Goal: Task Accomplishment & Management: Manage account settings

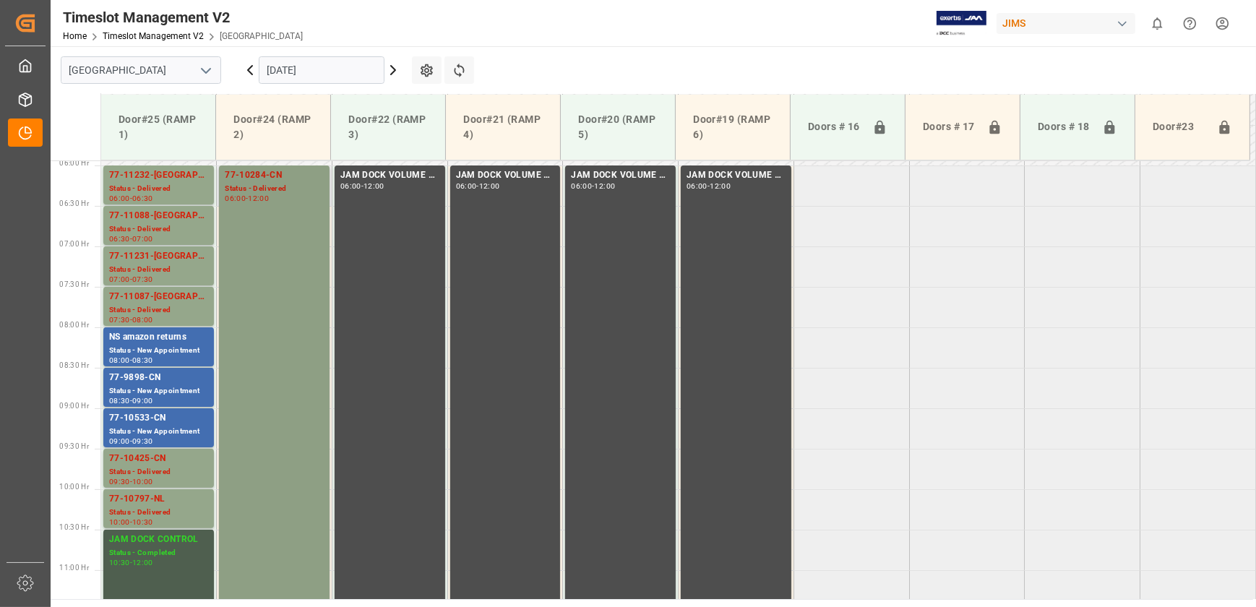
scroll to position [456, 0]
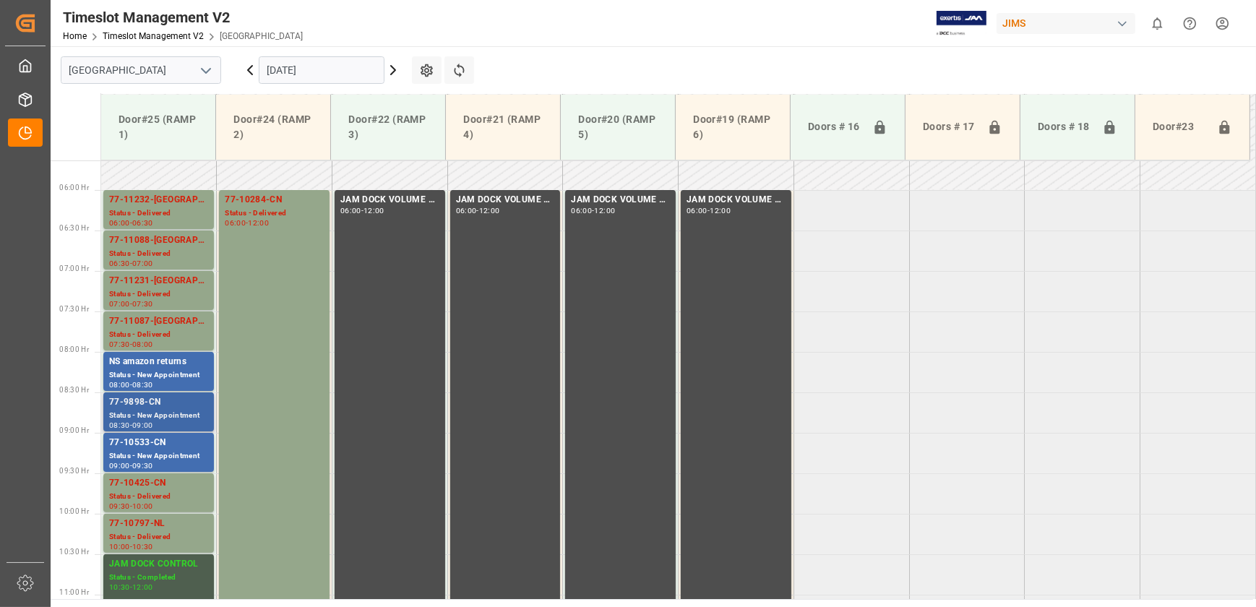
click at [133, 402] on div "77-9898-CN" at bounding box center [158, 402] width 99 height 14
click at [176, 450] on div "Status - New Appointment" at bounding box center [158, 456] width 99 height 12
click at [390, 65] on icon at bounding box center [393, 69] width 17 height 17
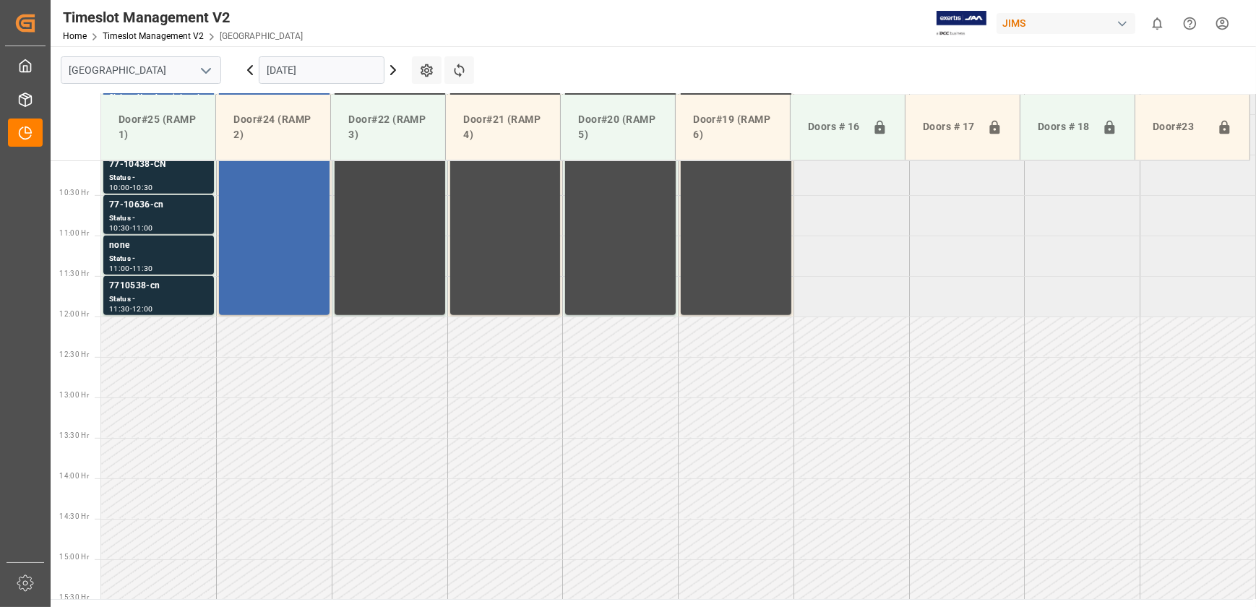
scroll to position [552, 0]
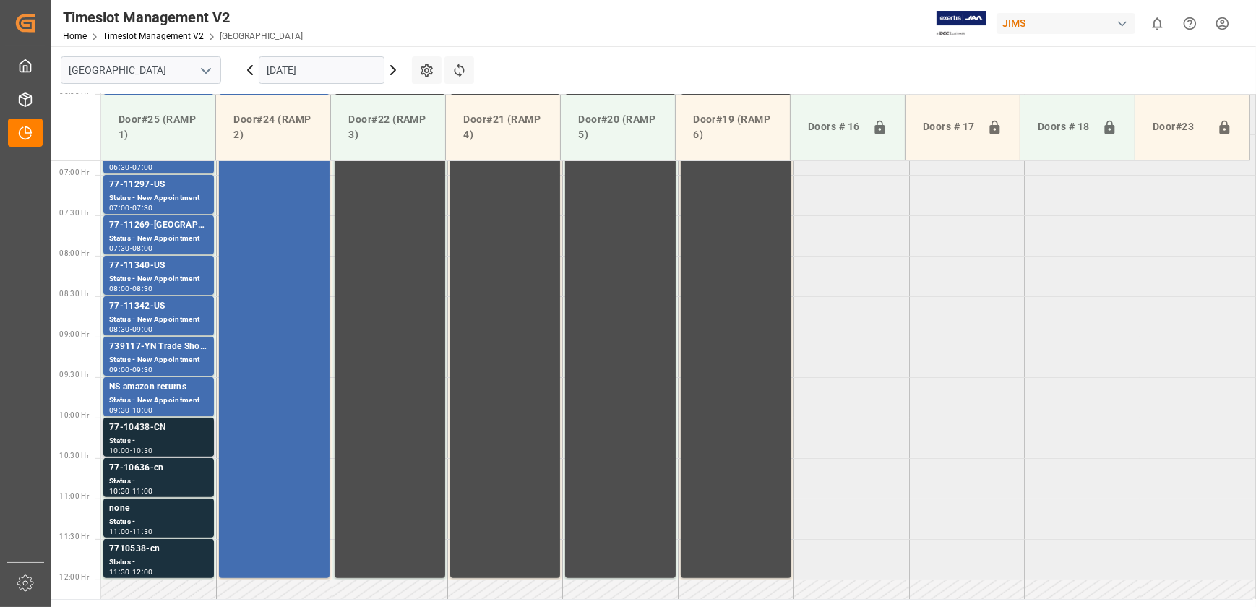
click at [190, 445] on div "Status -" at bounding box center [158, 441] width 99 height 12
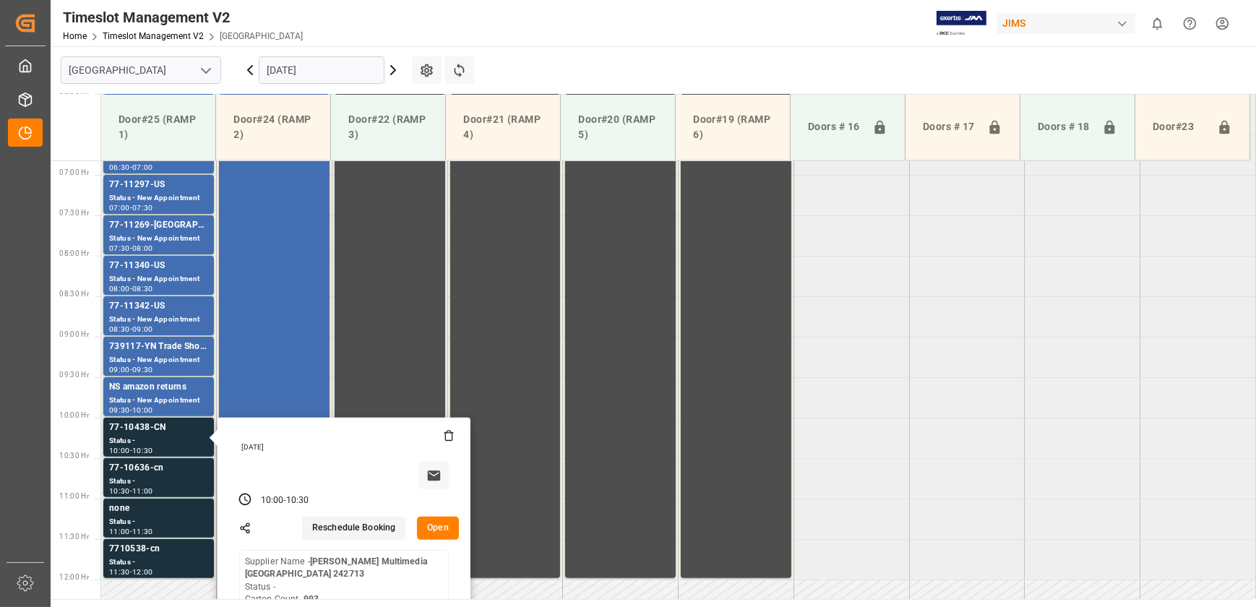
click at [436, 529] on button "Open" at bounding box center [438, 528] width 42 height 23
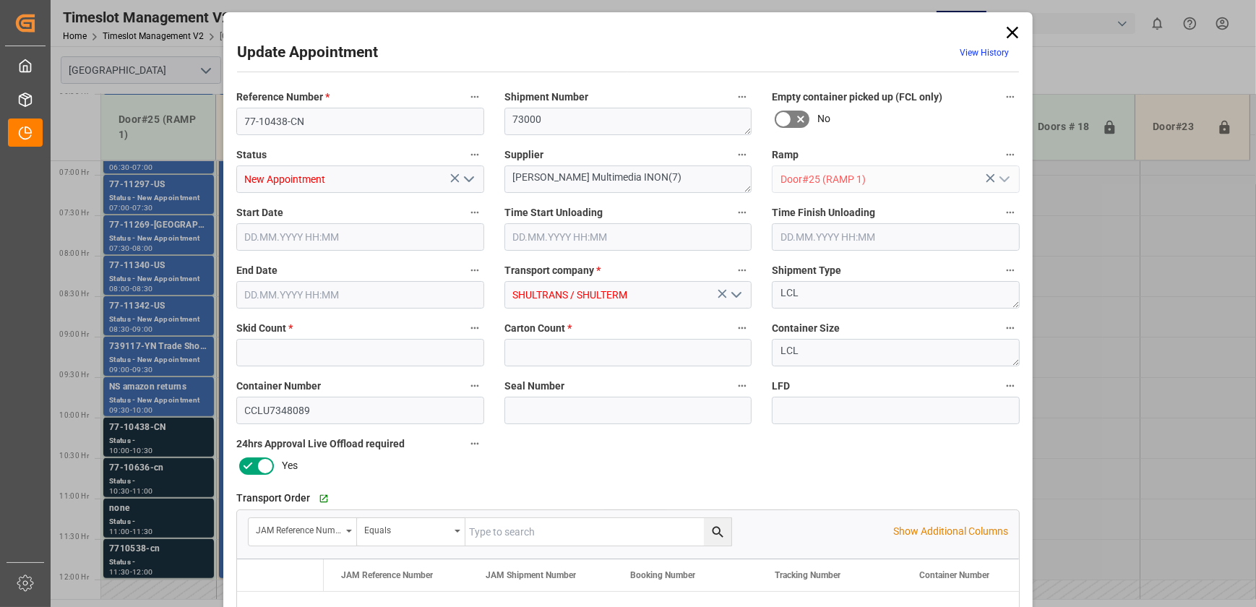
type input "6"
type input "993"
type input "[DATE] 10:00"
type input "[DATE] 10:30"
type input "[DATE] 14:18"
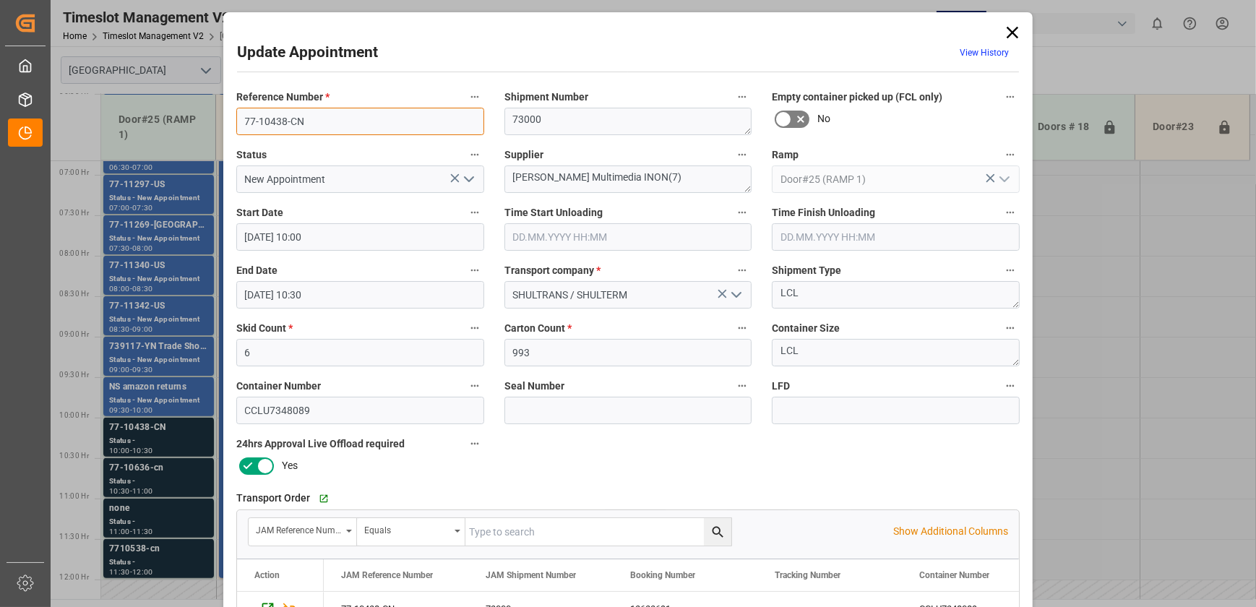
click at [335, 114] on input "77-10438-CN" at bounding box center [360, 121] width 248 height 27
click at [316, 125] on input "77-10438-CN" at bounding box center [360, 121] width 248 height 27
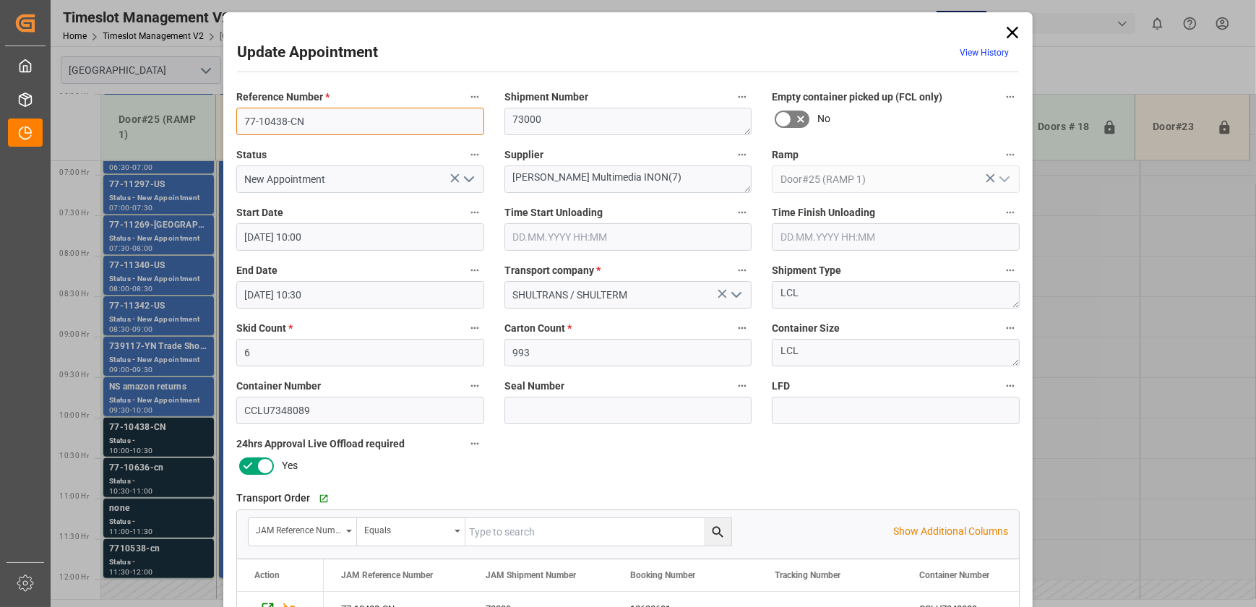
click at [316, 125] on input "77-10438-CN" at bounding box center [360, 121] width 248 height 27
click at [145, 489] on div "Update Appointment View History Reference Number * 77-10438-CN Shipment Number …" at bounding box center [628, 303] width 1256 height 607
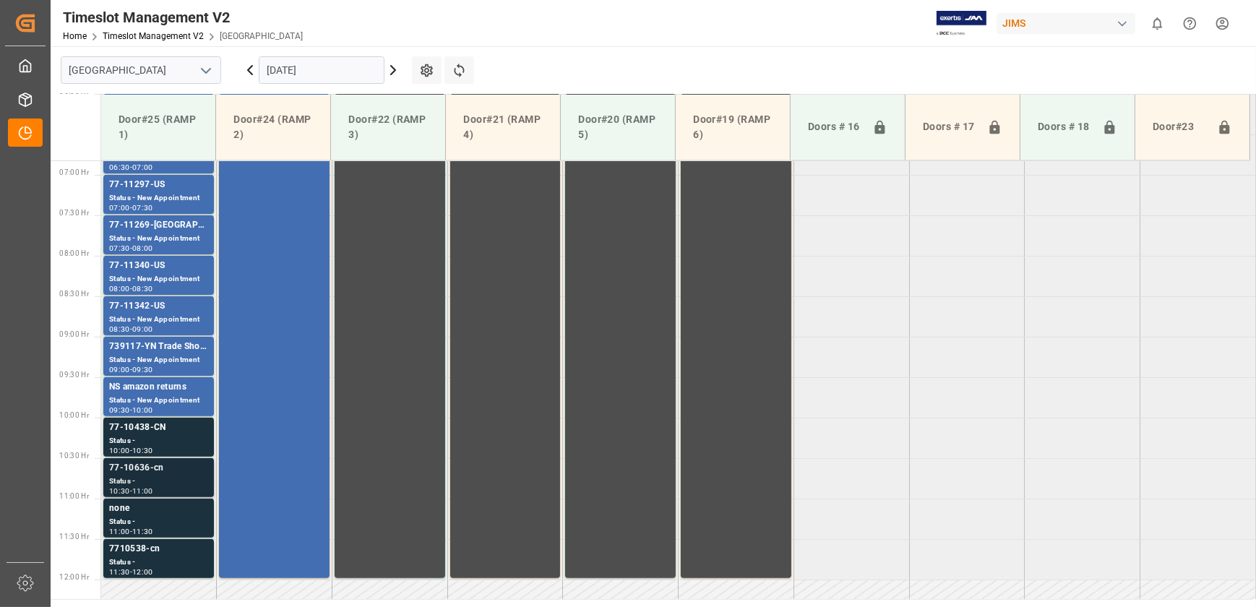
click at [145, 474] on div "77-10636-cn Status - 10:30 - 11:00" at bounding box center [158, 477] width 99 height 33
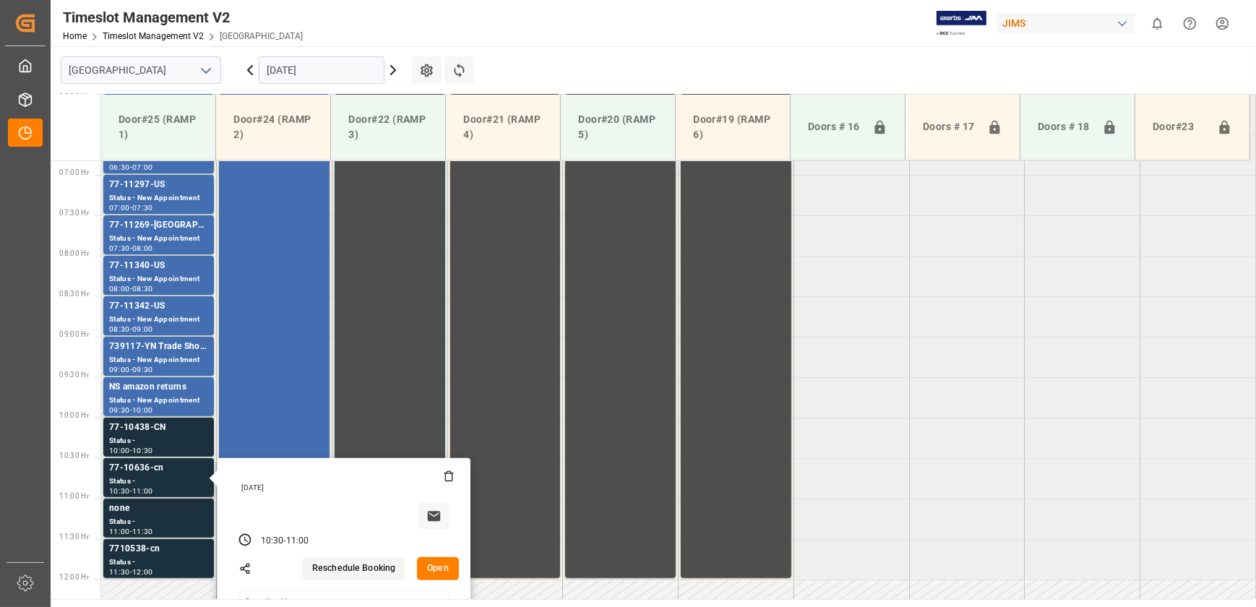
click at [449, 567] on button "Open" at bounding box center [438, 568] width 42 height 23
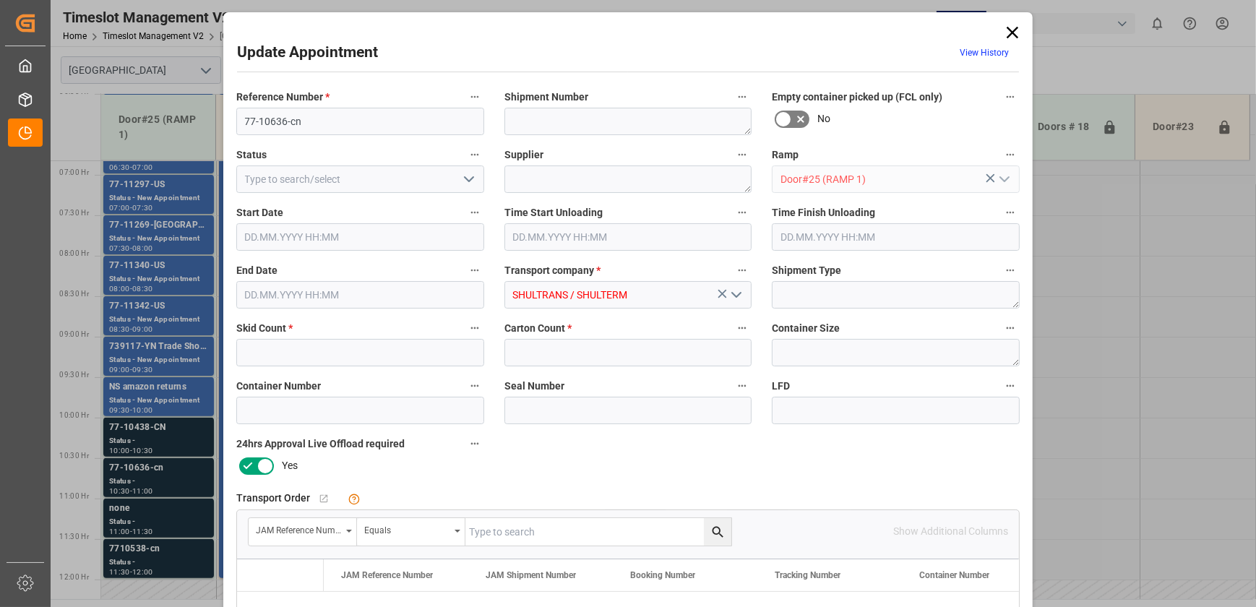
type input "9"
type input "291"
type input "[DATE] 10:30"
type input "[DATE] 11:00"
type input "[DATE] 14:18"
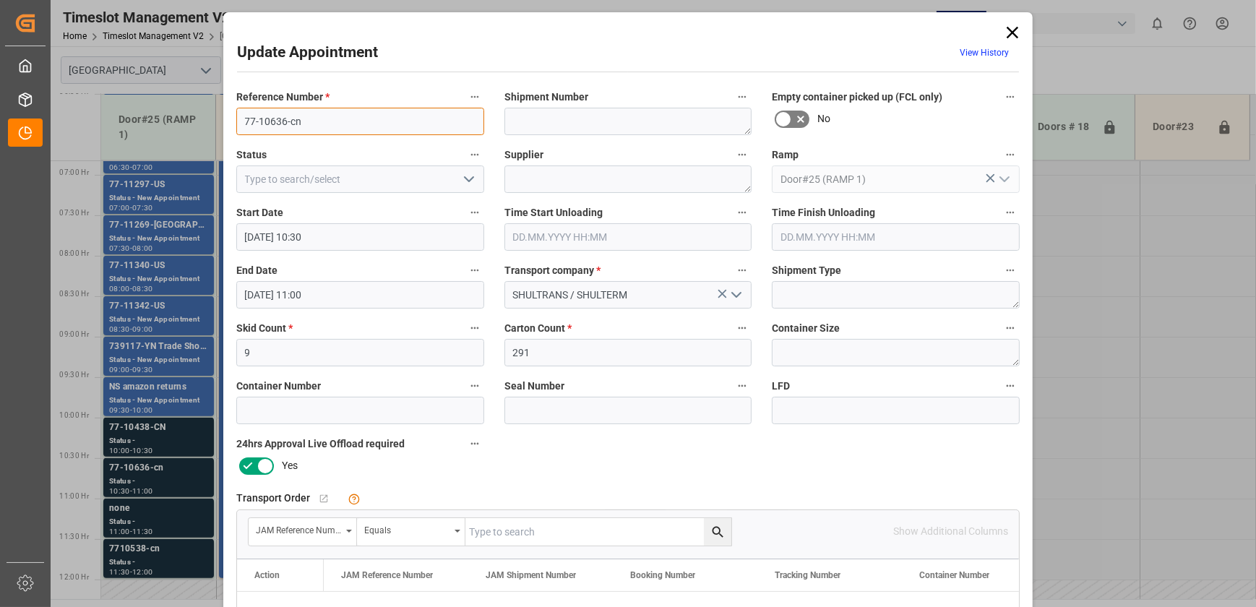
click at [330, 127] on input "77-10636-cn" at bounding box center [360, 121] width 248 height 27
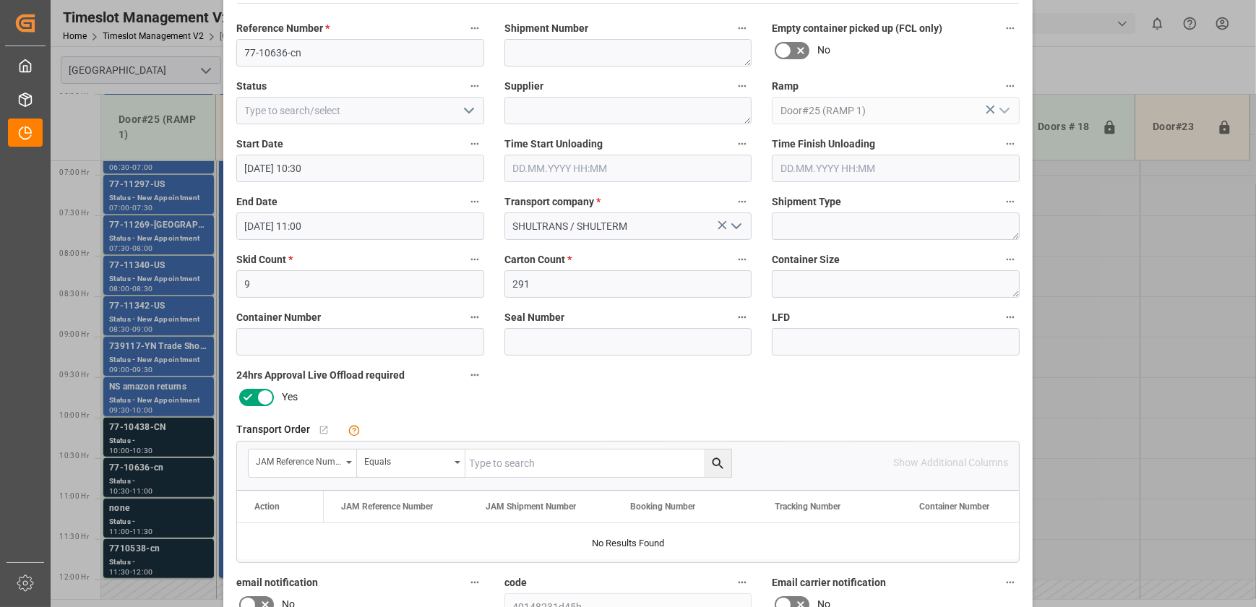
scroll to position [131, 0]
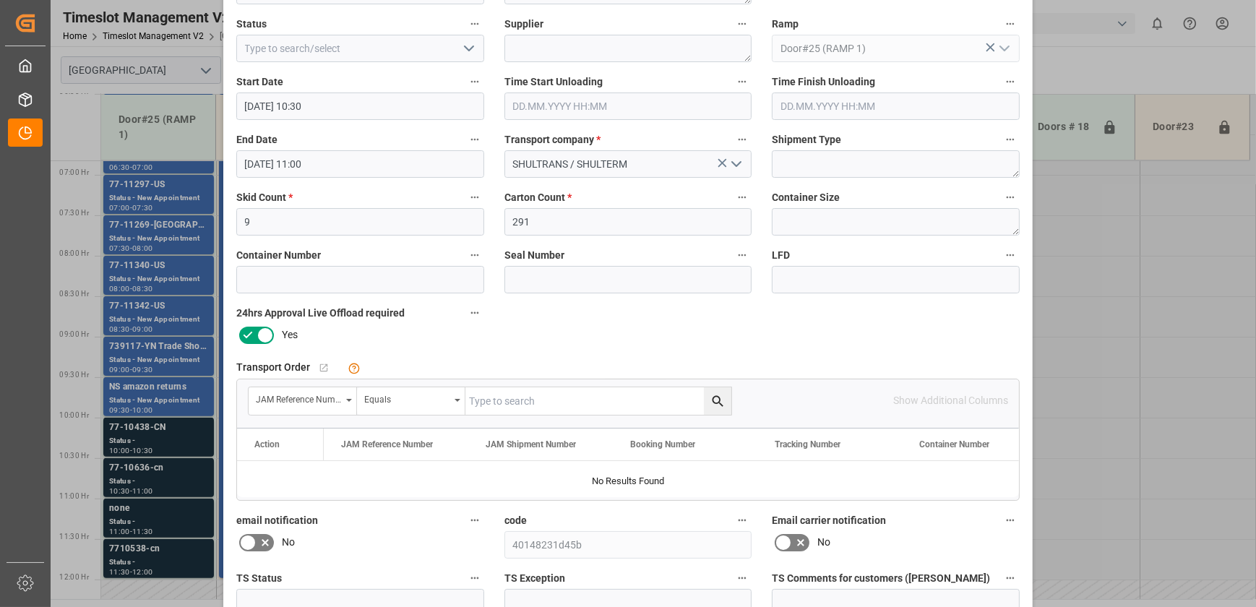
click at [534, 398] on input "text" at bounding box center [598, 400] width 266 height 27
paste input "77-10636-cn"
type input "77-10636-cn"
click at [718, 399] on icon "search button" at bounding box center [718, 401] width 15 height 15
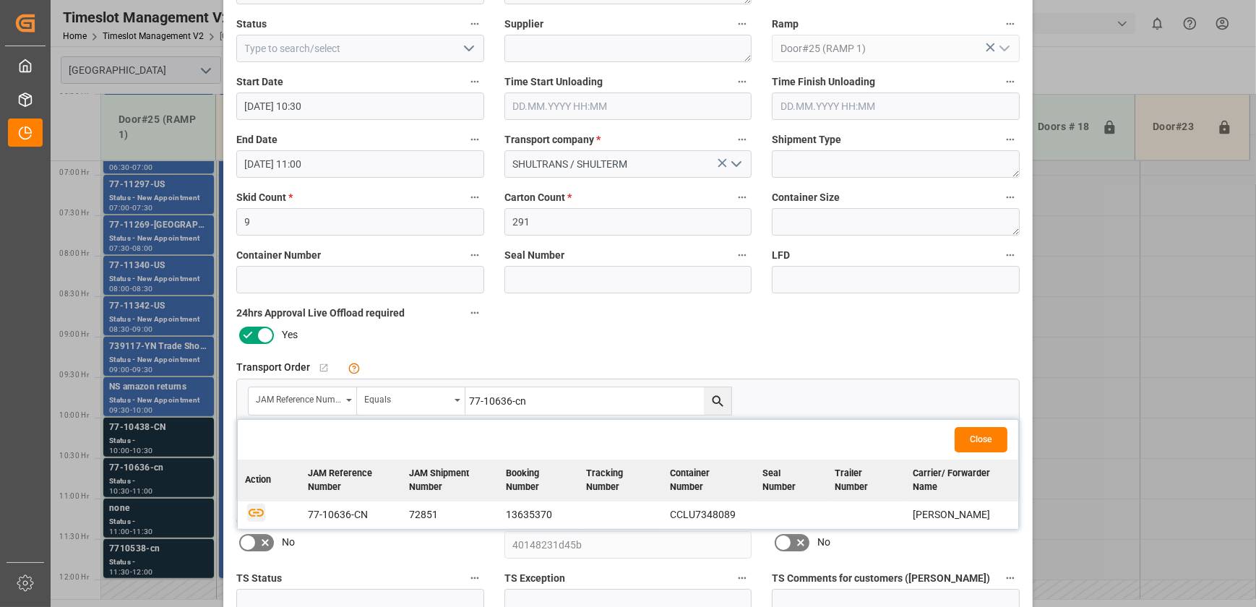
drag, startPoint x: 251, startPoint y: 510, endPoint x: 353, endPoint y: 517, distance: 102.9
click at [253, 510] on icon "button" at bounding box center [256, 512] width 18 height 18
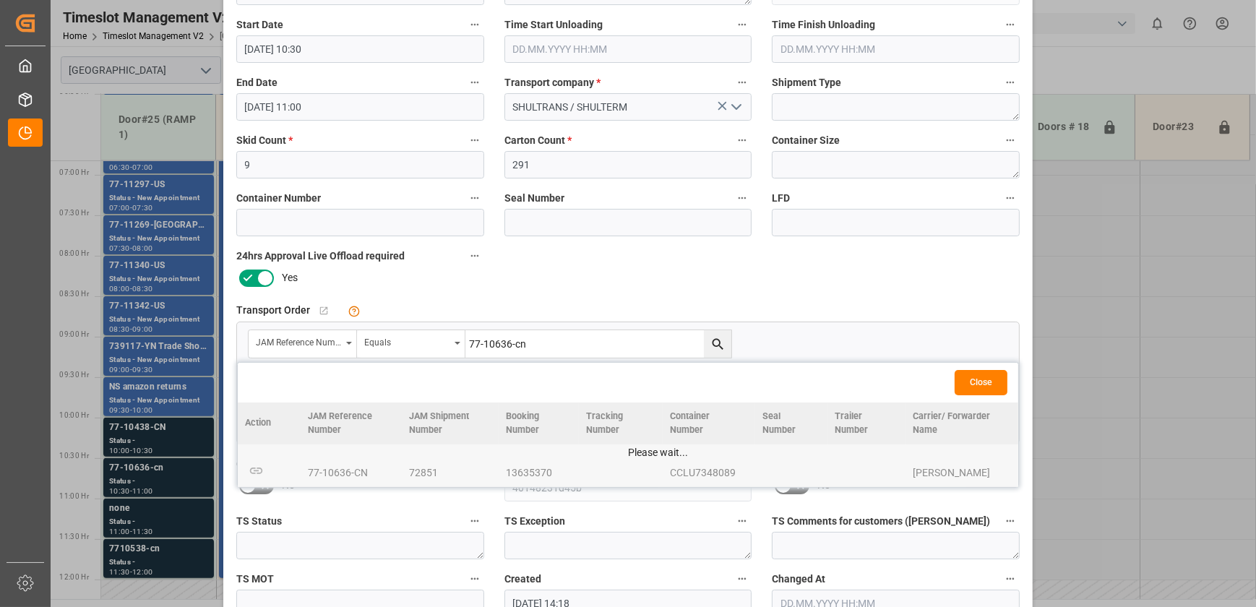
scroll to position [270, 0]
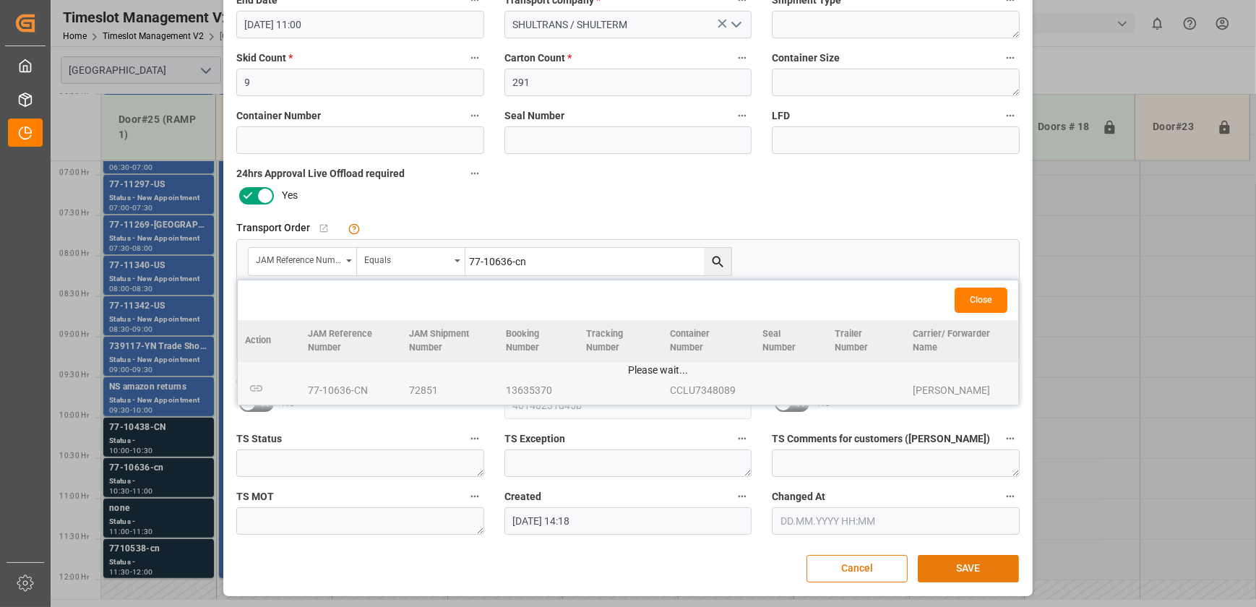
click at [990, 572] on button "SAVE" at bounding box center [968, 568] width 101 height 27
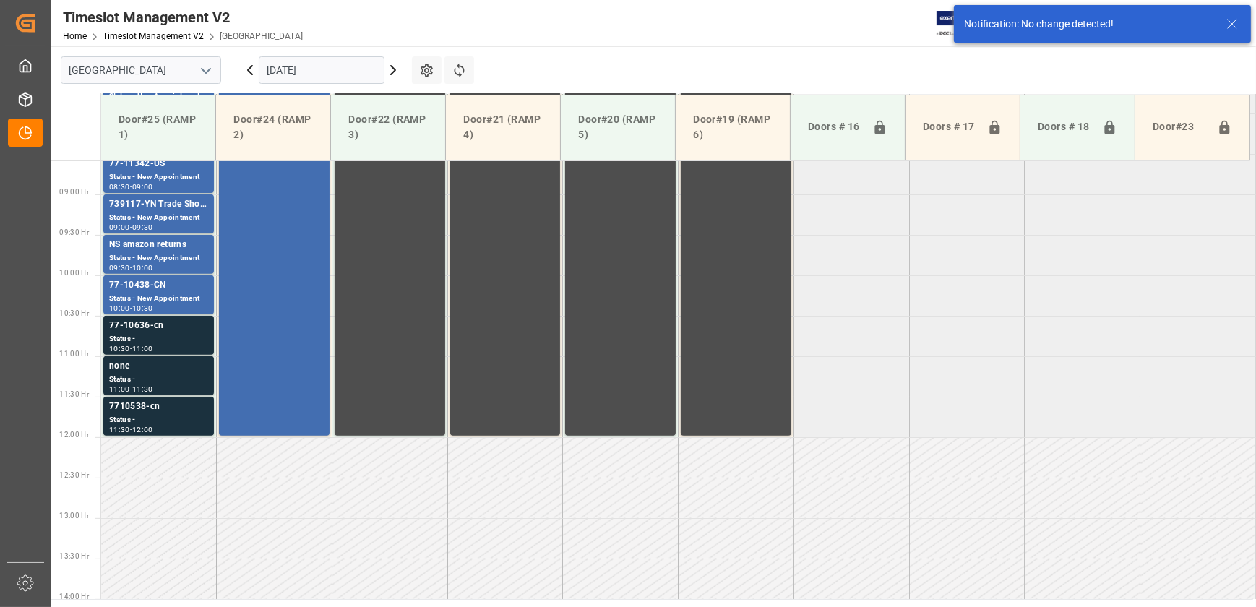
scroll to position [734, 0]
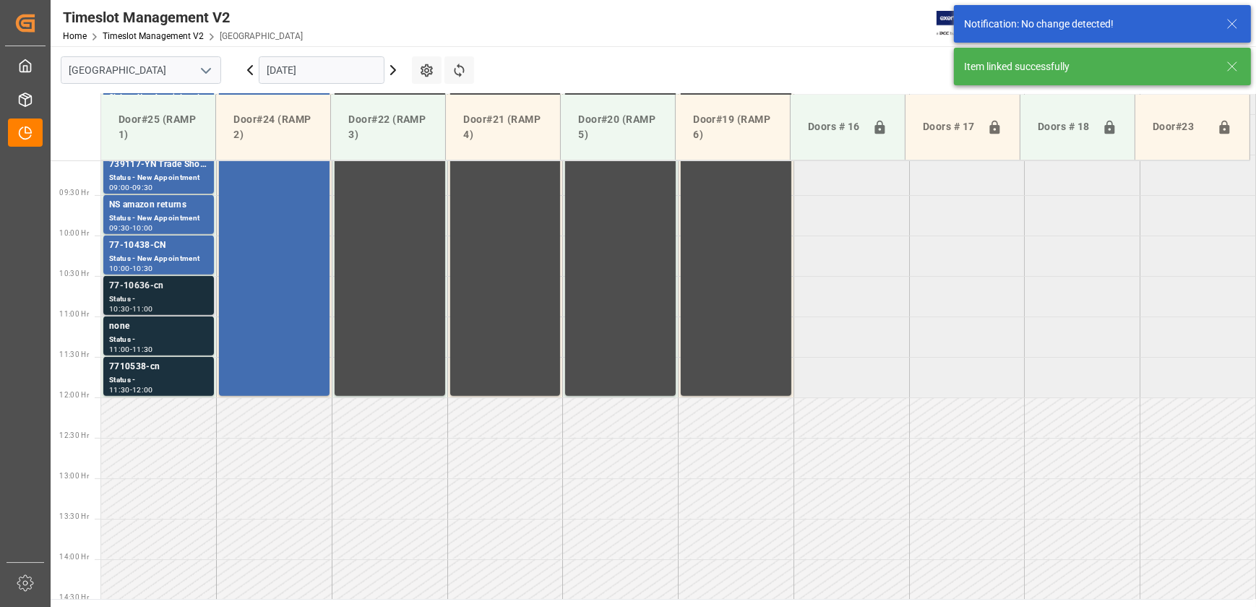
click at [160, 280] on div "77-10636-cn" at bounding box center [158, 286] width 99 height 14
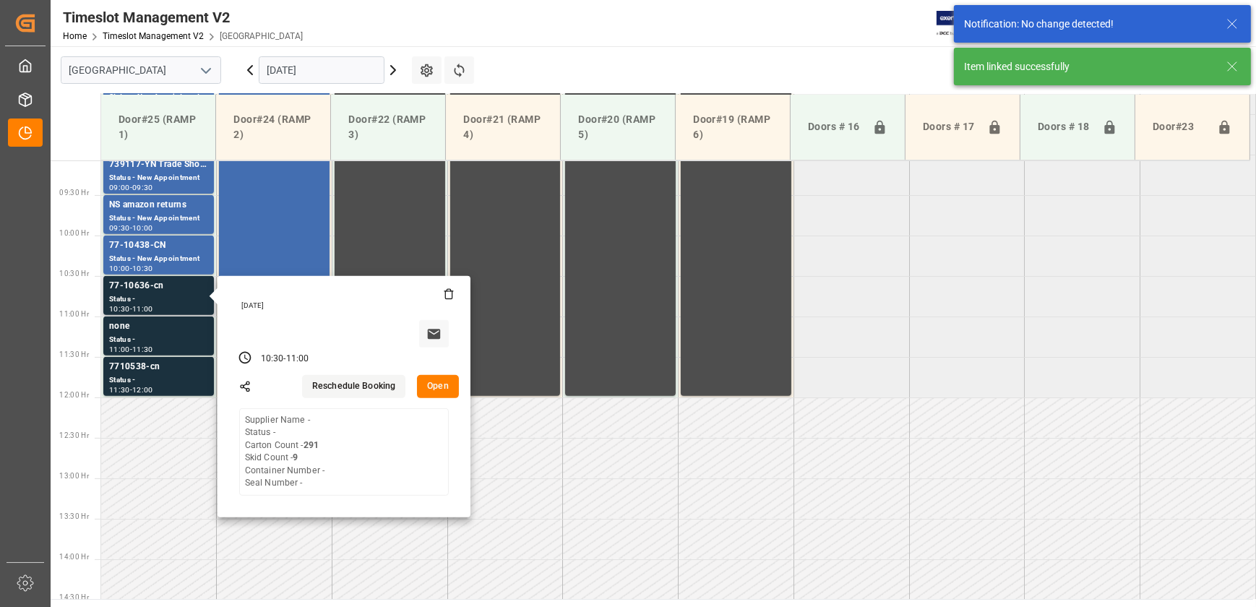
click at [429, 383] on button "Open" at bounding box center [438, 386] width 42 height 23
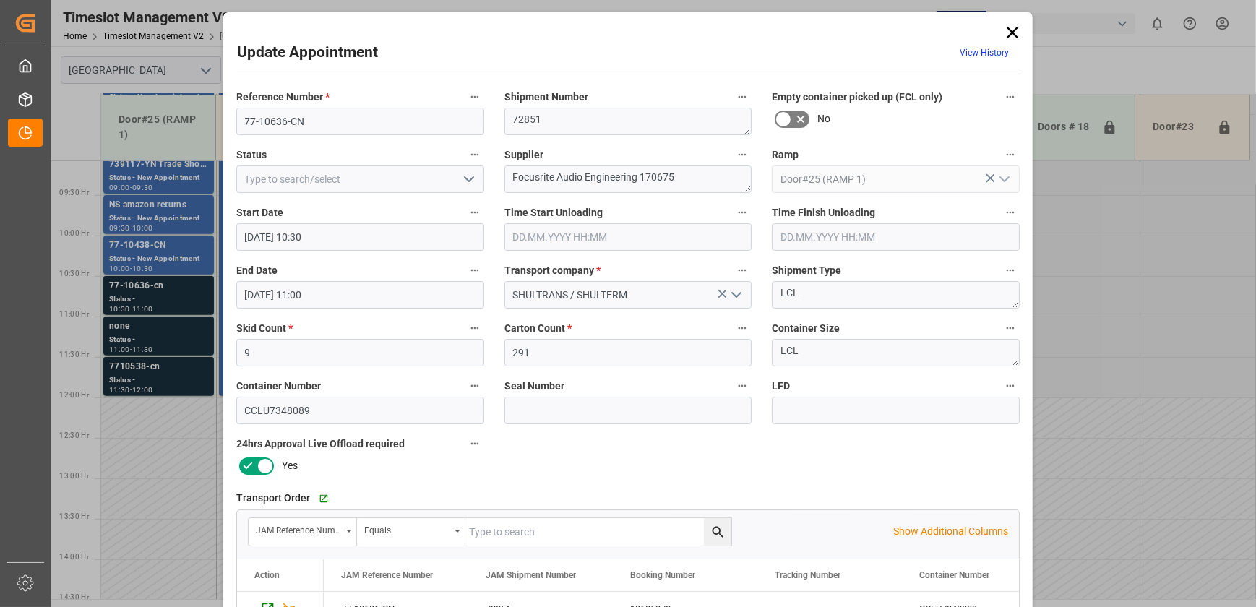
click at [625, 461] on div "Reference Number * 77-10636-CN Shipment Number 72851 Empty container picked up …" at bounding box center [628, 446] width 804 height 728
click at [118, 370] on div "Update Appointment View History Reference Number * 77-10636-CN Shipment Number …" at bounding box center [628, 303] width 1256 height 607
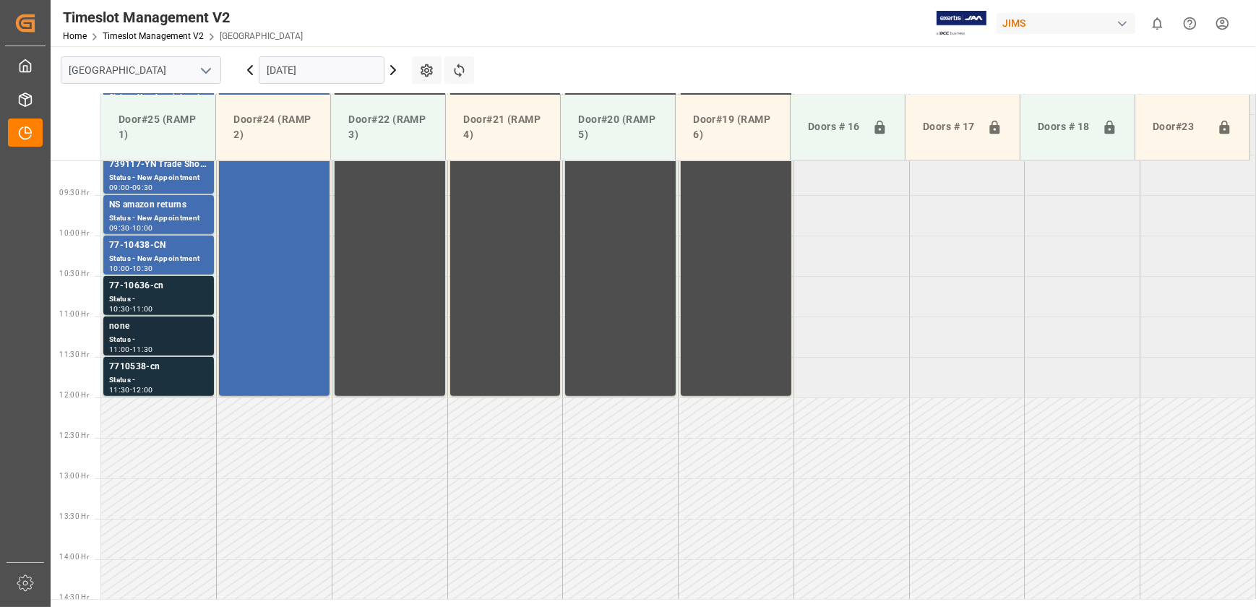
click at [134, 344] on div "Status -" at bounding box center [158, 340] width 99 height 12
click at [189, 376] on div "Status -" at bounding box center [158, 380] width 99 height 12
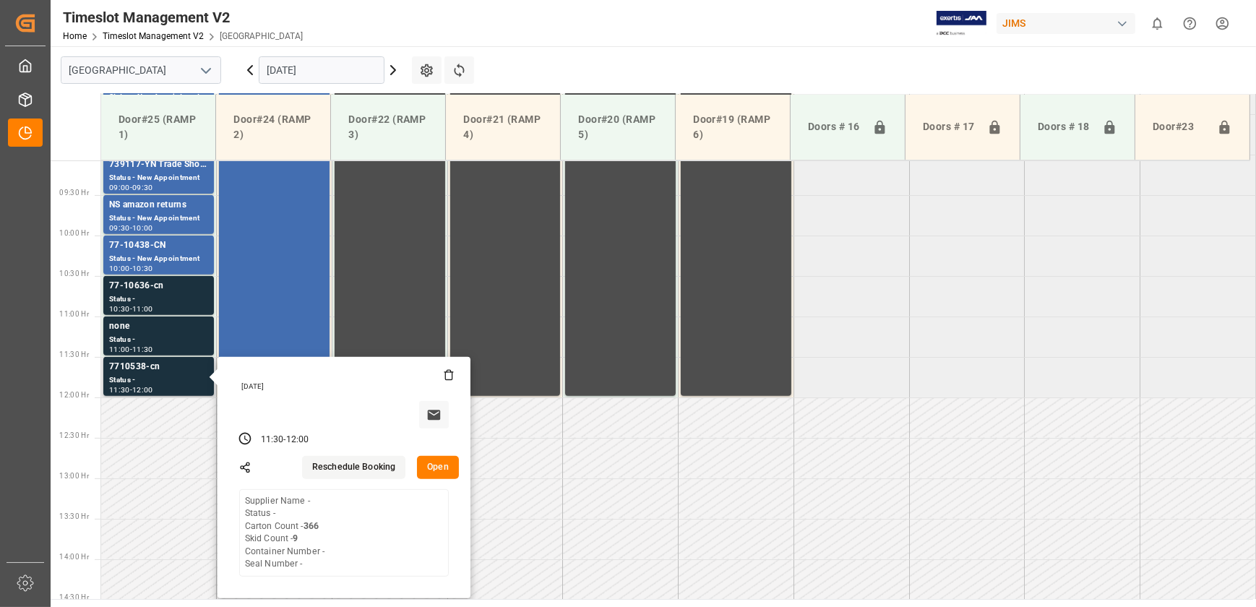
click at [437, 460] on button "Open" at bounding box center [438, 467] width 42 height 23
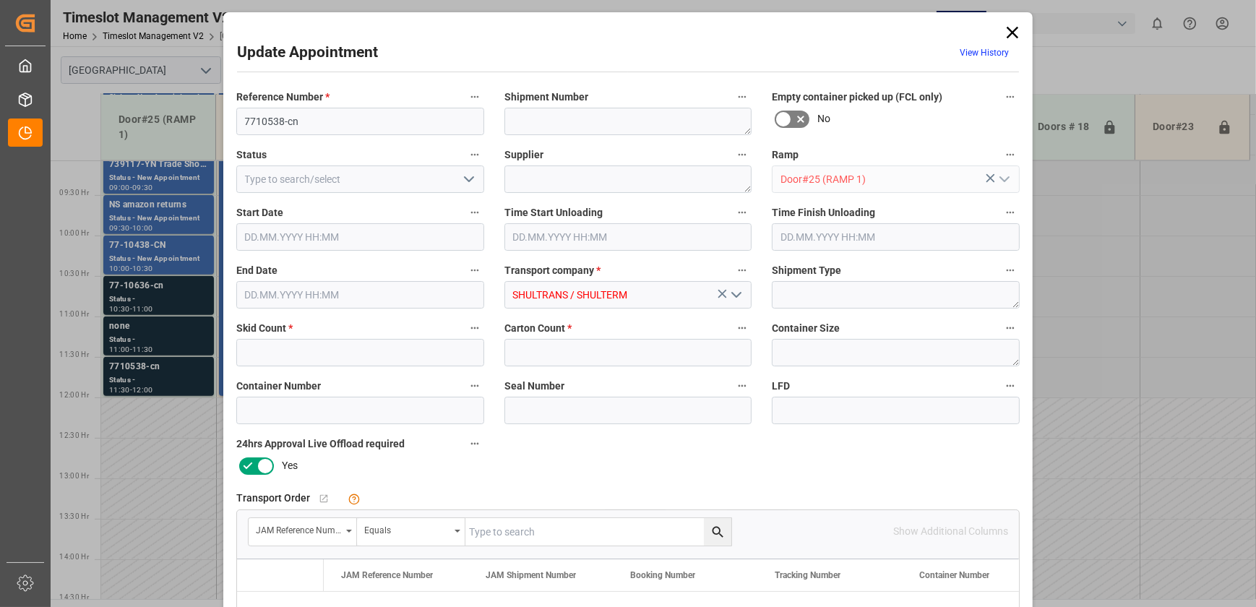
type input "9"
type input "366"
type input "[DATE] 11:30"
type input "[DATE] 12:00"
type input "[DATE] 14:19"
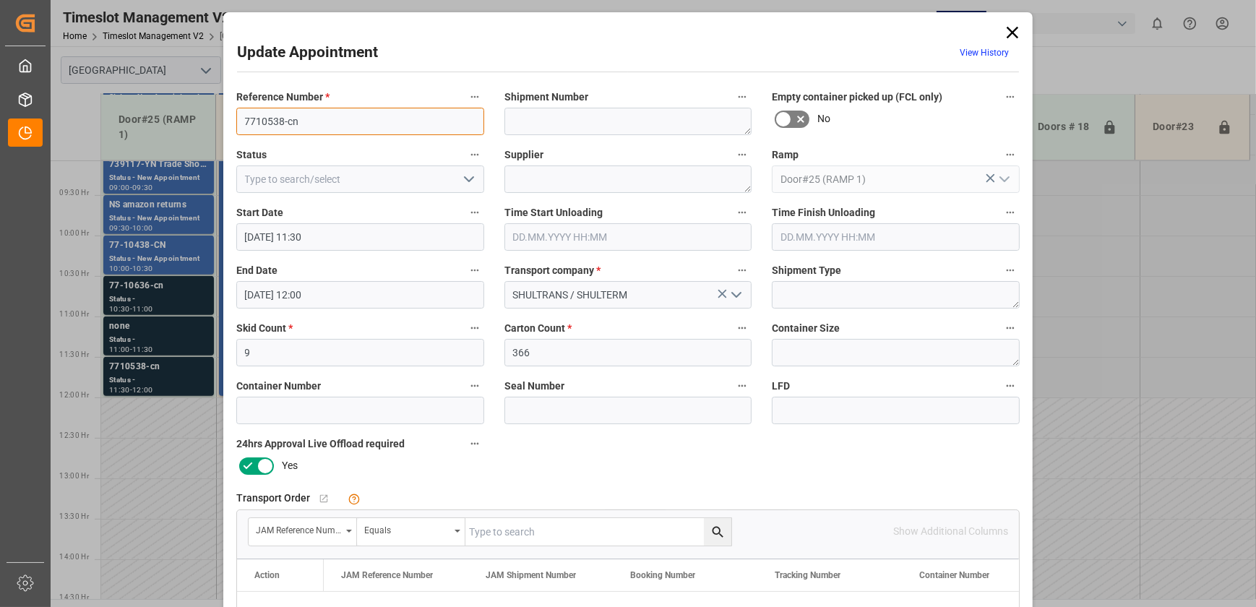
click at [326, 116] on input "7710538-cn" at bounding box center [360, 121] width 248 height 27
click at [601, 521] on input "text" at bounding box center [598, 531] width 266 height 27
paste input "7710538-cn"
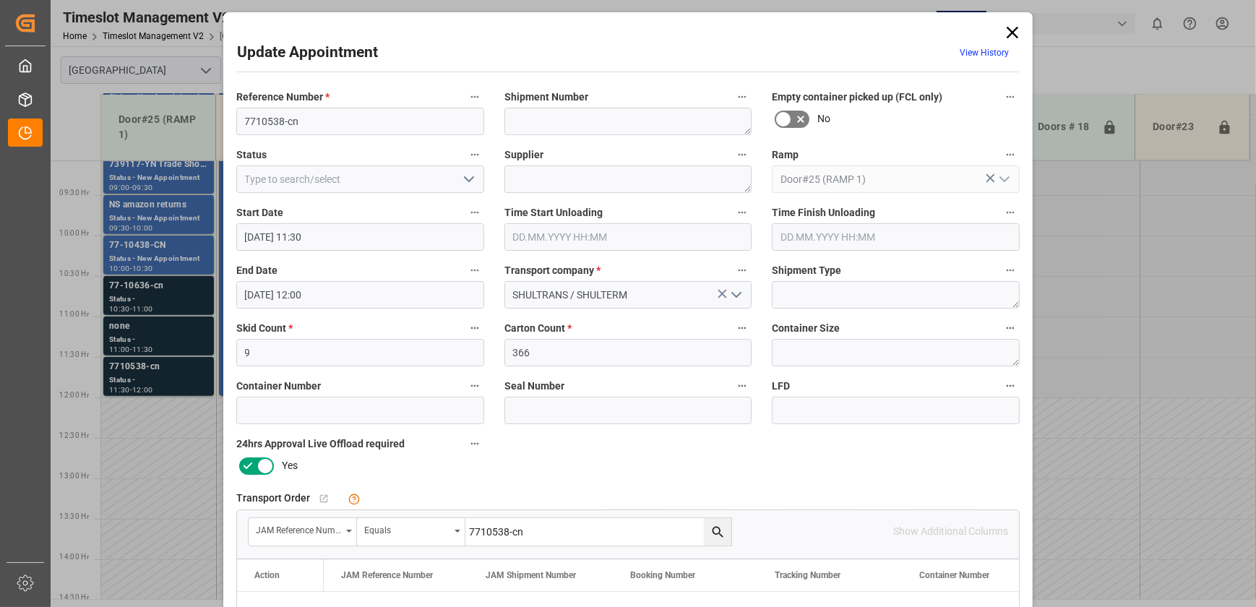
type input "7710538-cn"
click at [711, 530] on icon "search button" at bounding box center [718, 532] width 15 height 15
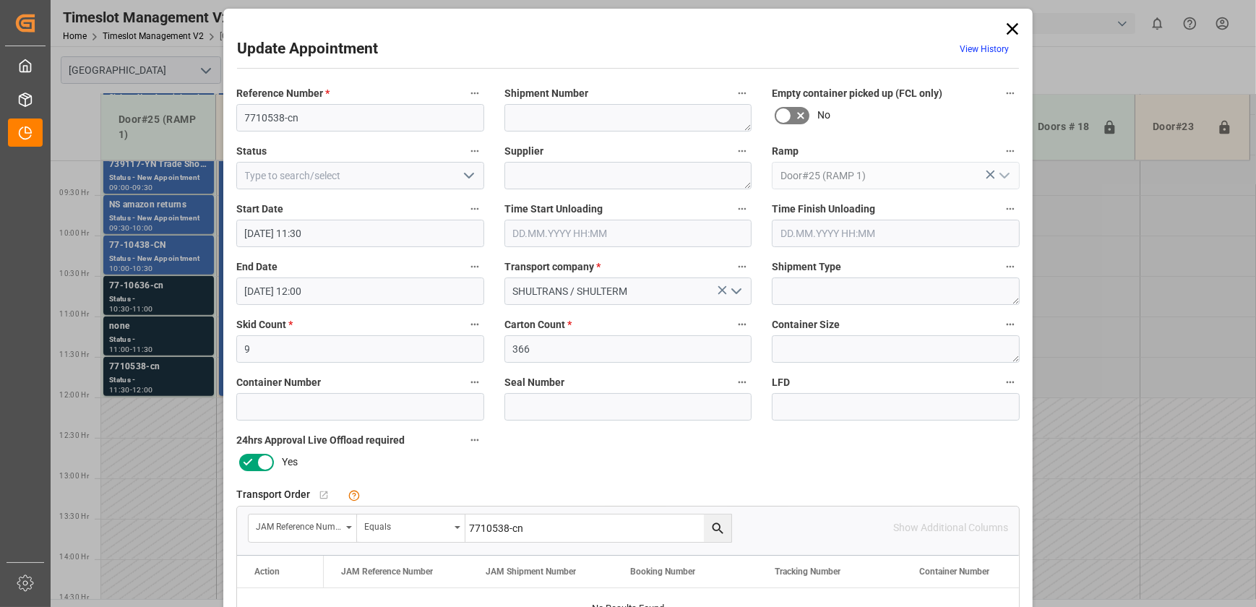
scroll to position [0, 0]
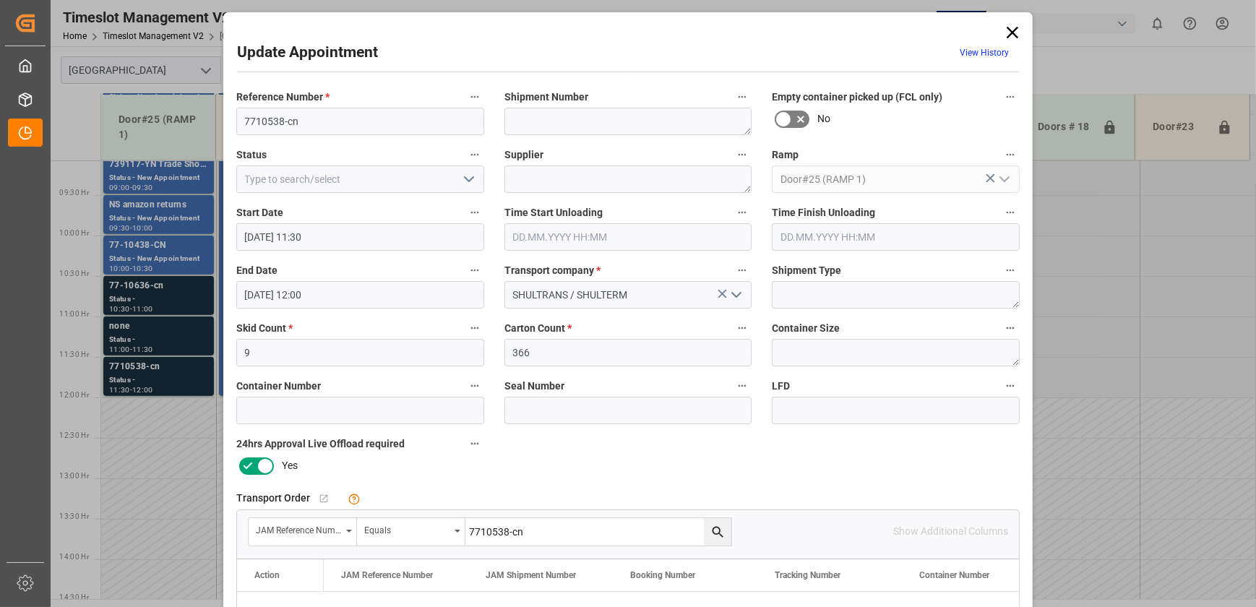
click at [1016, 36] on icon at bounding box center [1013, 32] width 20 height 20
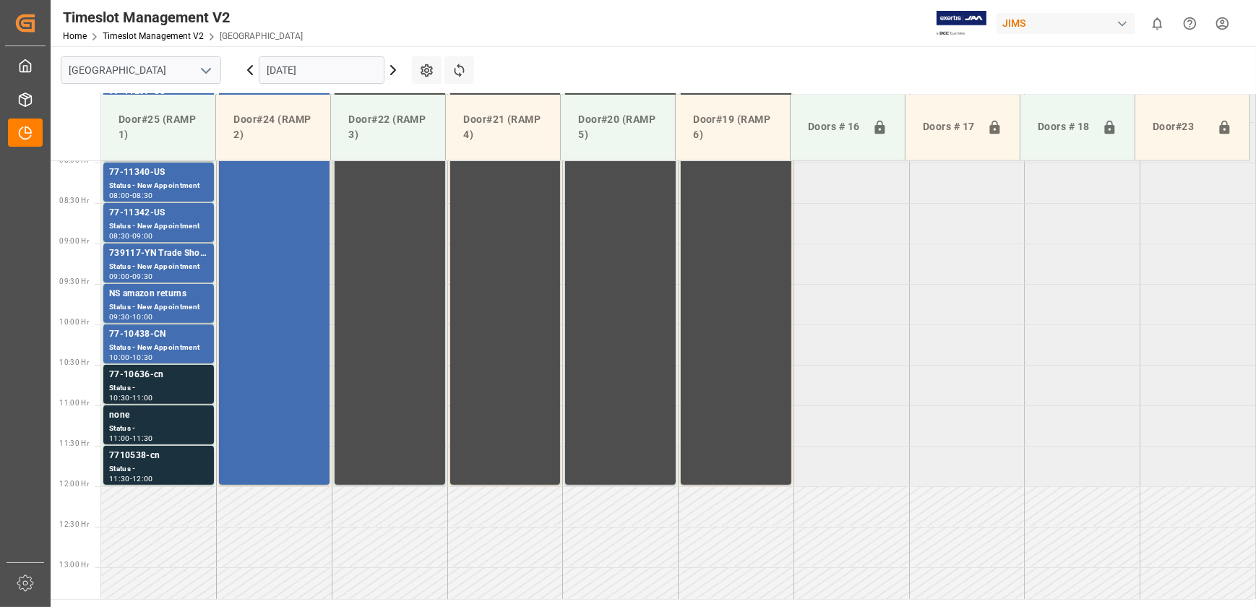
scroll to position [537, 0]
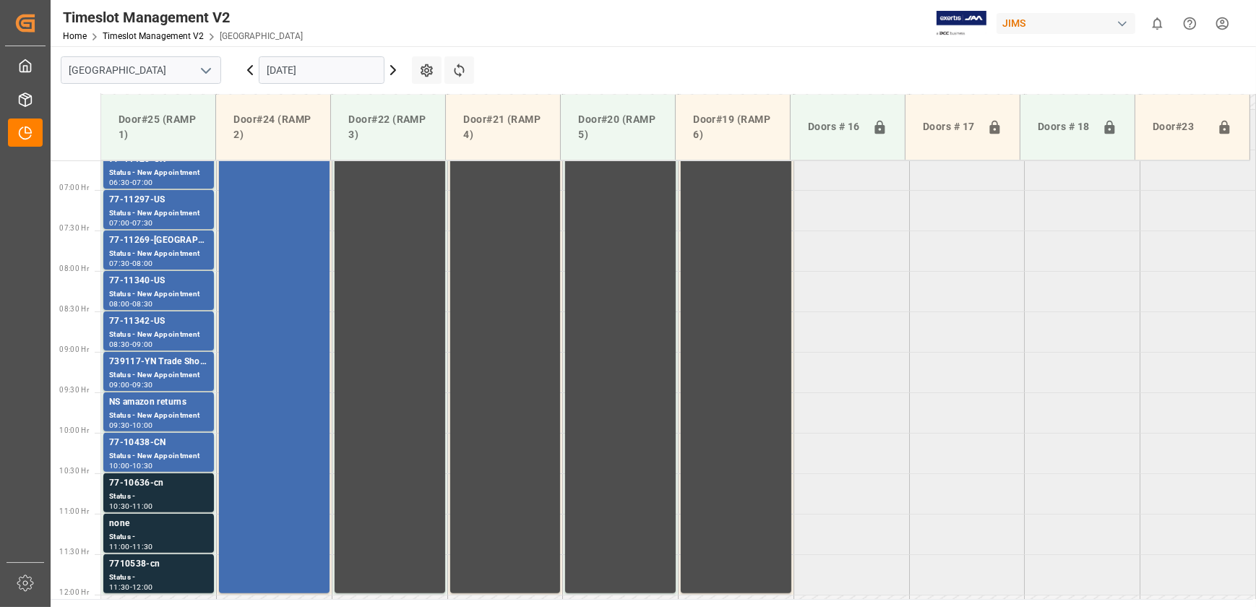
click at [390, 71] on icon at bounding box center [393, 69] width 17 height 17
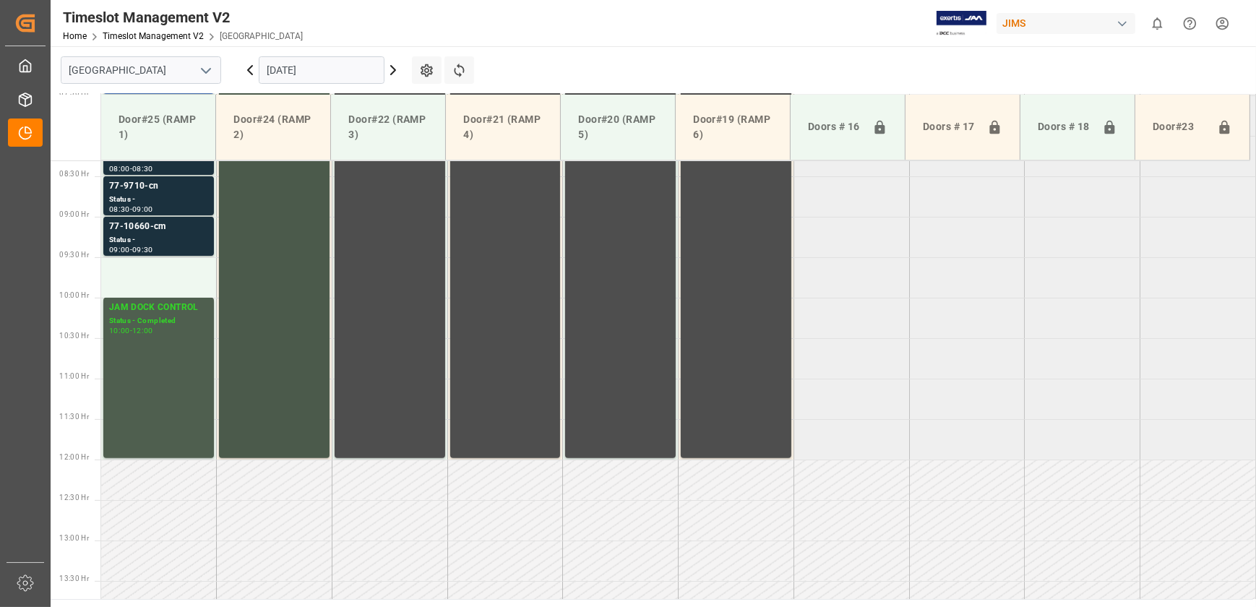
scroll to position [486, 0]
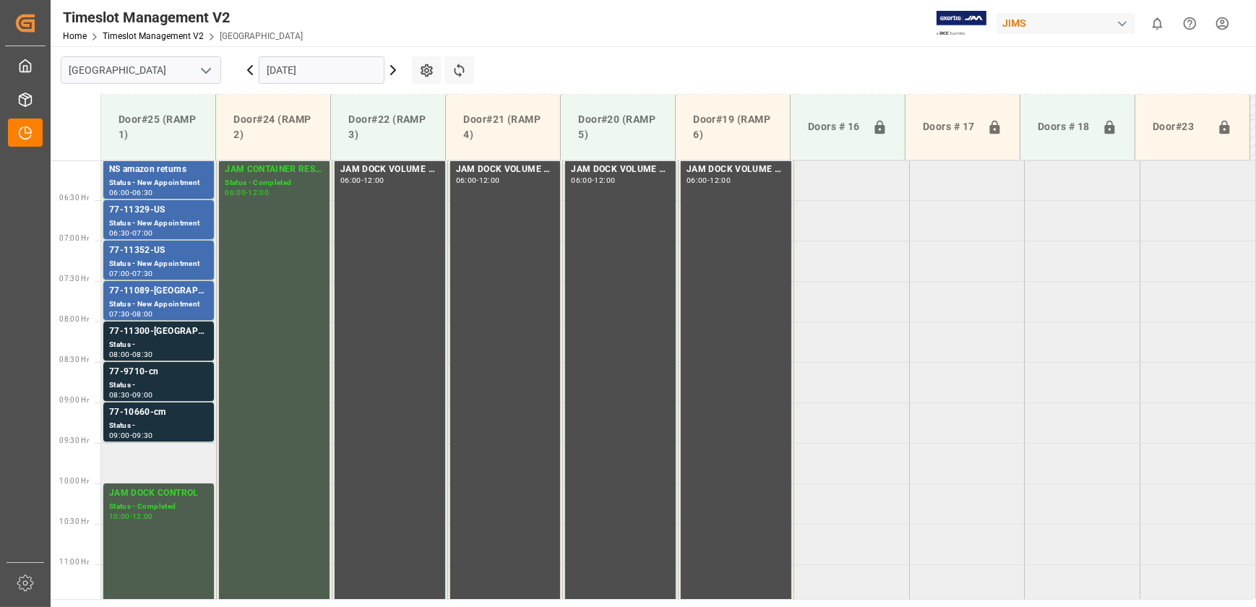
click at [144, 476] on td at bounding box center [159, 463] width 116 height 40
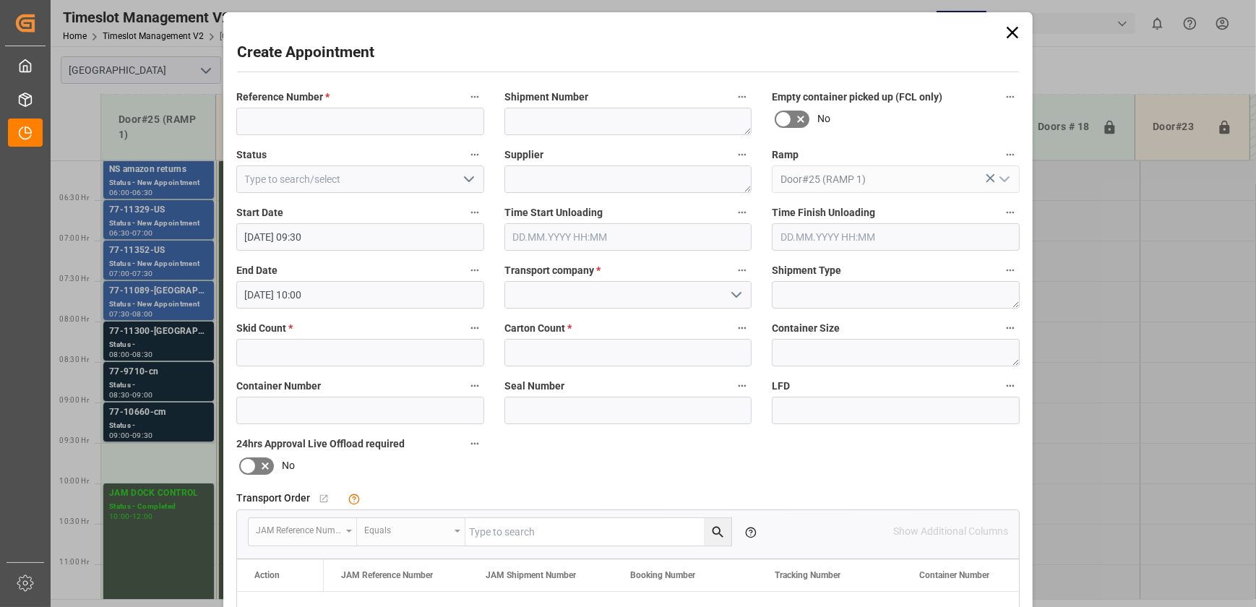
click at [145, 528] on div "Create Appointment Reference Number * Shipment Number Empty container picked up…" at bounding box center [628, 303] width 1256 height 607
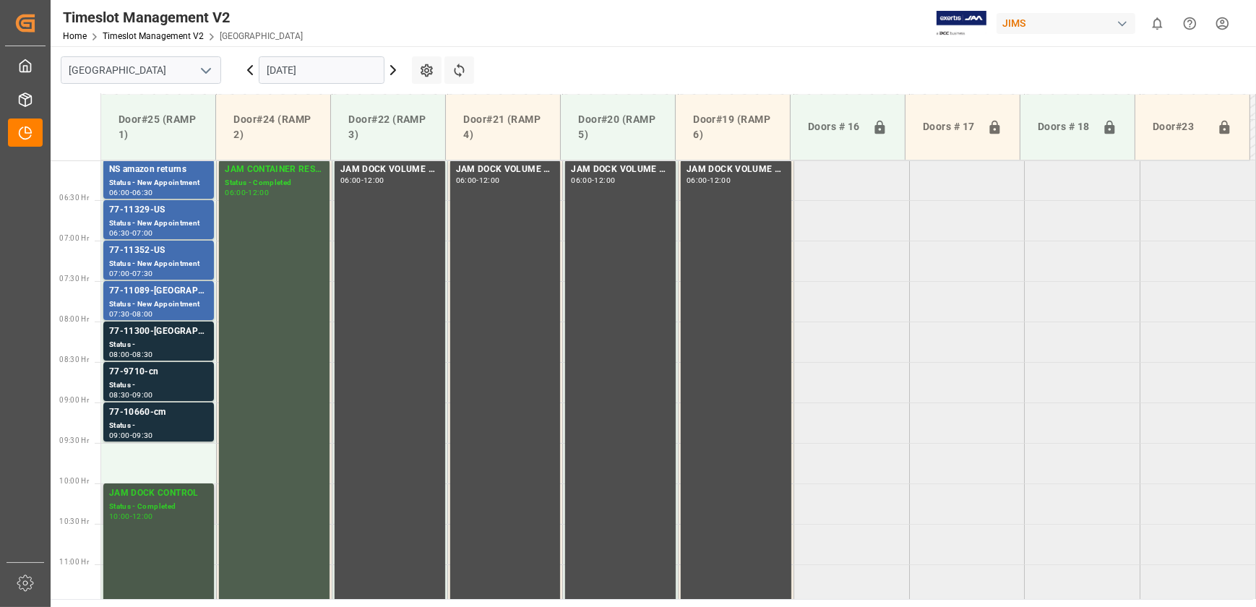
click at [158, 519] on div "10:00 - 12:00" at bounding box center [158, 517] width 99 height 8
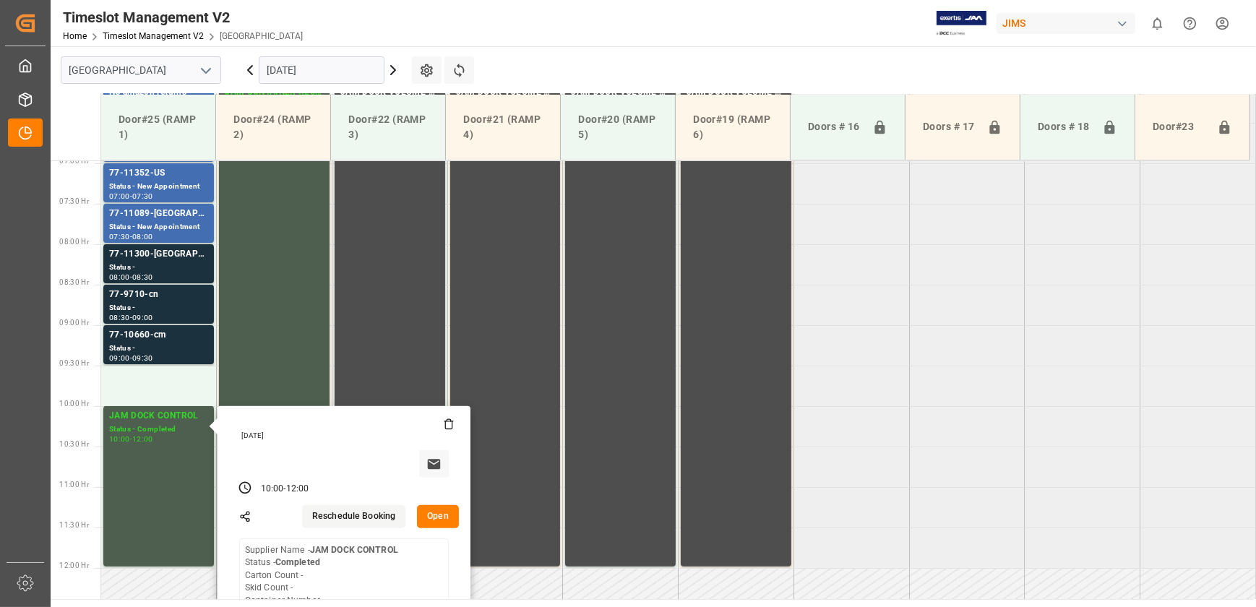
scroll to position [684, 0]
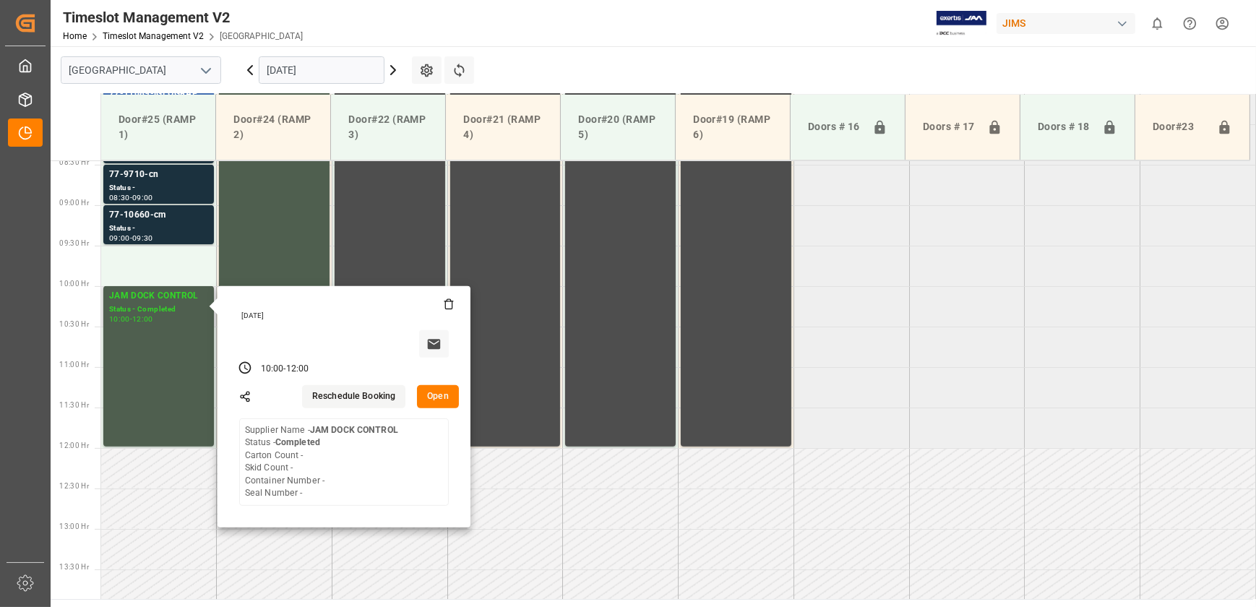
click at [441, 400] on button "Open" at bounding box center [438, 396] width 42 height 23
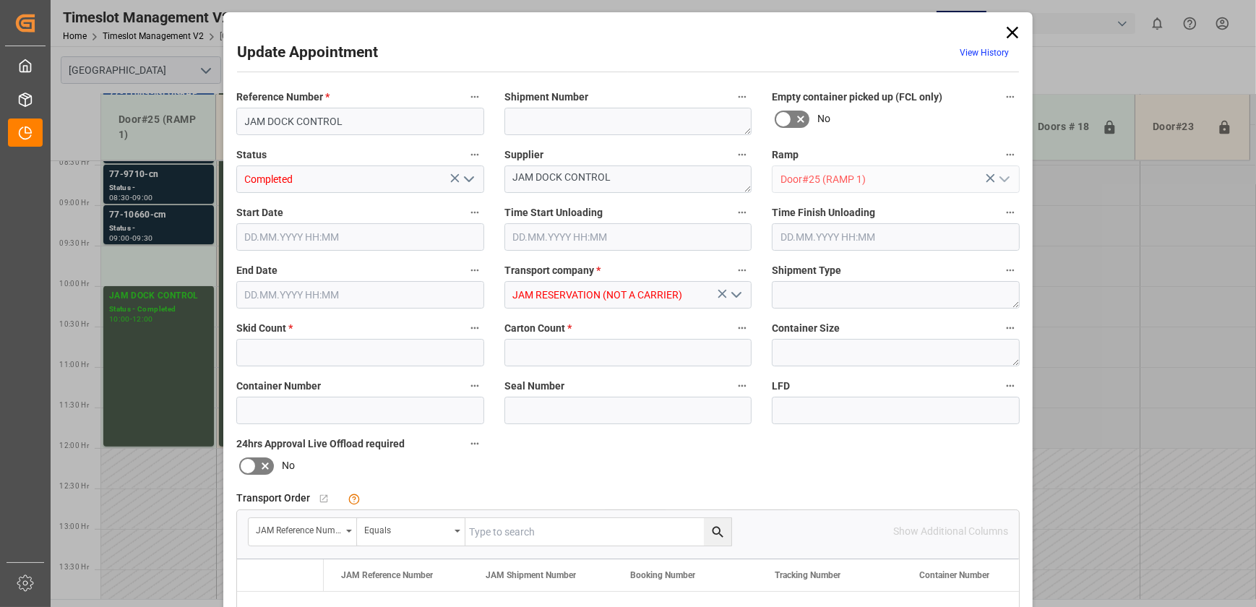
type input "0"
type input "[DATE] 10:00"
type input "[DATE] 12:00"
type input "[DATE] 15:25"
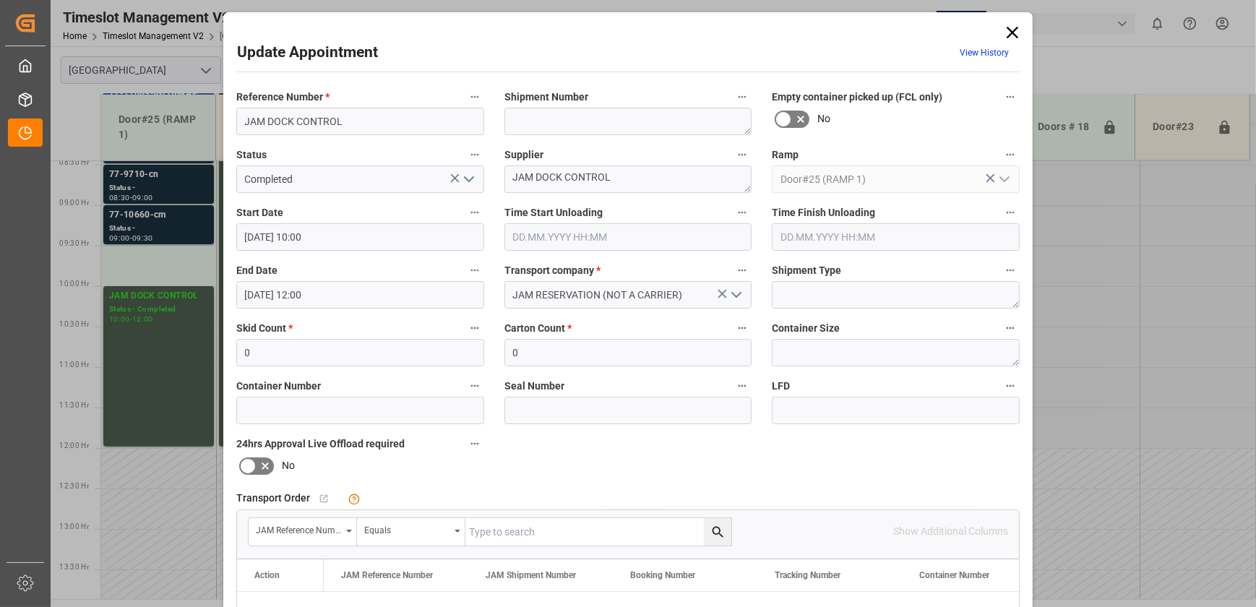
click at [404, 240] on input "[DATE] 10:00" at bounding box center [360, 236] width 248 height 27
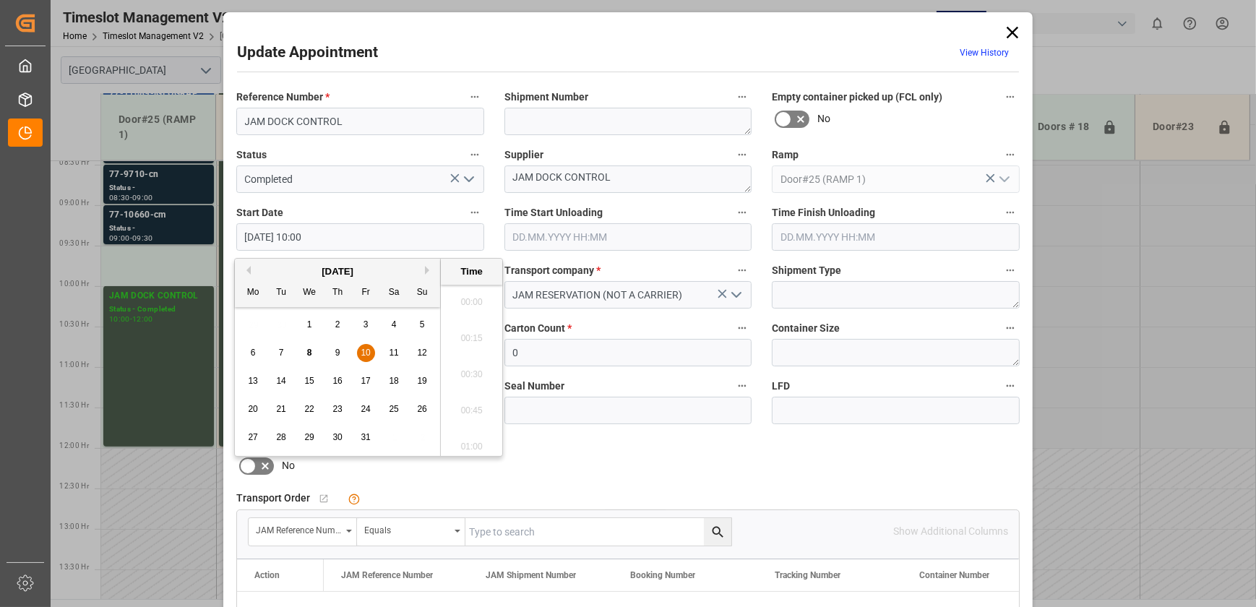
scroll to position [1378, 0]
click at [364, 350] on span "10" at bounding box center [365, 353] width 9 height 10
click at [477, 300] on li "09:30" at bounding box center [471, 298] width 61 height 36
type input "[DATE] 09:30"
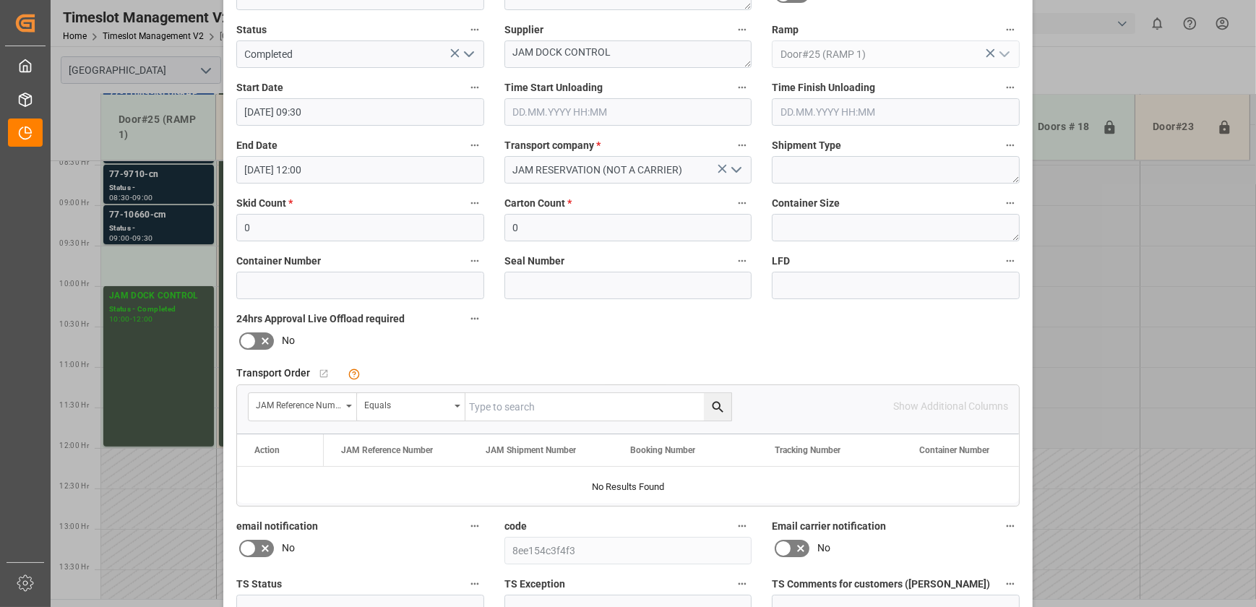
scroll to position [270, 0]
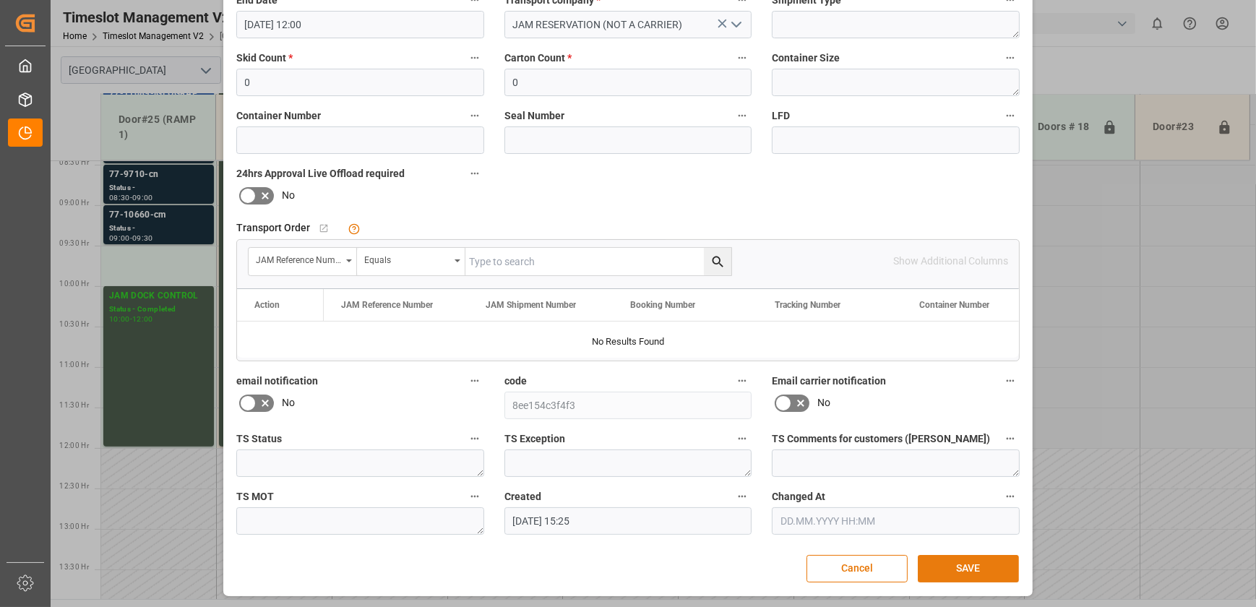
click at [983, 559] on button "SAVE" at bounding box center [968, 568] width 101 height 27
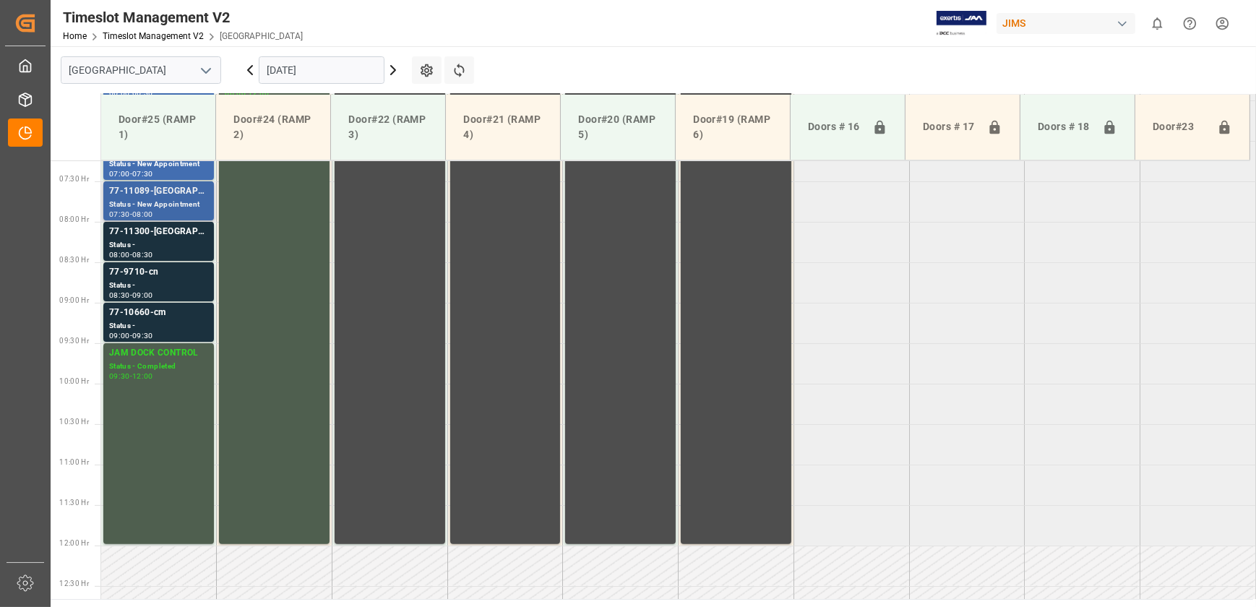
scroll to position [522, 0]
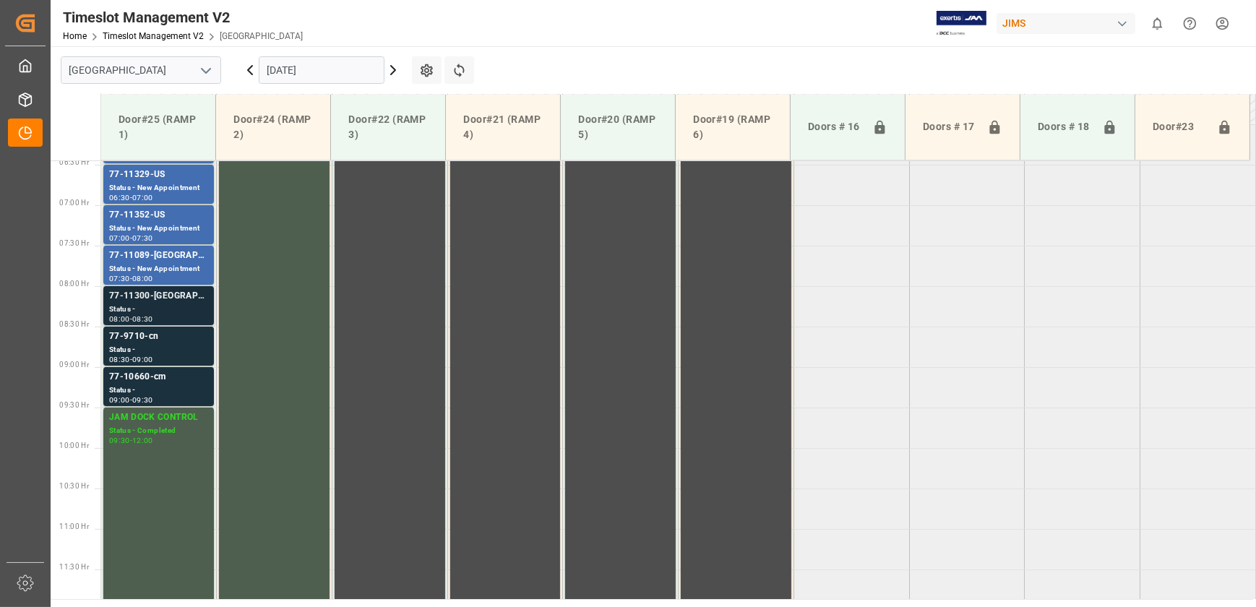
click at [165, 299] on div "77-11300-[GEOGRAPHIC_DATA]" at bounding box center [158, 296] width 99 height 14
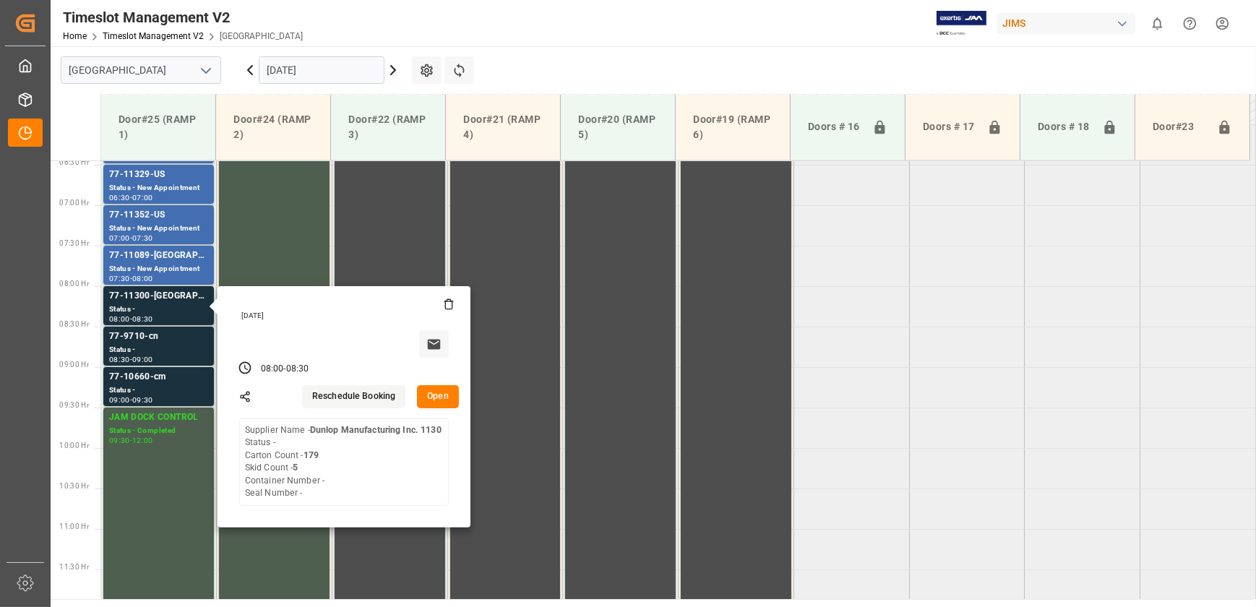
click at [425, 393] on button "Open" at bounding box center [438, 396] width 42 height 23
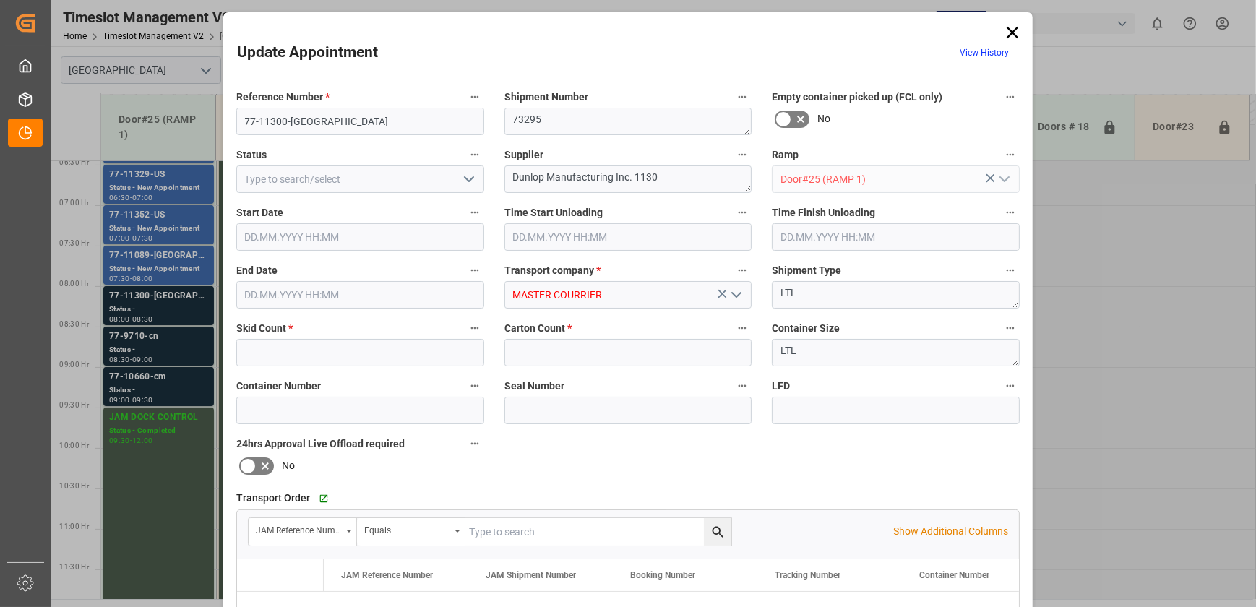
type input "5"
type input "179"
type input "[DATE] 08:00"
type input "[DATE] 08:30"
type input "[DATE] 14:04"
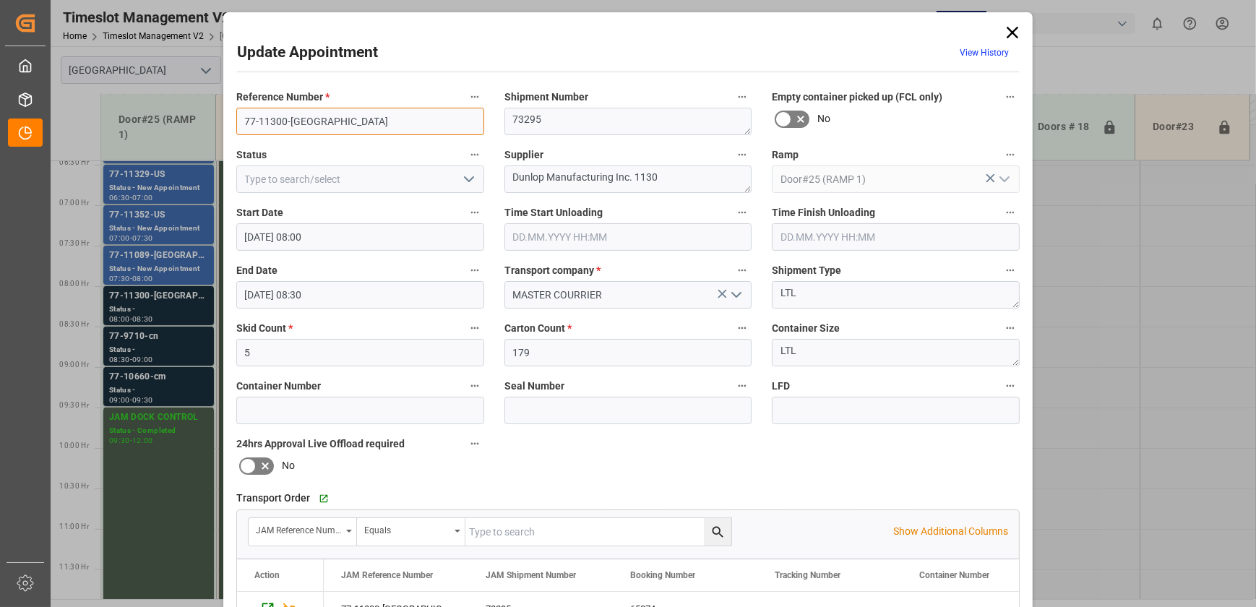
click at [333, 126] on input "77-11300-[GEOGRAPHIC_DATA]" at bounding box center [360, 121] width 248 height 27
click at [417, 111] on input "77-11300-[GEOGRAPHIC_DATA]" at bounding box center [360, 121] width 248 height 27
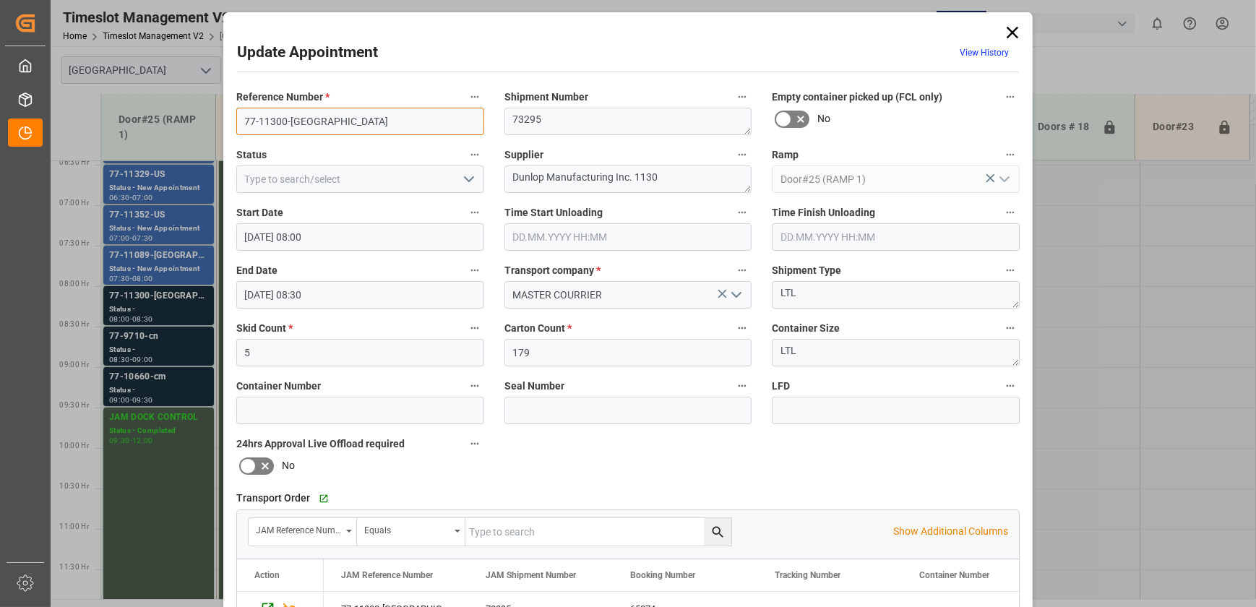
click at [416, 111] on input "77-11300-[GEOGRAPHIC_DATA]" at bounding box center [360, 121] width 248 height 27
drag, startPoint x: 660, startPoint y: 174, endPoint x: 545, endPoint y: 188, distance: 115.7
click at [545, 188] on textarea "Dunlop Manufacturing Inc. 1130" at bounding box center [629, 179] width 248 height 27
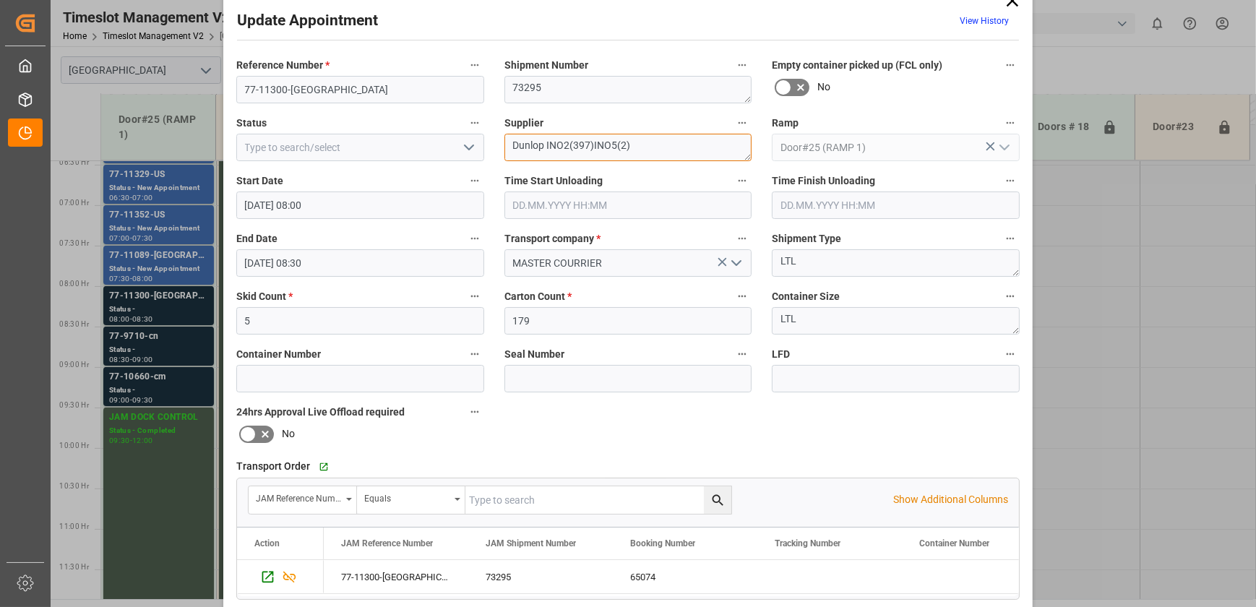
scroll to position [7, 0]
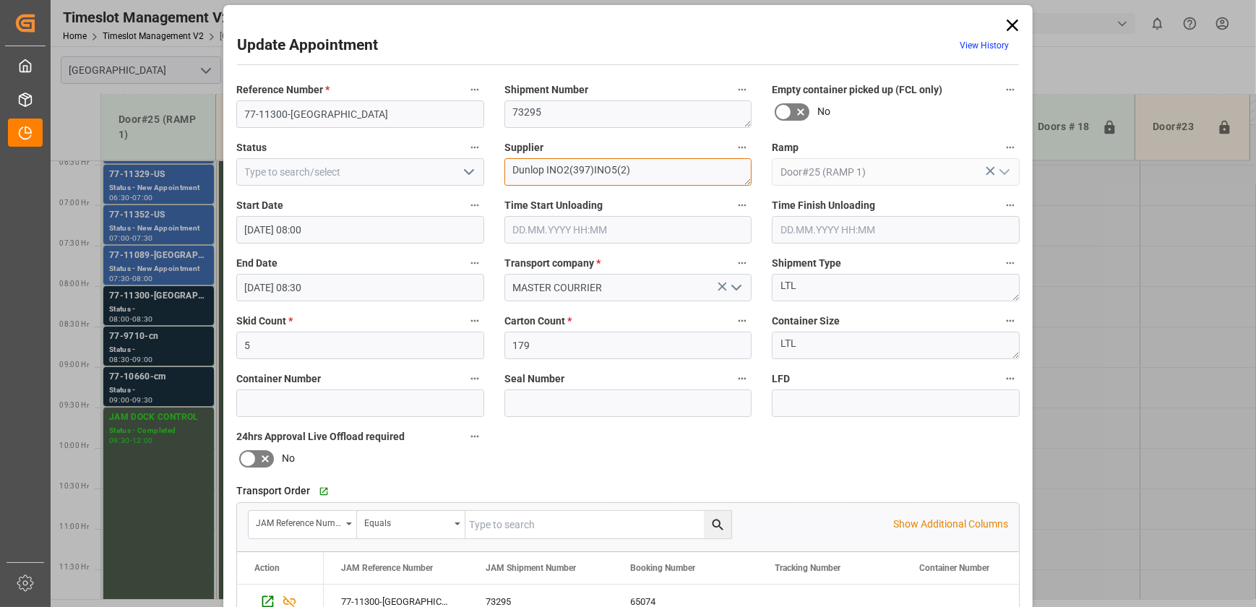
type textarea "Dunlop INO2(397)INO5(2)"
click at [465, 170] on icon "open menu" at bounding box center [468, 171] width 17 height 17
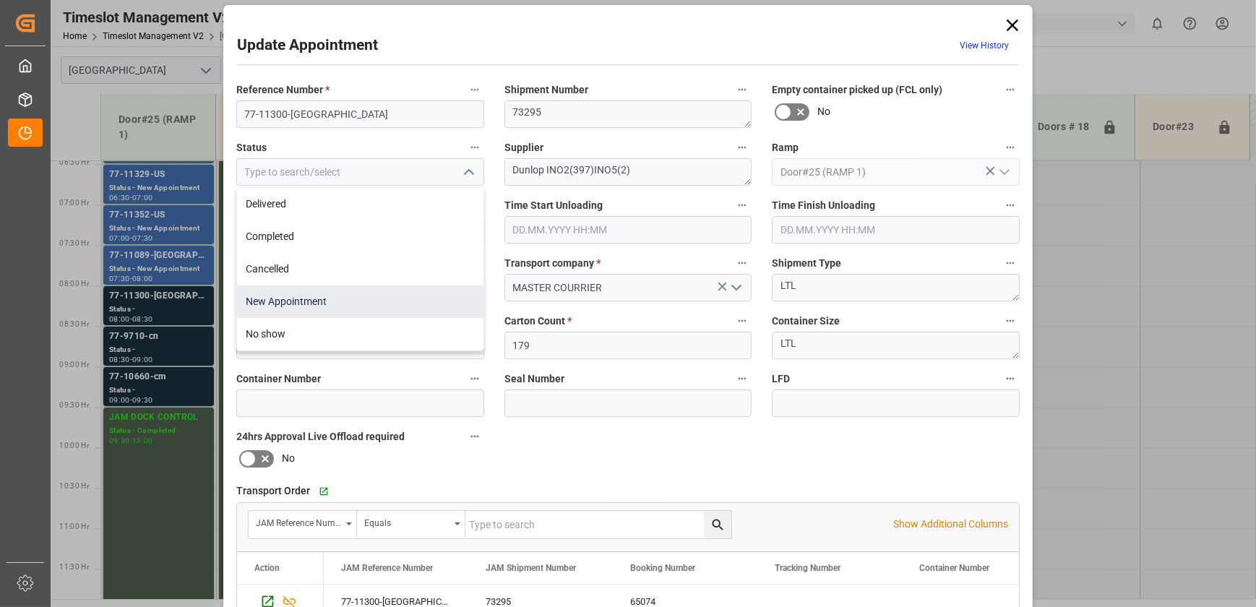
click at [326, 300] on div "New Appointment" at bounding box center [360, 302] width 246 height 33
type input "New Appointment"
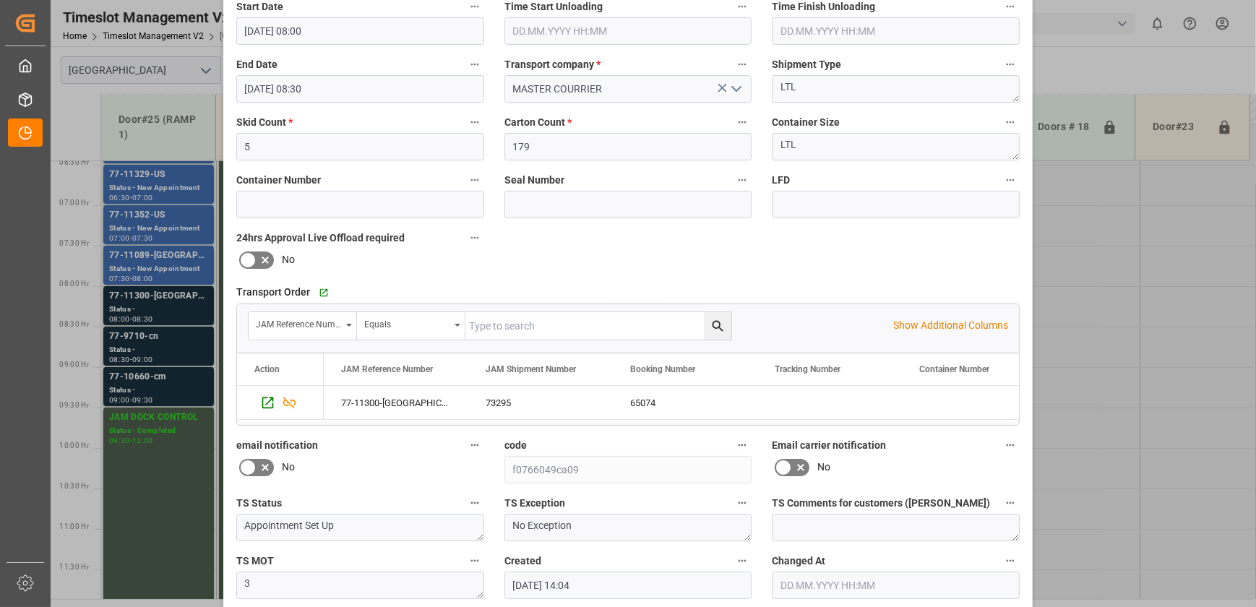
scroll to position [270, 0]
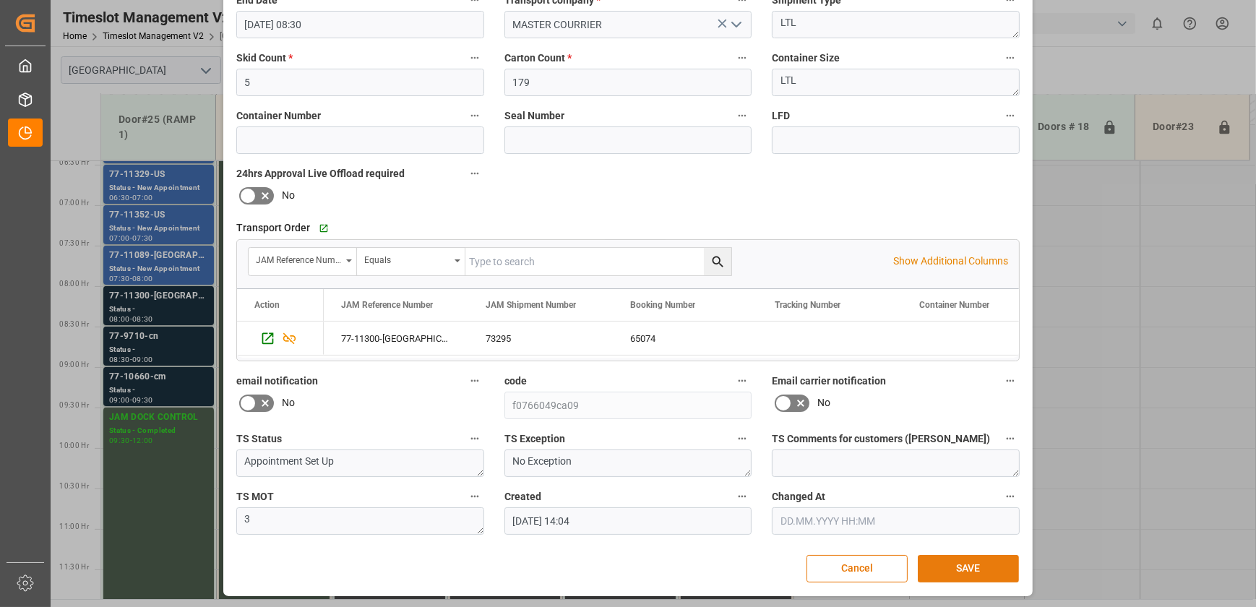
click at [957, 568] on button "SAVE" at bounding box center [968, 568] width 101 height 27
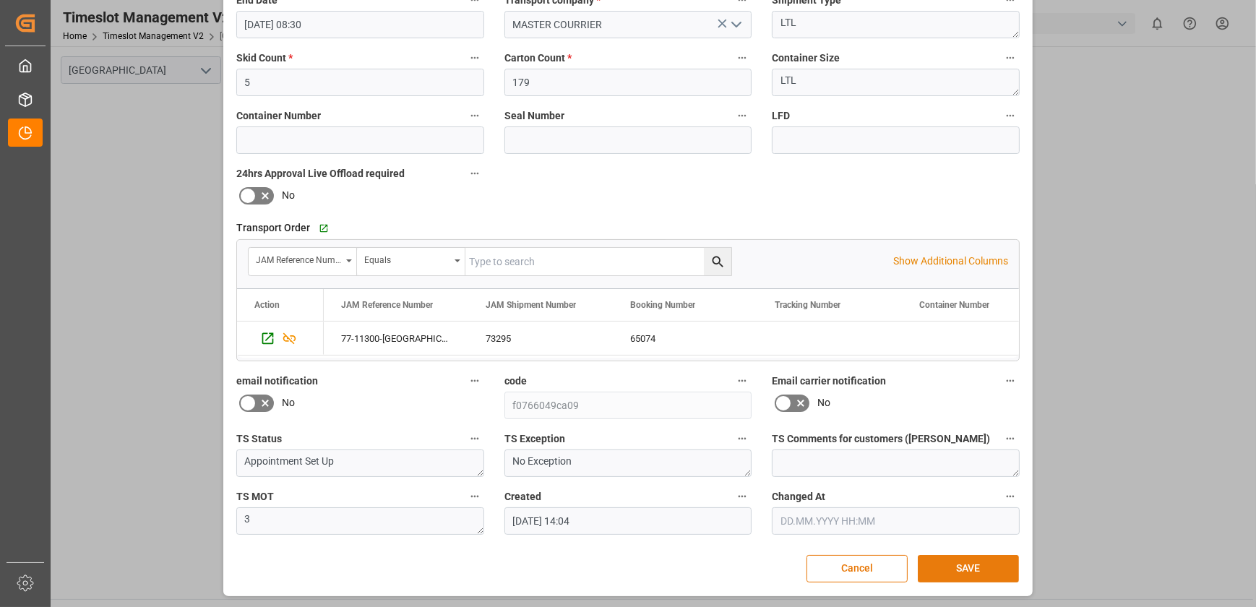
click at [971, 568] on button "SAVE" at bounding box center [968, 568] width 101 height 27
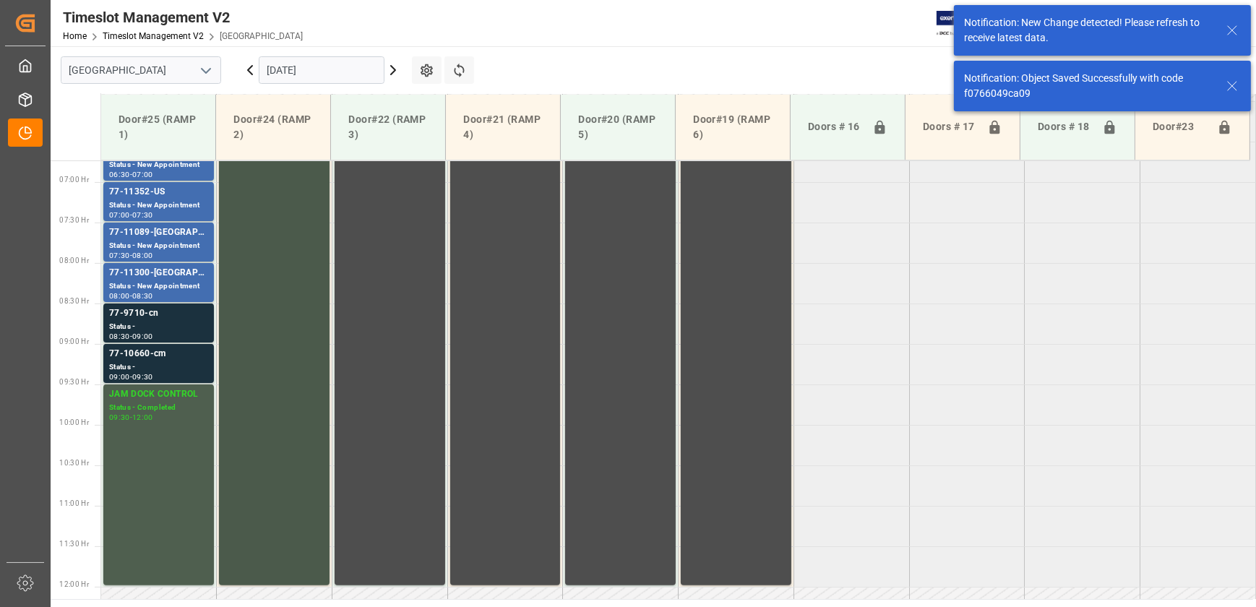
scroll to position [572, 0]
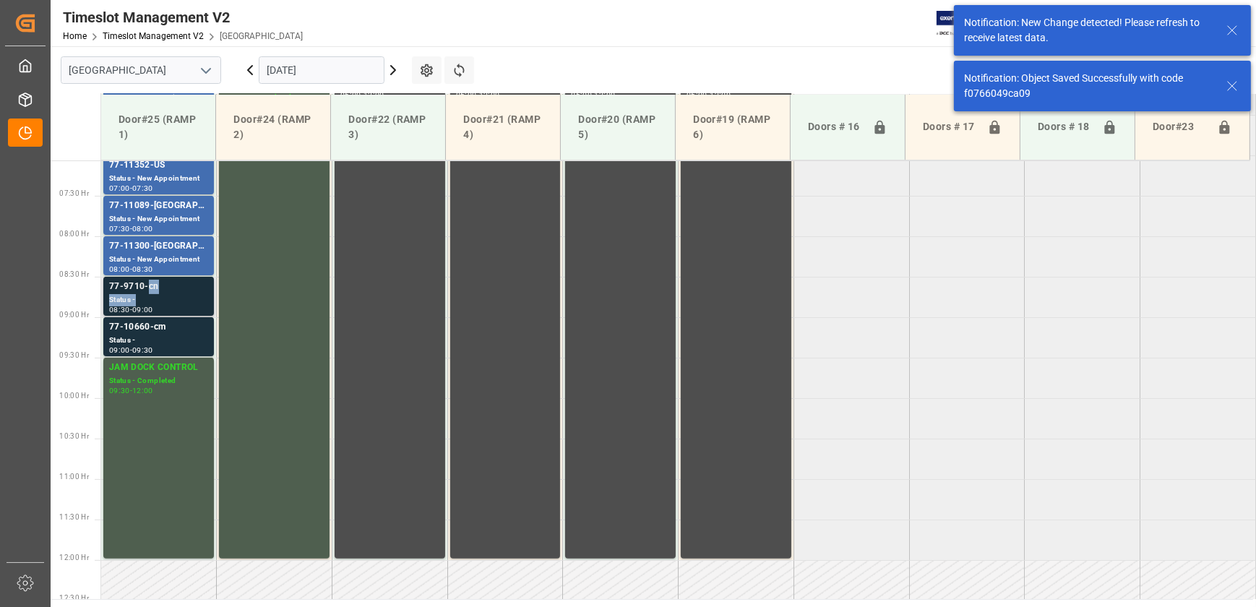
click at [149, 293] on div "77-9710-cn Status - 08:30 - 09:00" at bounding box center [158, 296] width 99 height 33
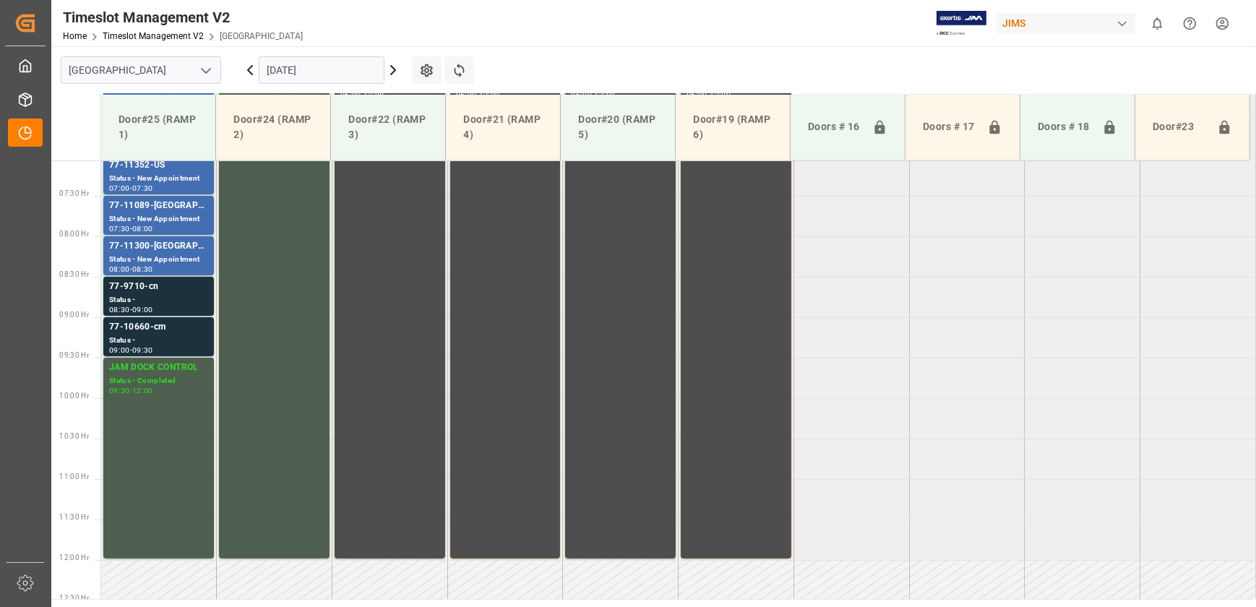
click at [149, 254] on div "Status - New Appointment" at bounding box center [158, 260] width 99 height 12
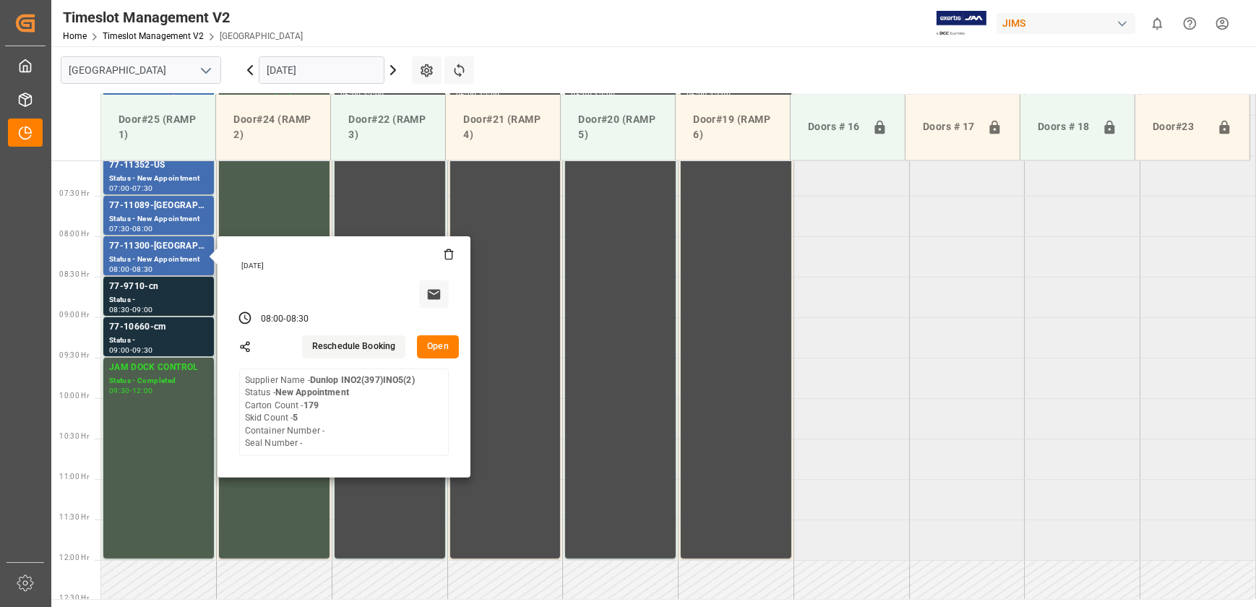
click at [434, 346] on button "Open" at bounding box center [438, 346] width 42 height 23
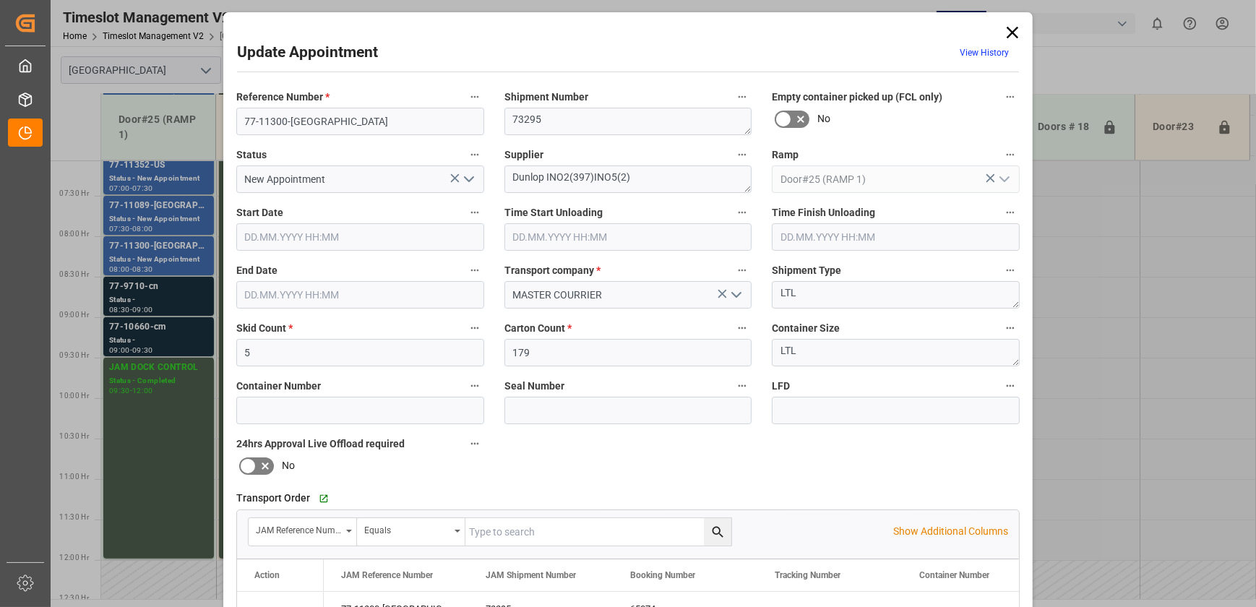
type input "[DATE] 08:00"
type input "[DATE] 08:30"
type input "[DATE] 14:04"
click at [1011, 30] on icon at bounding box center [1013, 32] width 20 height 20
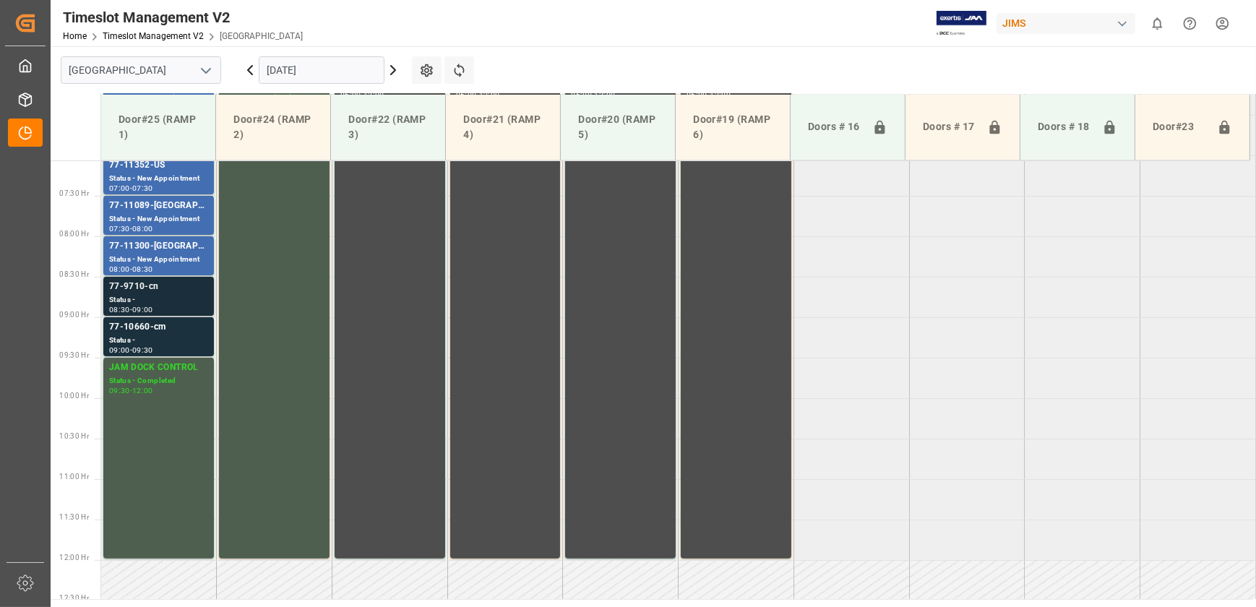
click at [171, 286] on div "77-9710-cn" at bounding box center [158, 287] width 99 height 14
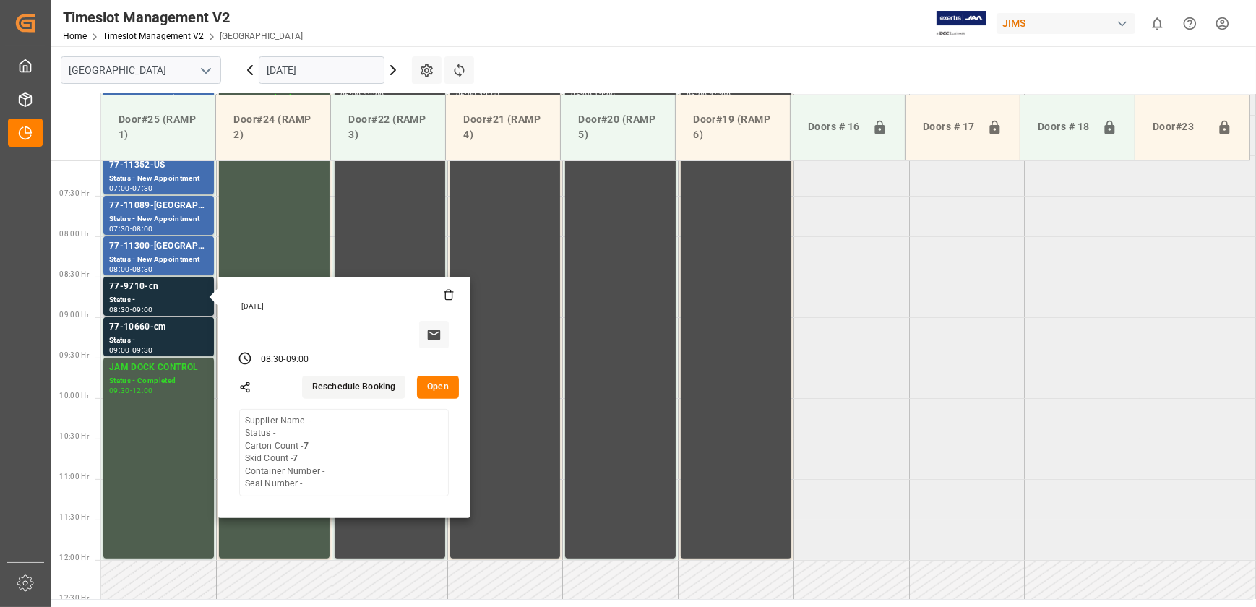
click at [443, 387] on button "Open" at bounding box center [438, 387] width 42 height 23
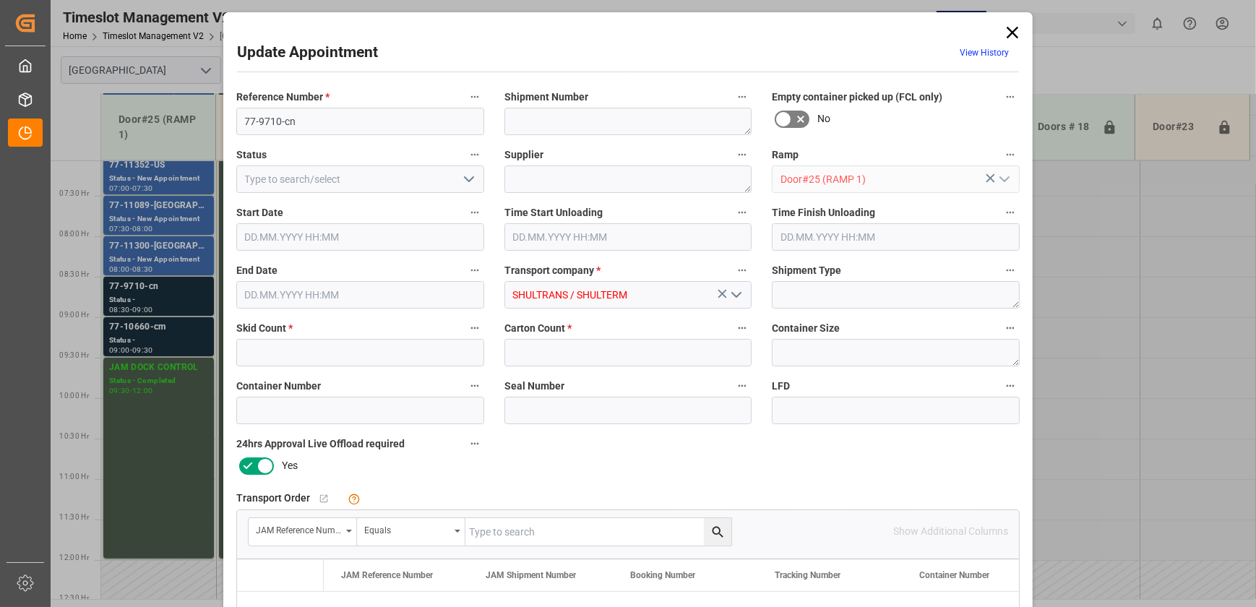
type input "7"
type input "[DATE] 08:30"
type input "[DATE] 09:00"
type input "[DATE] 14:19"
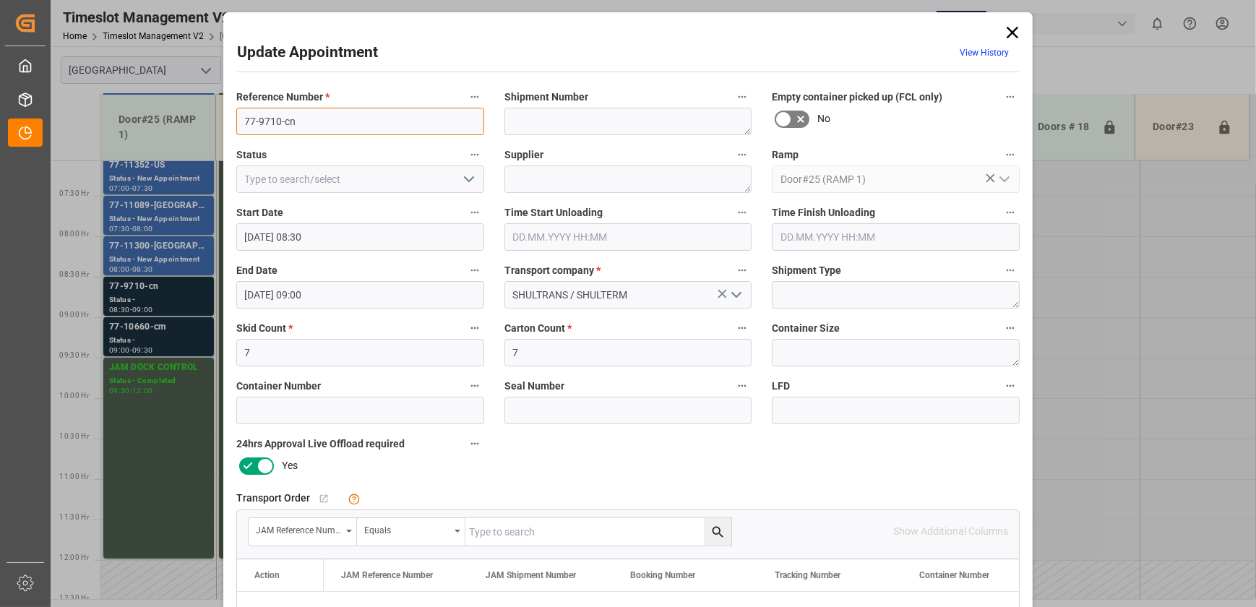
click at [309, 127] on input "77-9710-cn" at bounding box center [360, 121] width 248 height 27
click at [310, 127] on input "77-9710-cn" at bounding box center [360, 121] width 248 height 27
click at [312, 126] on input "77-9710-cn" at bounding box center [360, 121] width 248 height 27
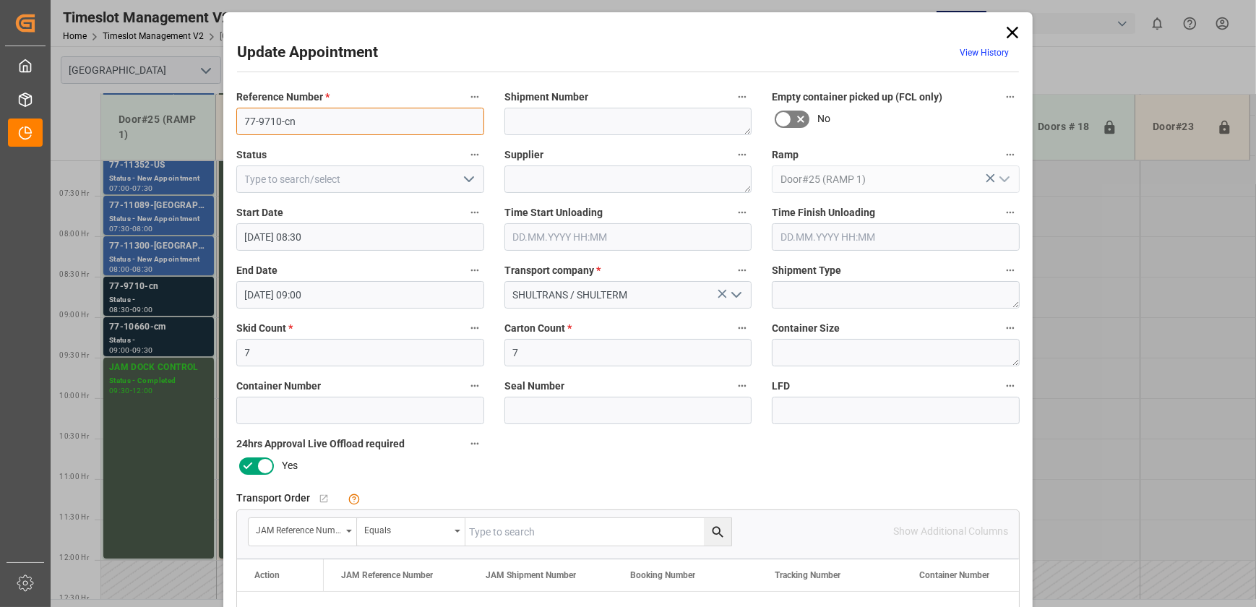
click at [312, 126] on input "77-9710-cn" at bounding box center [360, 121] width 248 height 27
click at [552, 541] on input "text" at bounding box center [598, 531] width 266 height 27
paste input "77-9710-cn"
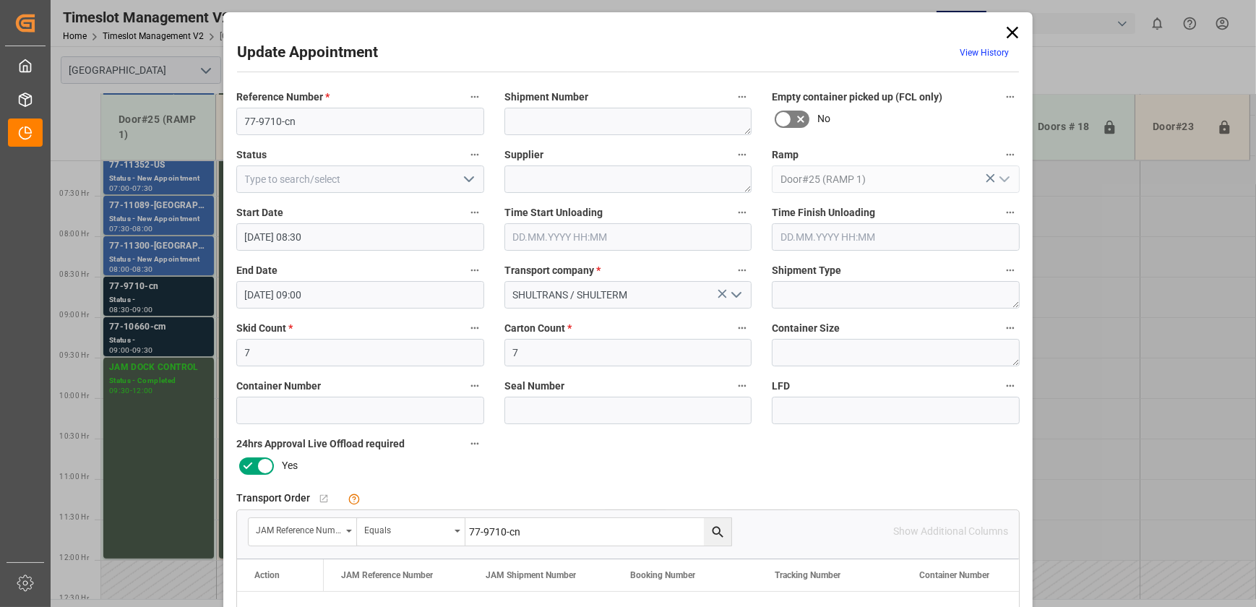
type input "77-9710-cn"
click at [706, 523] on button "search button" at bounding box center [717, 531] width 27 height 27
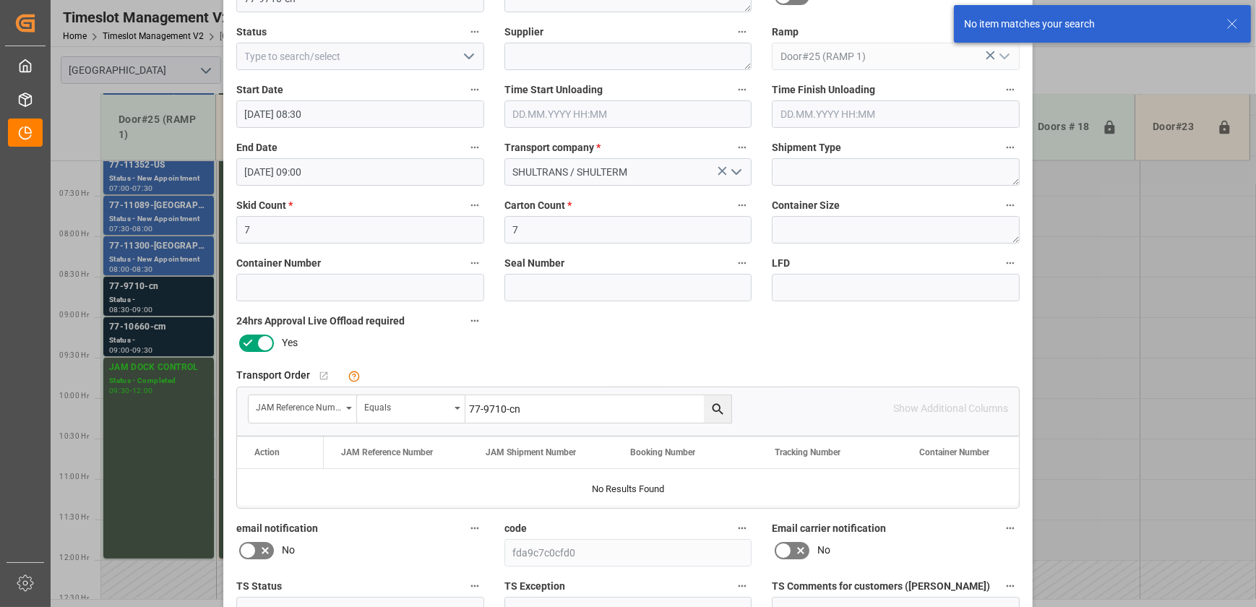
scroll to position [262, 0]
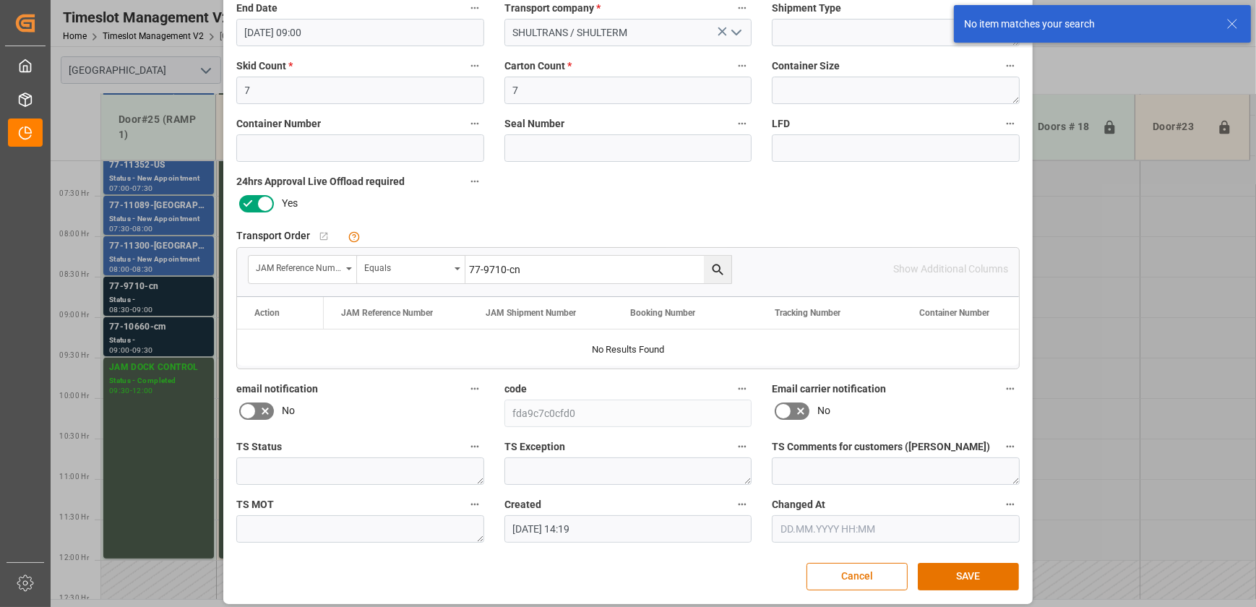
click at [705, 267] on button "search button" at bounding box center [717, 269] width 27 height 27
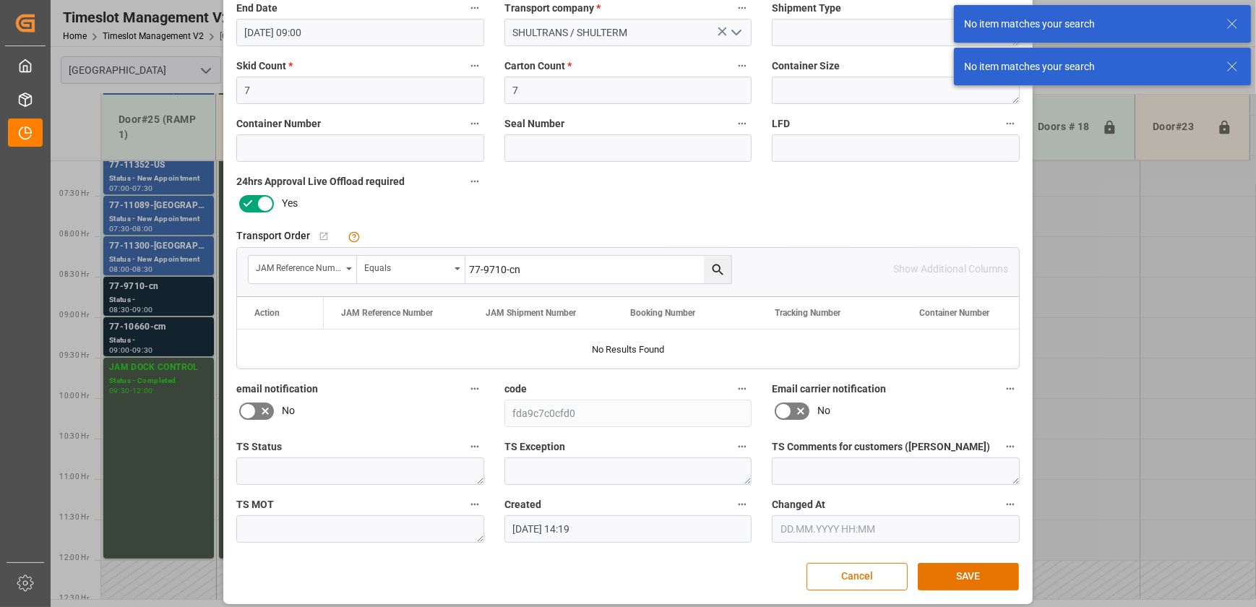
click at [550, 267] on input "77-9710-cn" at bounding box center [598, 269] width 266 height 27
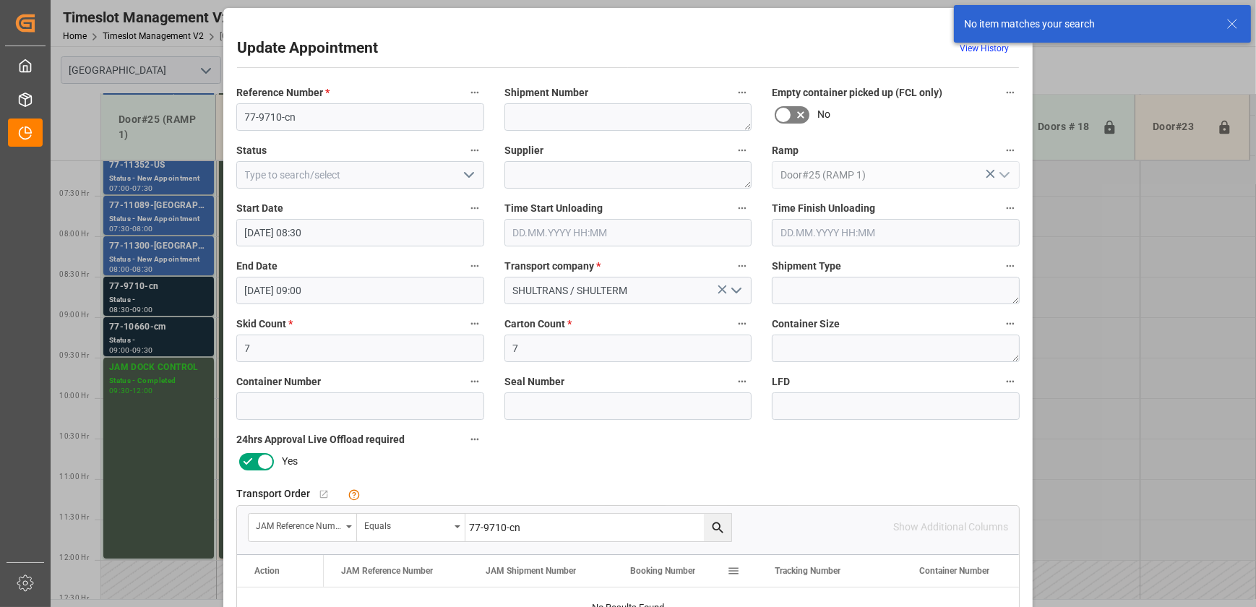
scroll to position [0, 0]
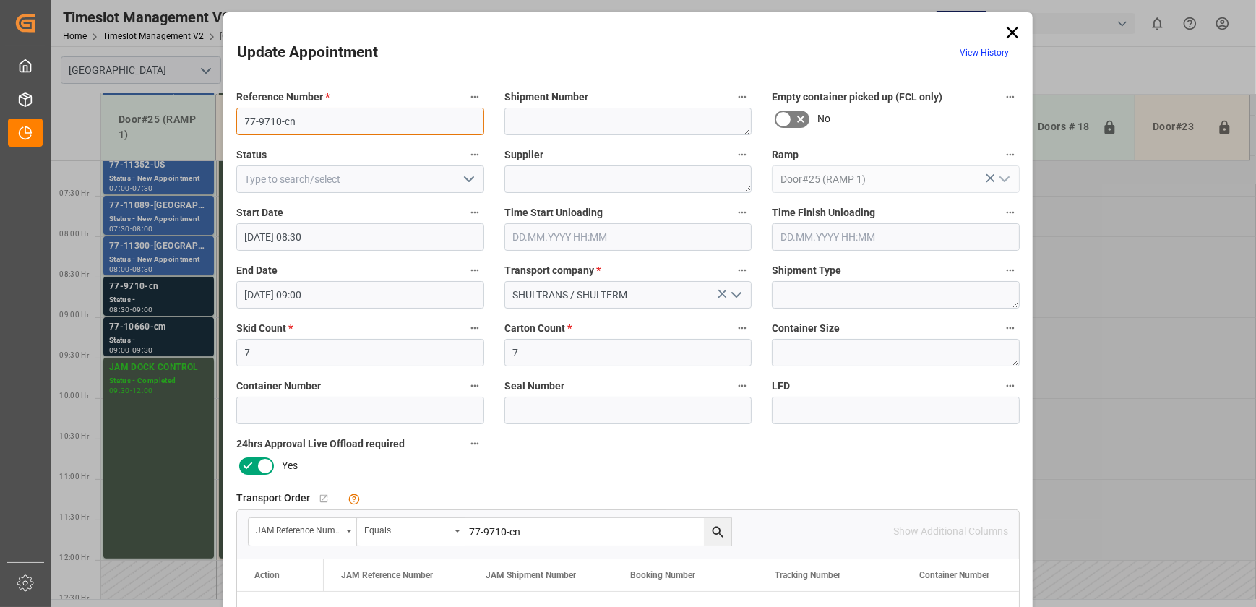
click at [294, 116] on input "77-9710-cn" at bounding box center [360, 121] width 248 height 27
click at [304, 118] on input "77-9710-cn" at bounding box center [360, 121] width 248 height 27
type input "77-9710-CN"
click at [574, 186] on textarea at bounding box center [629, 179] width 248 height 27
type textarea "[PERSON_NAME]"
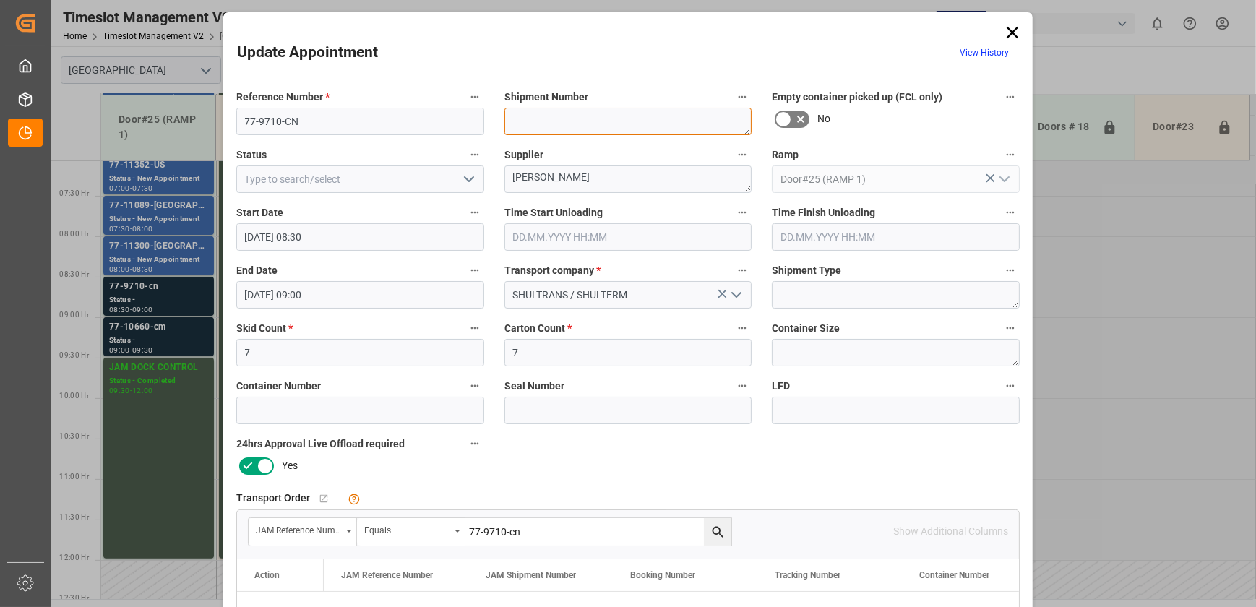
click at [677, 120] on textarea at bounding box center [629, 121] width 248 height 27
paste textarea "71701"
type textarea "71701"
click at [648, 173] on textarea "[PERSON_NAME]" at bounding box center [629, 179] width 248 height 27
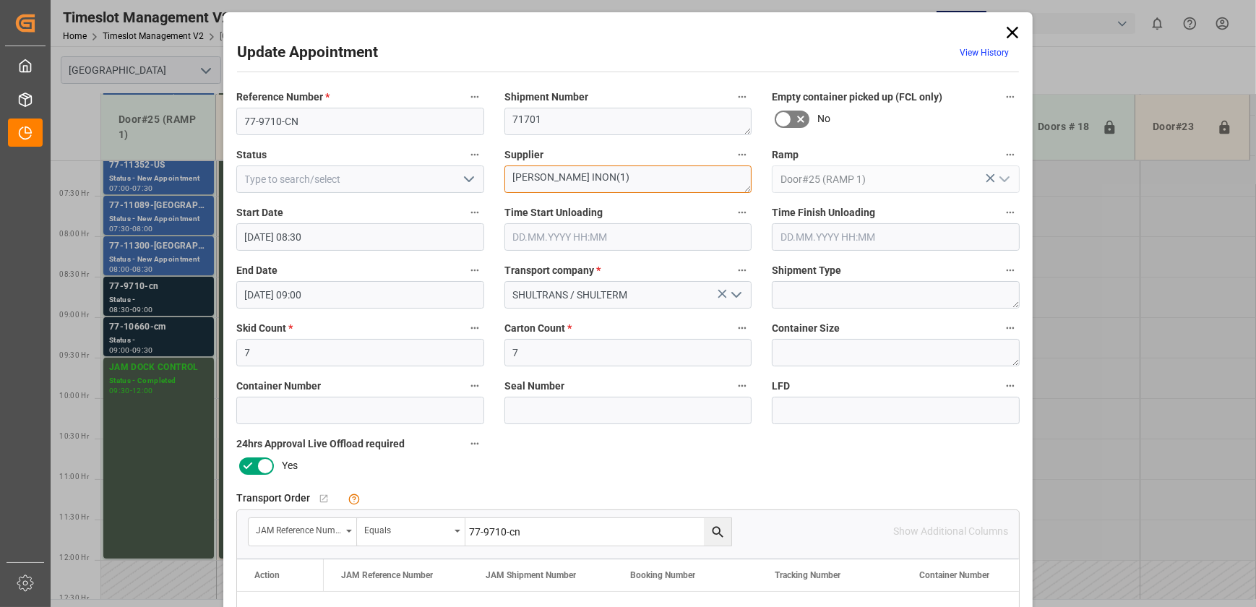
type textarea "[PERSON_NAME] INON(1)"
click at [466, 181] on polyline "open menu" at bounding box center [469, 179] width 9 height 4
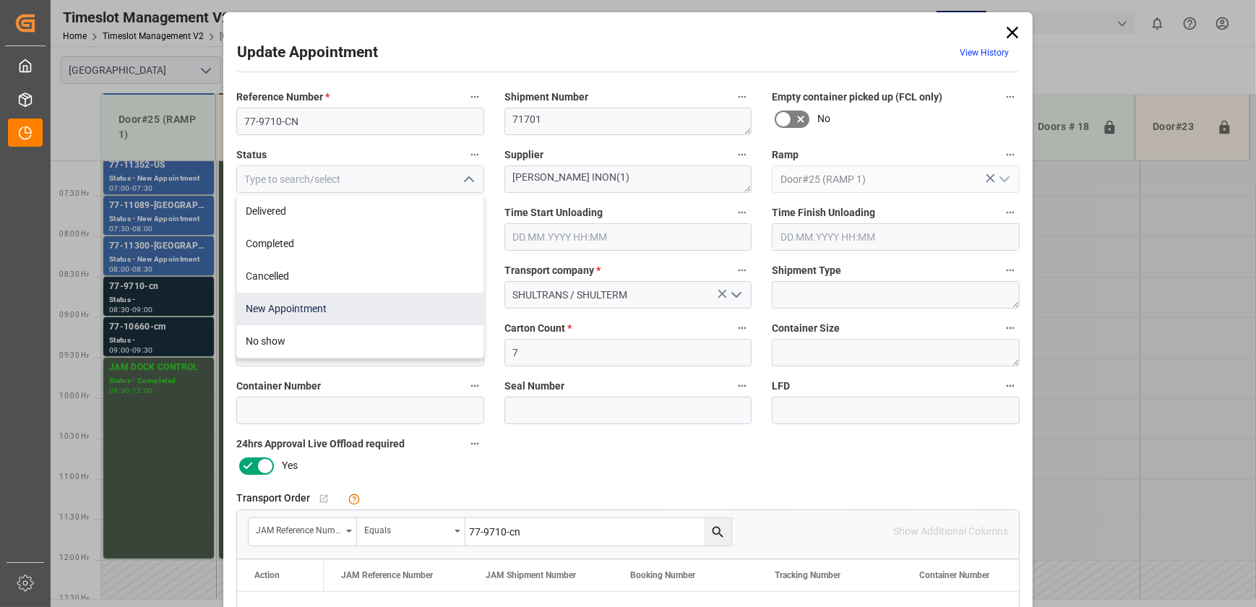
click at [383, 313] on div "New Appointment" at bounding box center [360, 309] width 246 height 33
type input "New Appointment"
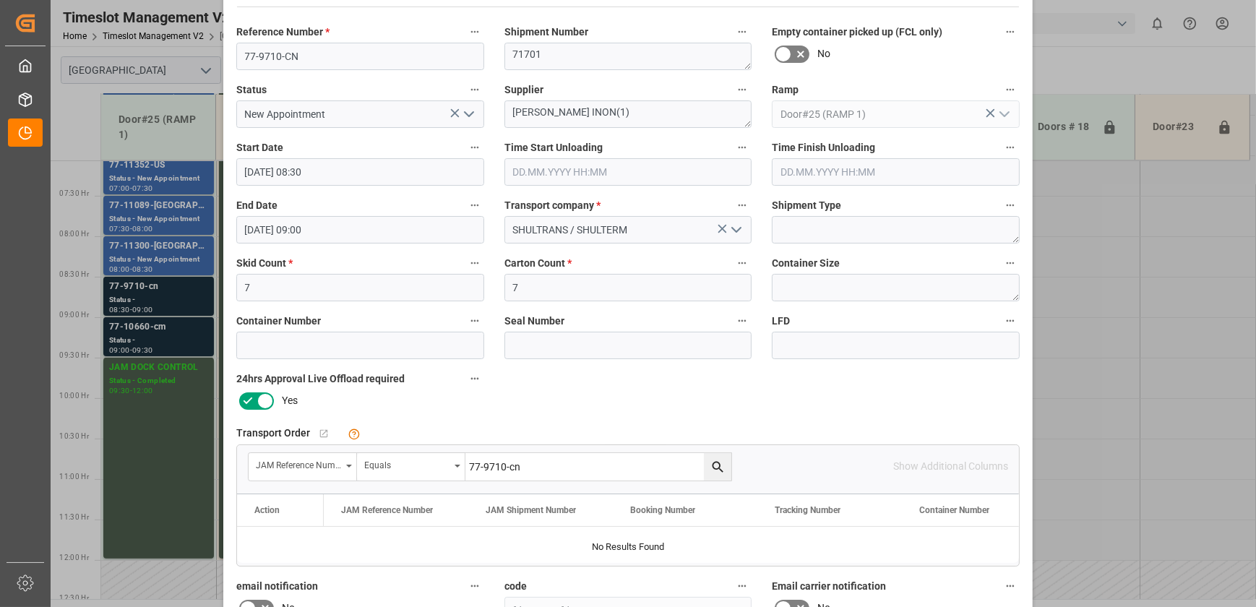
scroll to position [270, 0]
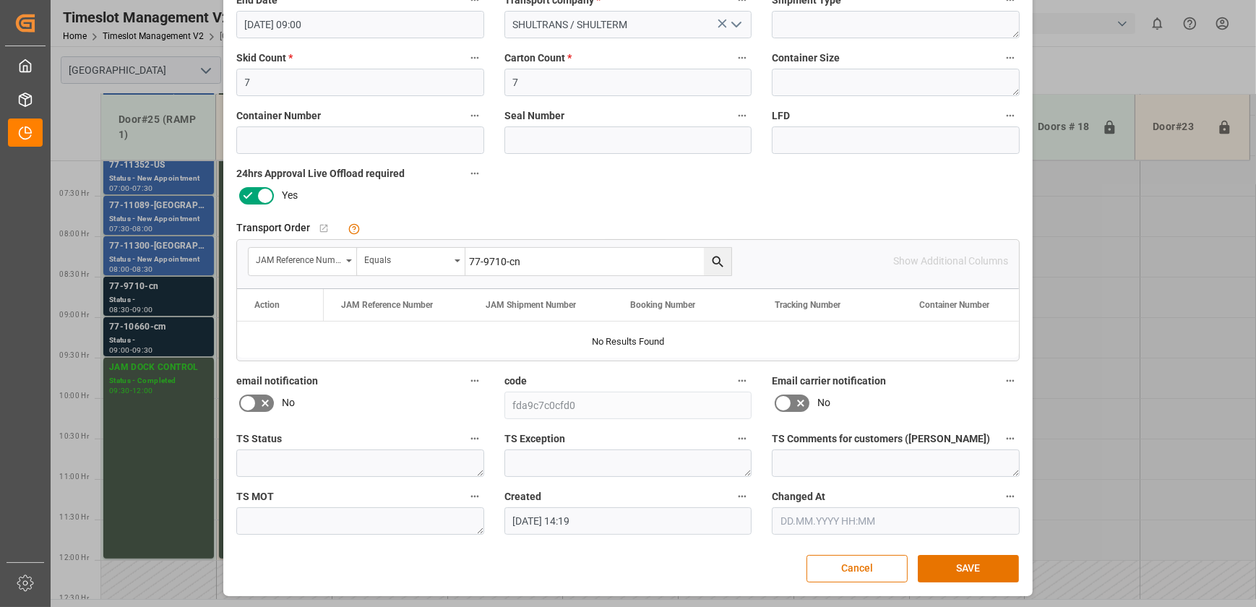
click at [532, 260] on input "77-9710-cn" at bounding box center [598, 261] width 266 height 27
type input "77-9710-CN"
click at [729, 260] on div "JAM Reference Number Equals 77-9710-CN" at bounding box center [570, 261] width 645 height 29
click at [716, 260] on icon "search button" at bounding box center [718, 261] width 15 height 15
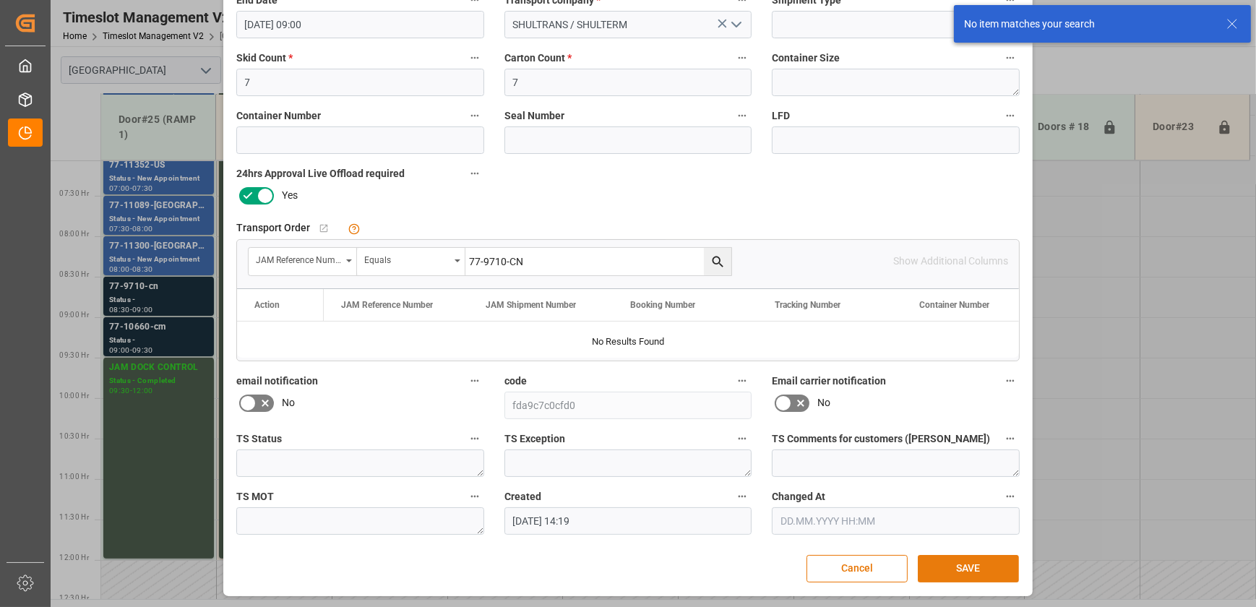
click at [953, 571] on button "SAVE" at bounding box center [968, 568] width 101 height 27
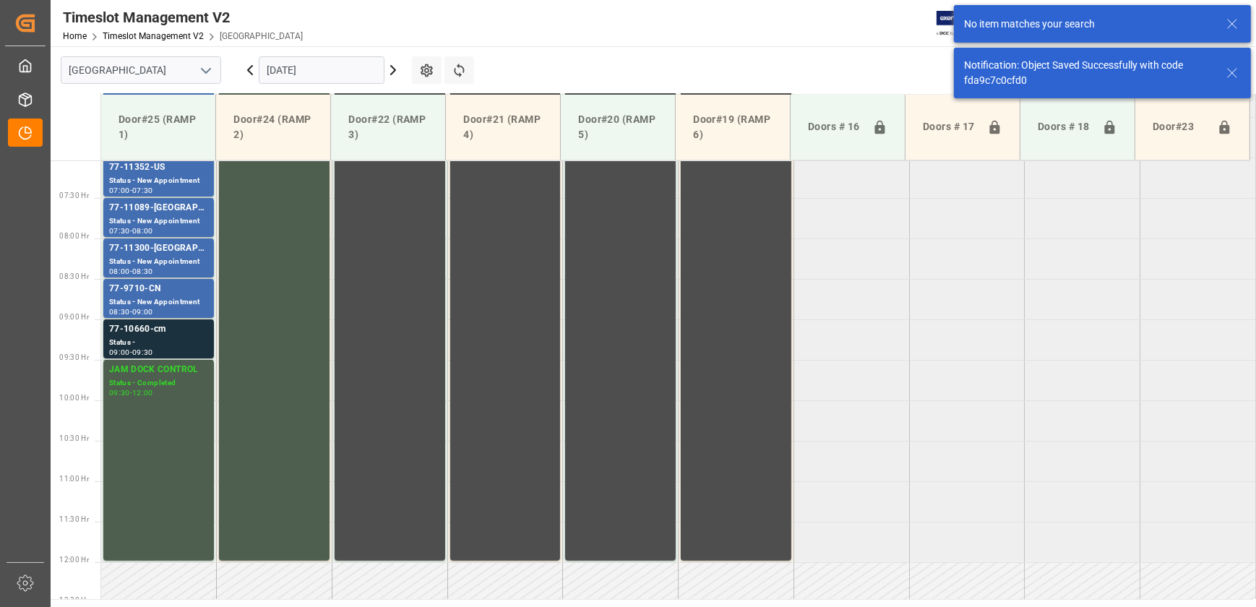
scroll to position [572, 0]
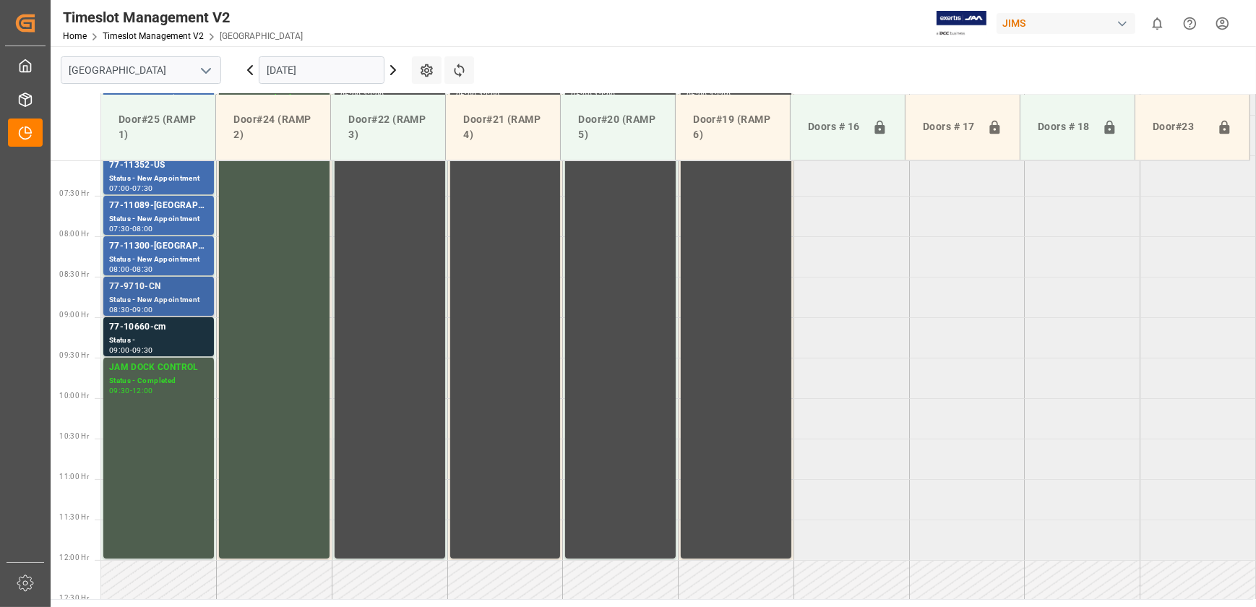
click at [163, 294] on div "Status - New Appointment" at bounding box center [158, 300] width 99 height 12
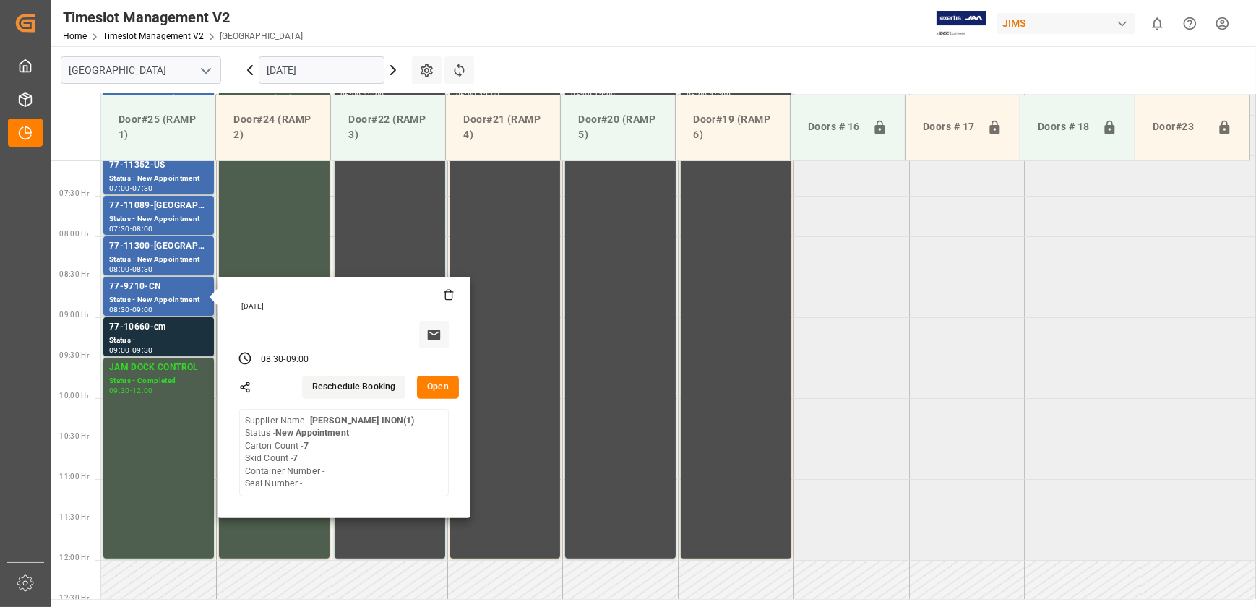
click at [437, 379] on button "Open" at bounding box center [438, 387] width 42 height 23
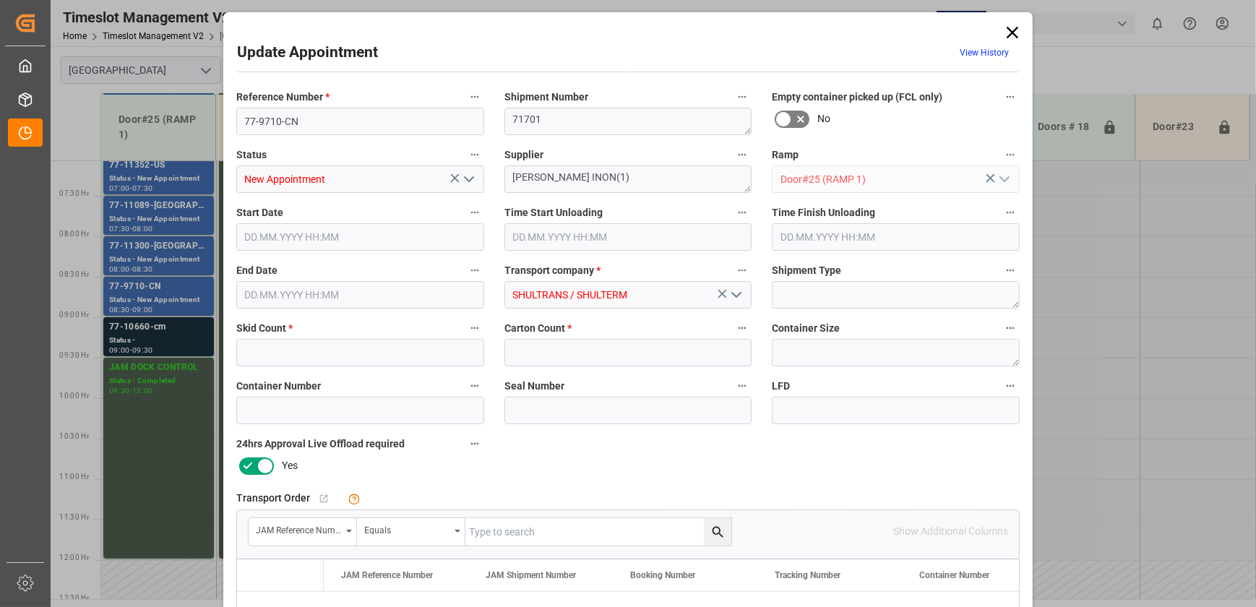
type input "7"
type input "[DATE] 08:30"
type input "[DATE] 09:00"
type input "[DATE] 14:19"
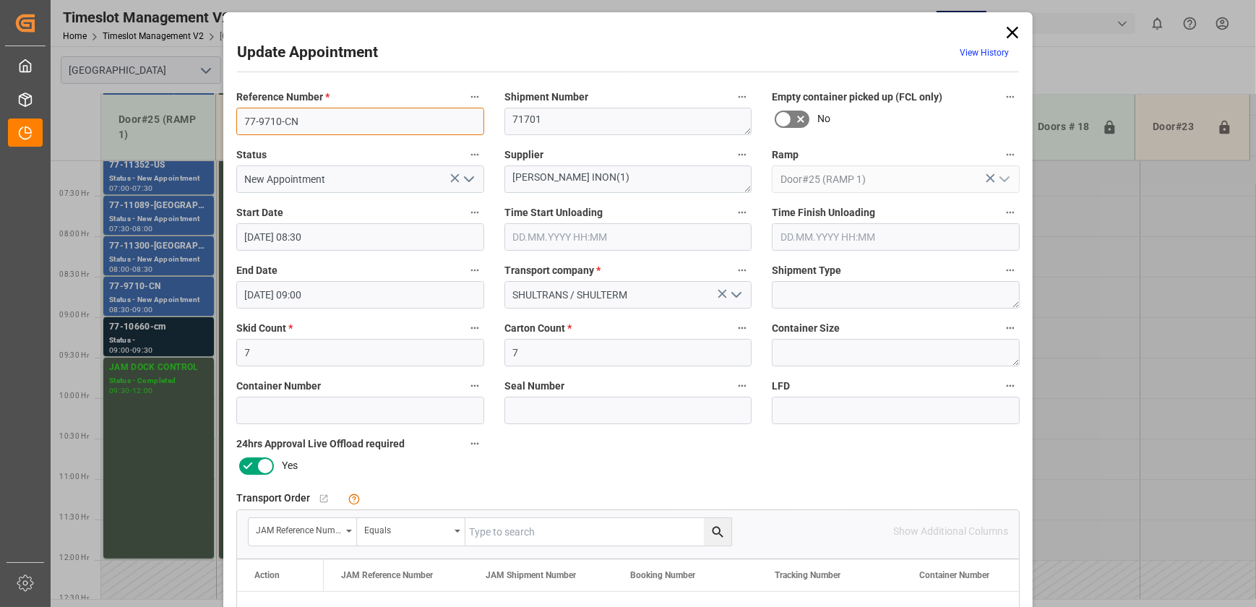
click at [333, 126] on input "77-9710-CN" at bounding box center [360, 121] width 248 height 27
click at [542, 176] on textarea "[PERSON_NAME] INON(1)" at bounding box center [629, 179] width 248 height 27
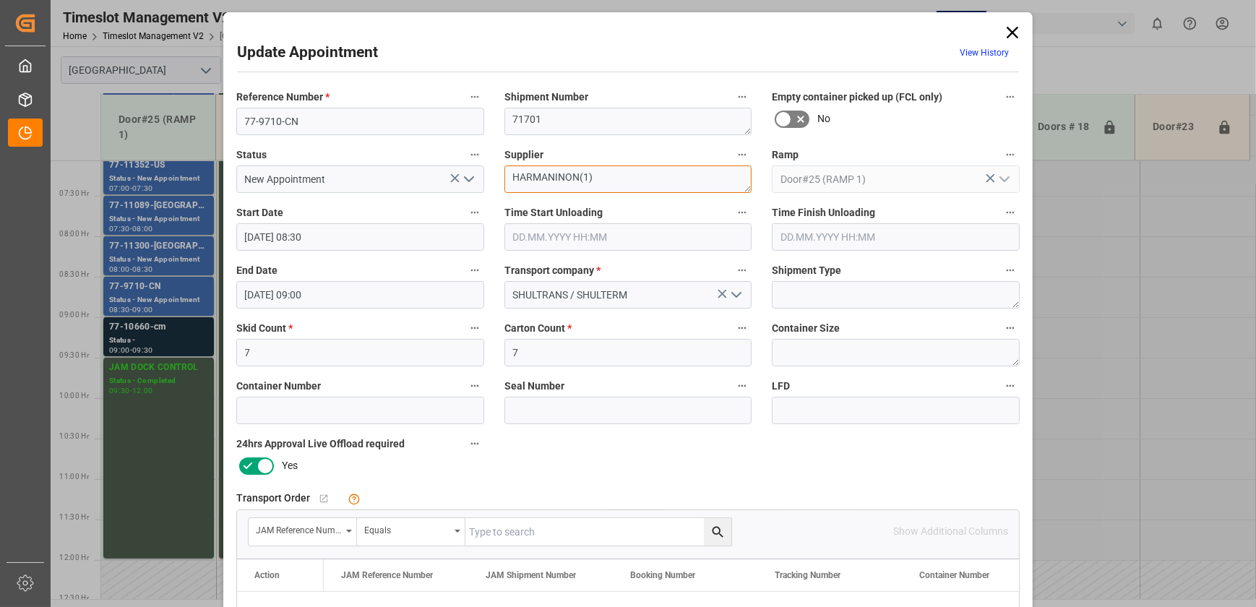
type textarea "HARMANINON(1)"
type textarea "[PERSON_NAME] INON(1)"
click at [176, 330] on div "Update Appointment View History Reference Number * 77-9710-CN Shipment Number 7…" at bounding box center [628, 303] width 1256 height 607
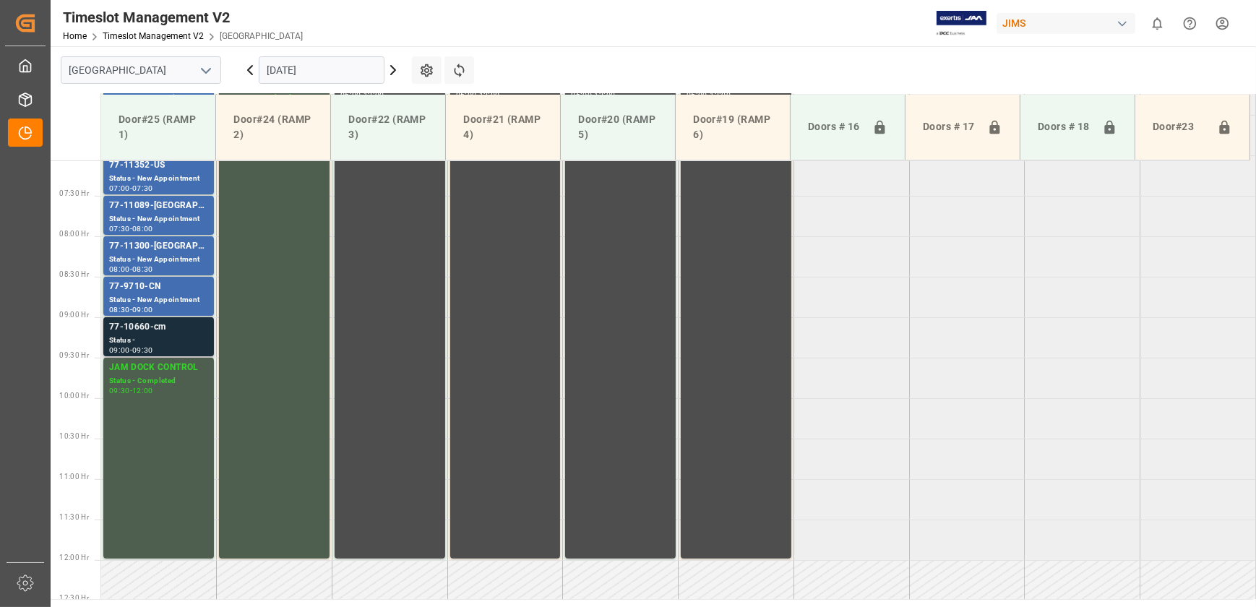
click at [202, 335] on div "Status -" at bounding box center [158, 341] width 99 height 12
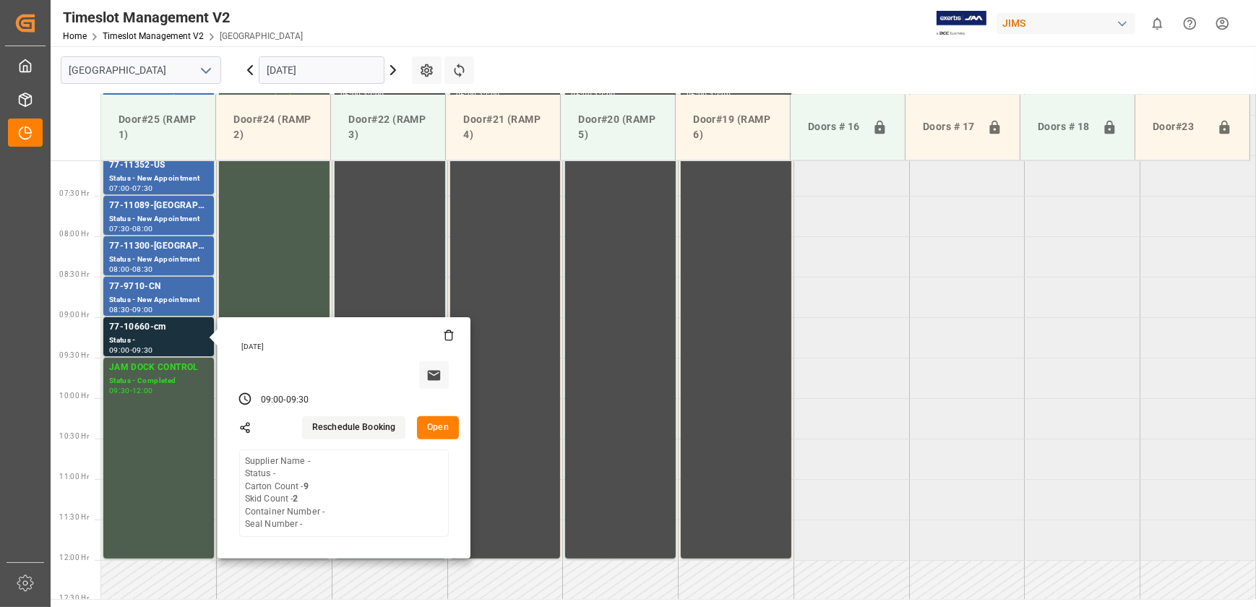
click at [439, 421] on button "Open" at bounding box center [438, 427] width 42 height 23
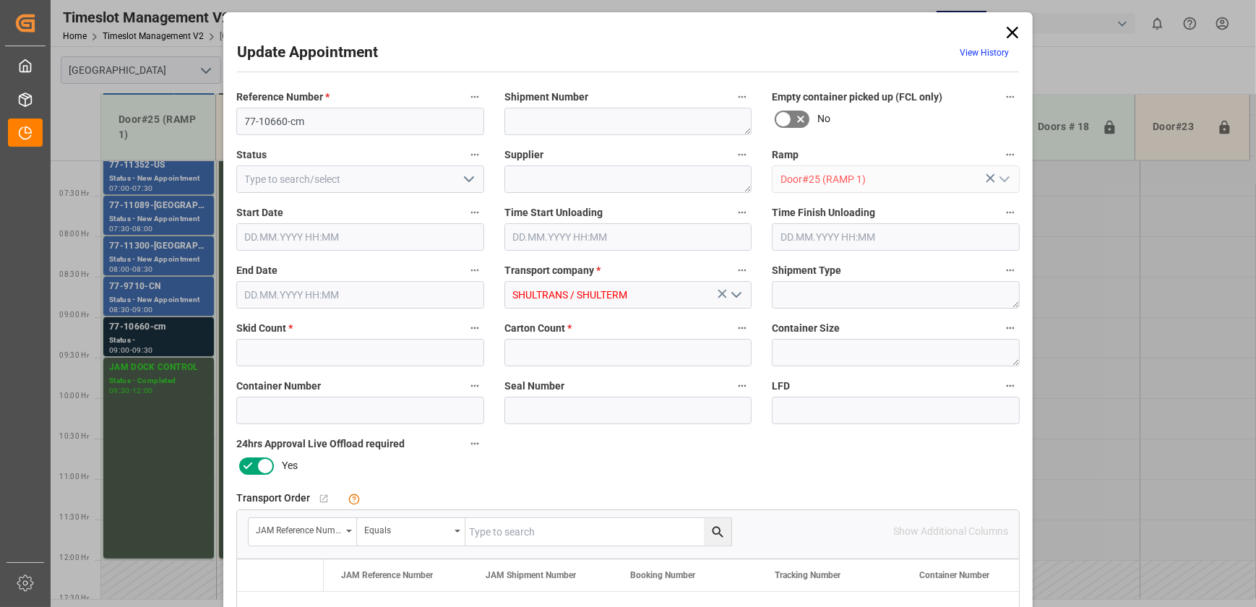
type input "2"
type input "9"
type input "[DATE] 09:00"
type input "[DATE] 09:30"
type input "[DATE] 14:20"
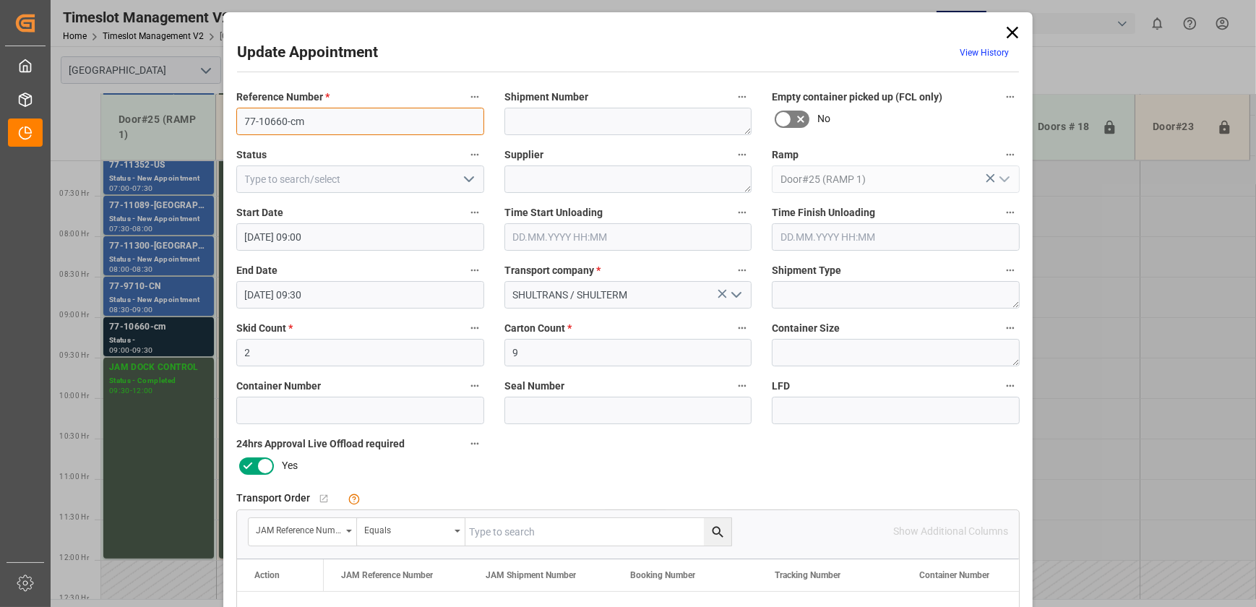
click at [312, 121] on input "77-10660-cm" at bounding box center [360, 121] width 248 height 27
click at [523, 525] on input "text" at bounding box center [598, 531] width 266 height 27
paste input "77-10660-cm"
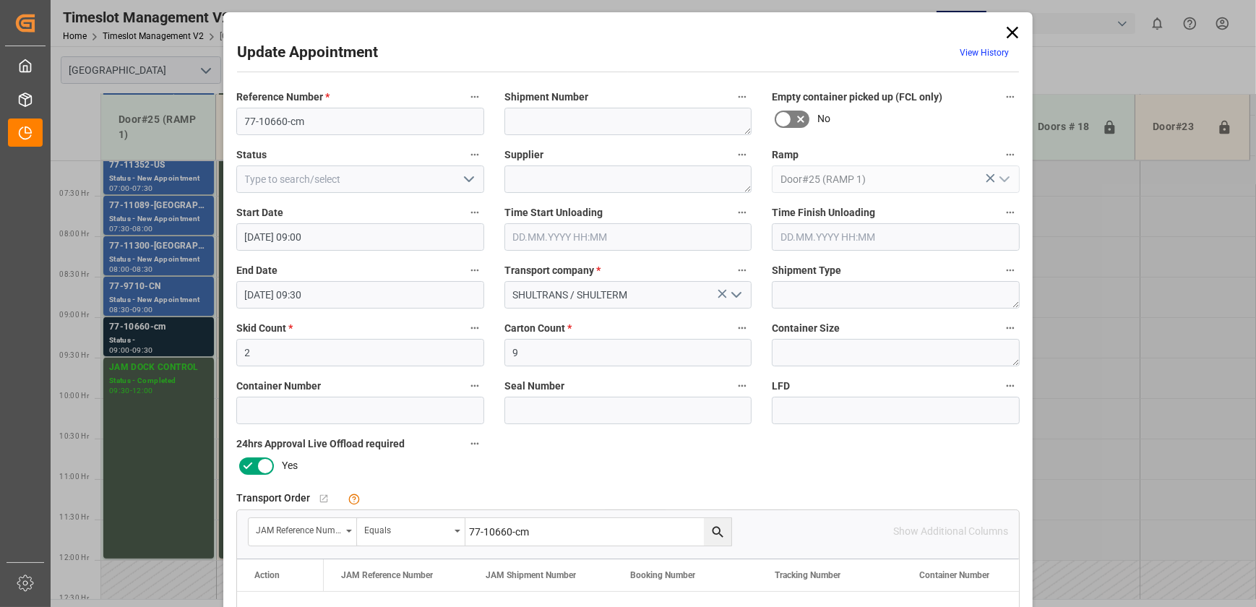
click at [713, 527] on icon "search button" at bounding box center [717, 531] width 11 height 11
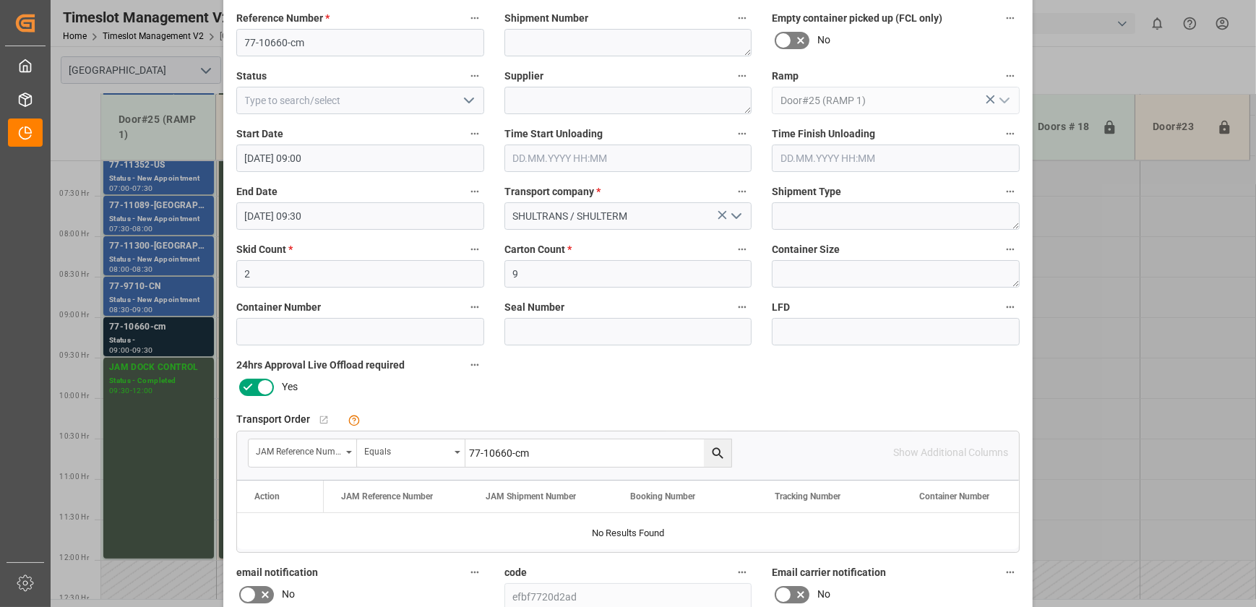
scroll to position [0, 0]
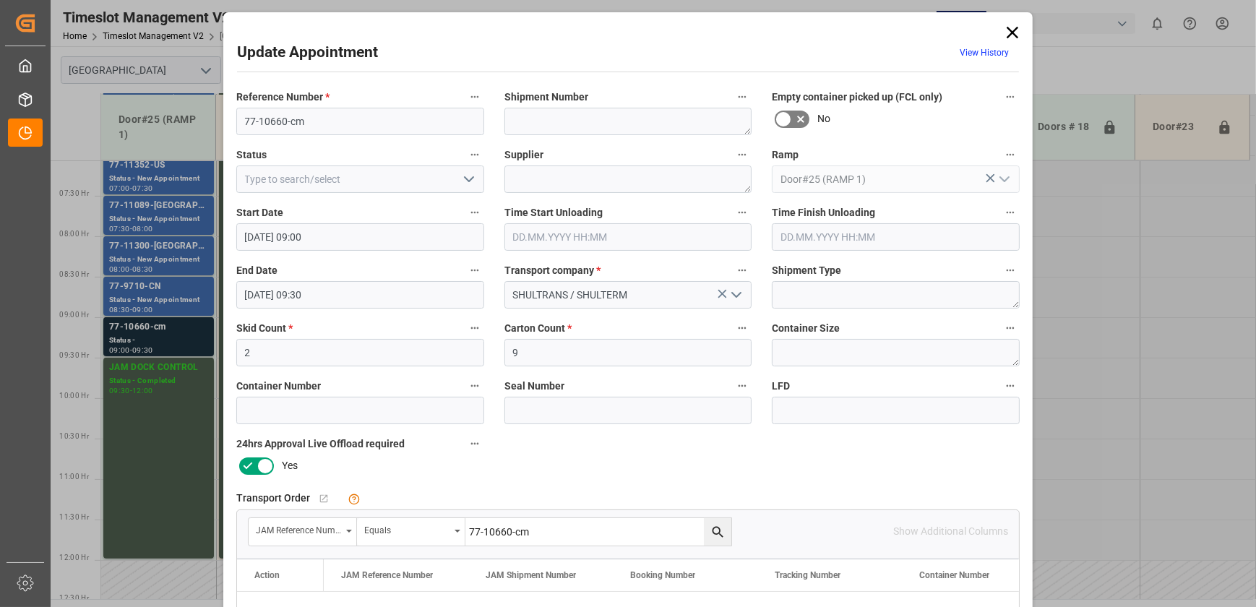
click at [557, 533] on input "77-10660-cm" at bounding box center [598, 531] width 266 height 27
type input "77-10660-cN"
click at [712, 530] on icon "search button" at bounding box center [718, 532] width 15 height 15
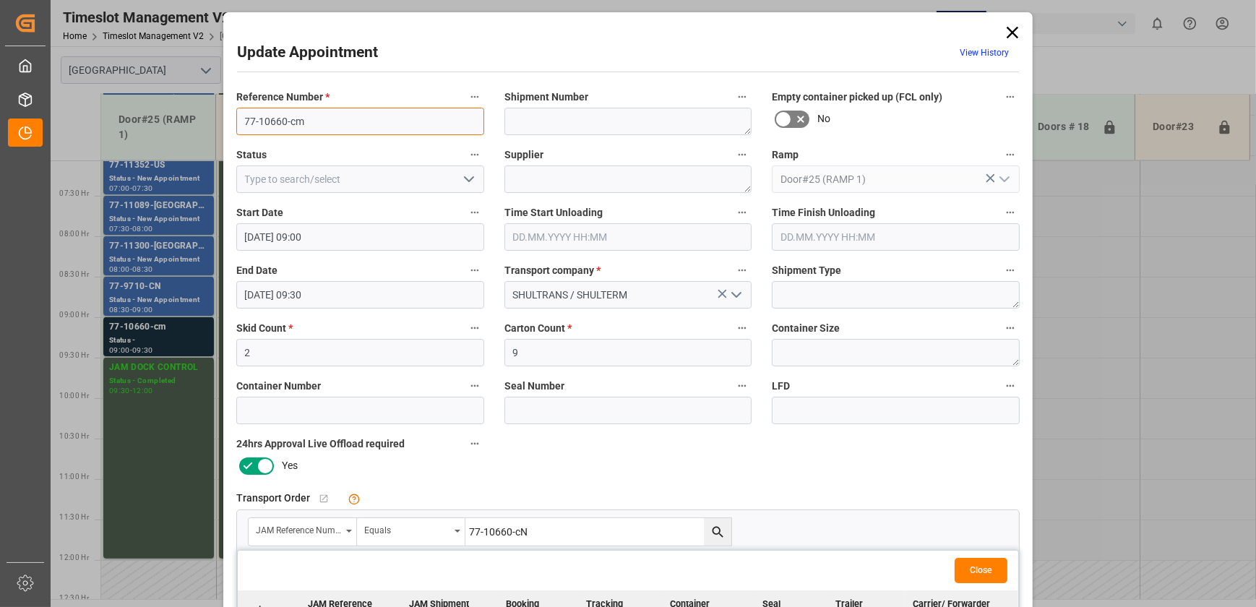
click at [329, 121] on input "77-10660-cm" at bounding box center [360, 121] width 248 height 27
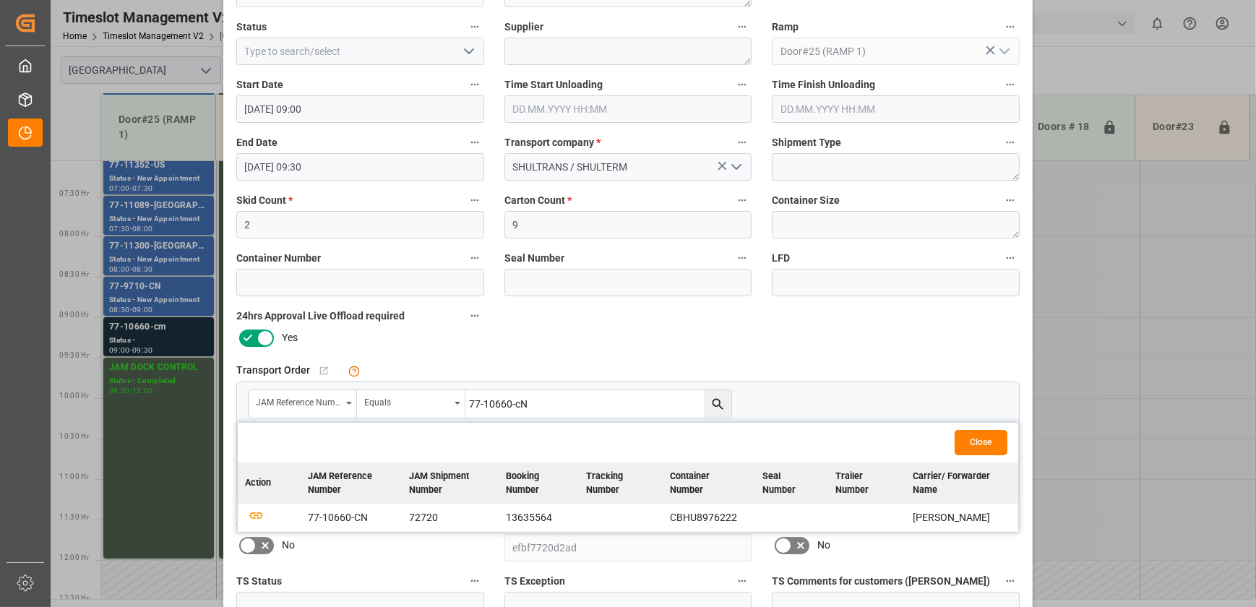
scroll to position [131, 0]
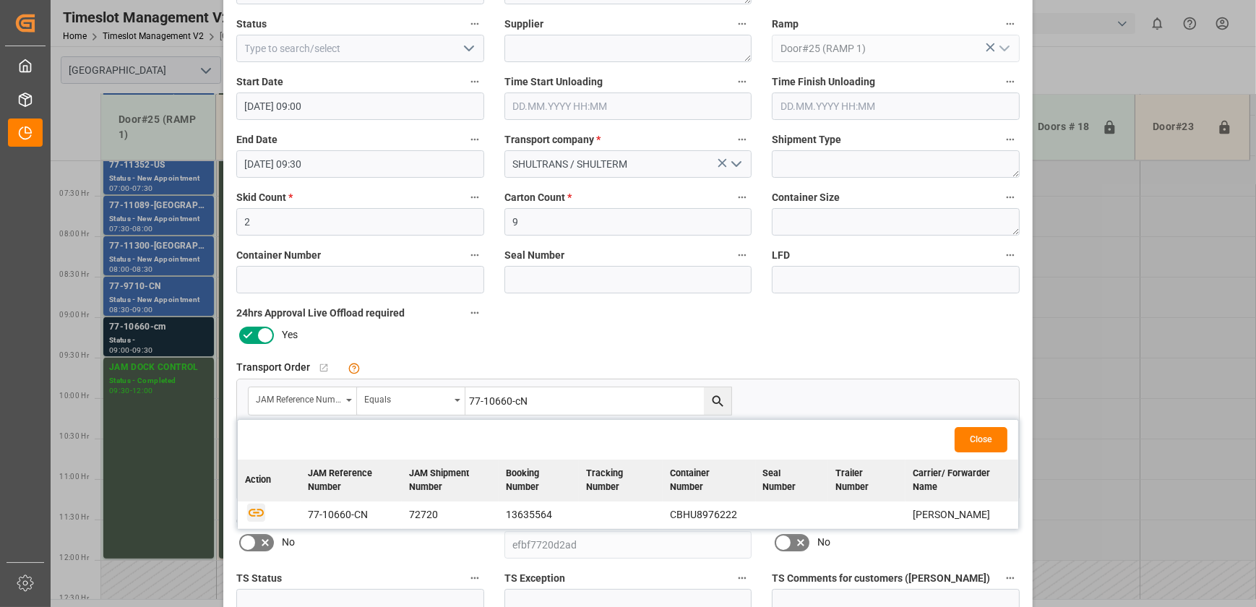
click at [253, 508] on icon "button" at bounding box center [256, 512] width 18 height 18
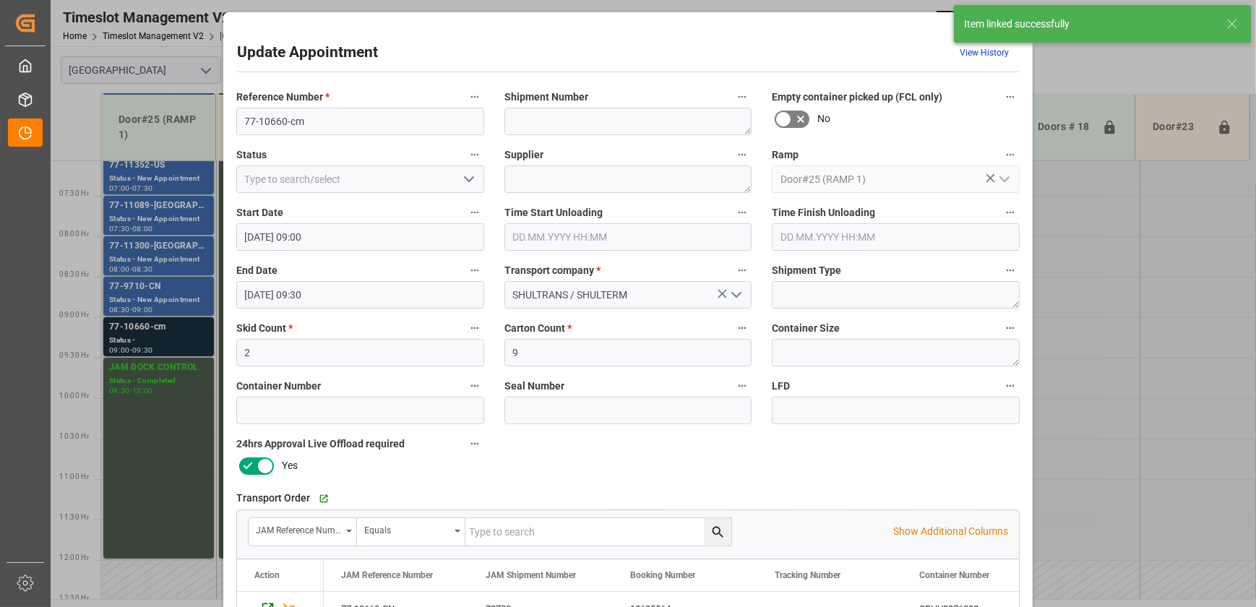
scroll to position [270, 0]
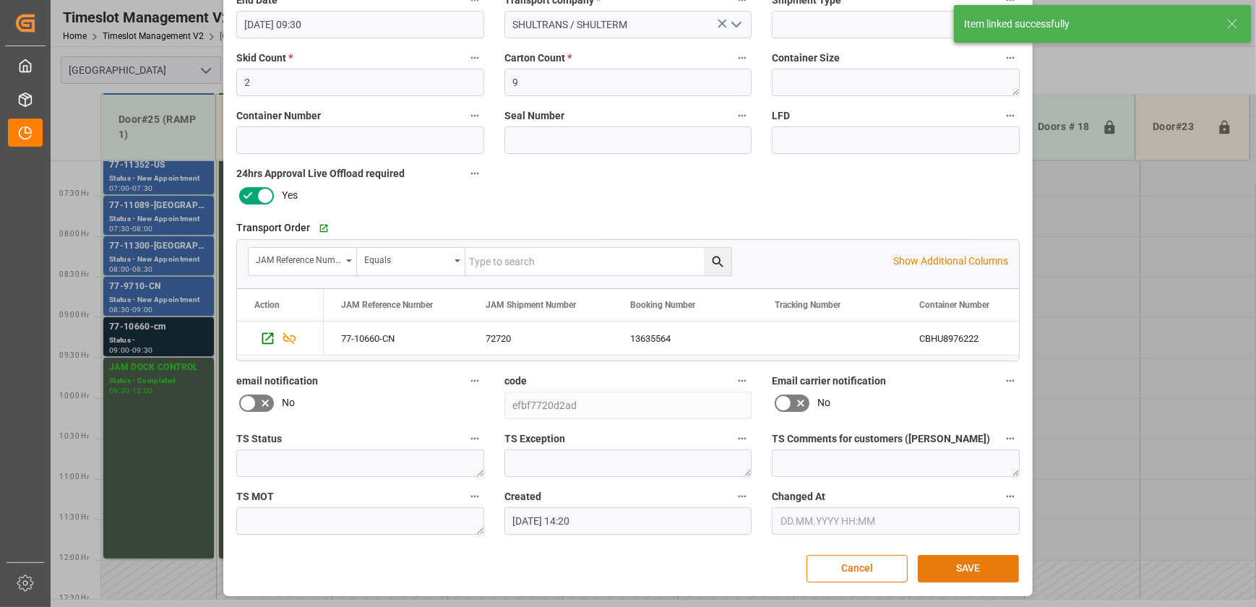
click at [970, 564] on button "SAVE" at bounding box center [968, 568] width 101 height 27
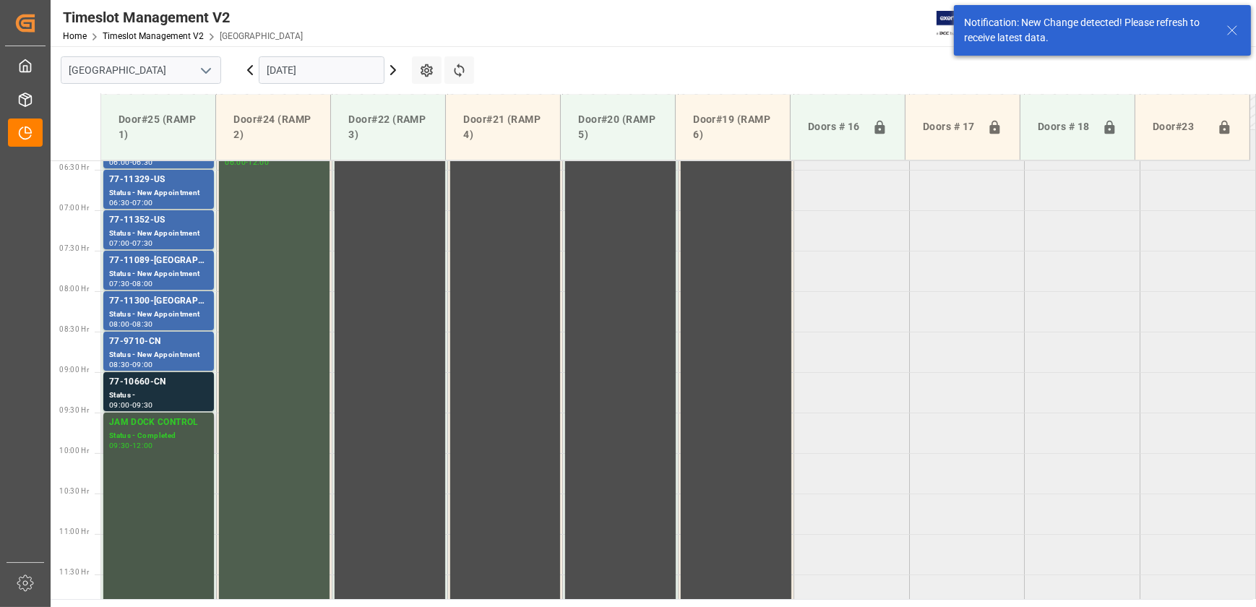
scroll to position [522, 0]
click at [173, 380] on div "77-10660-CN" at bounding box center [158, 377] width 99 height 14
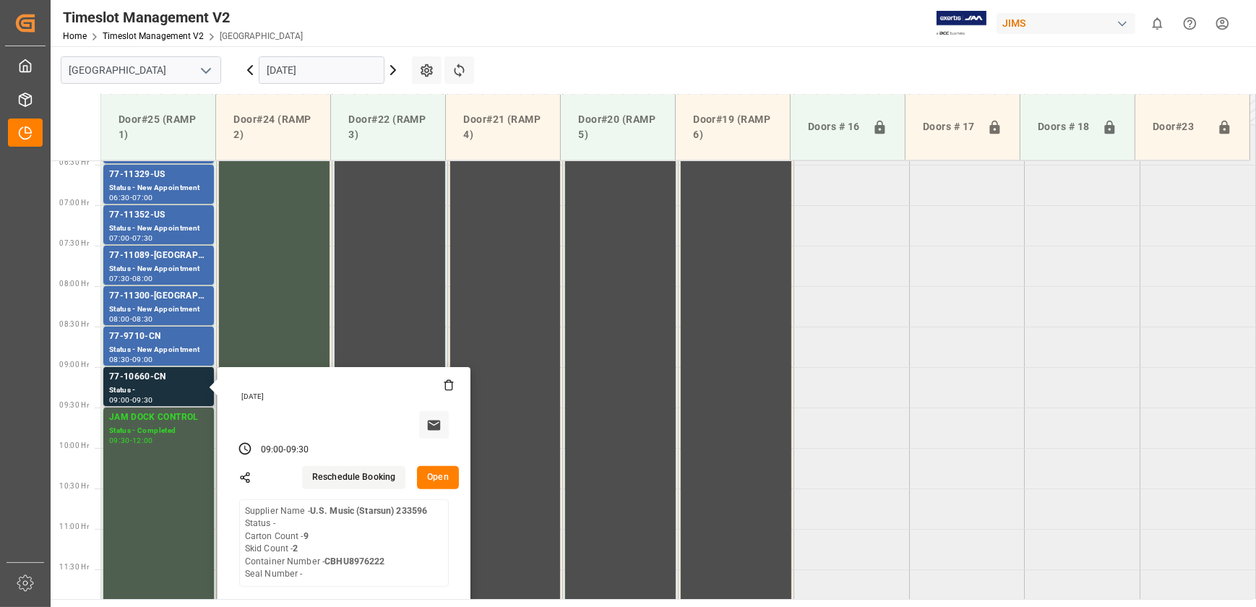
click at [432, 479] on button "Open" at bounding box center [438, 477] width 42 height 23
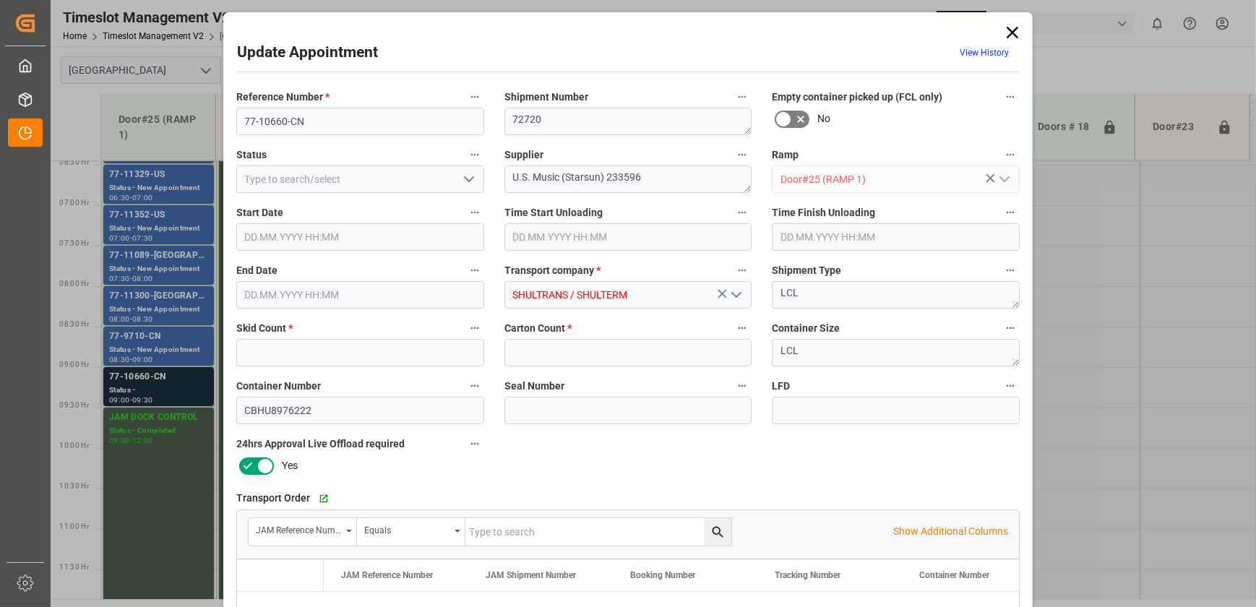
type input "2"
type input "9"
type input "[DATE] 09:00"
type input "[DATE] 09:30"
type input "[DATE] 14:20"
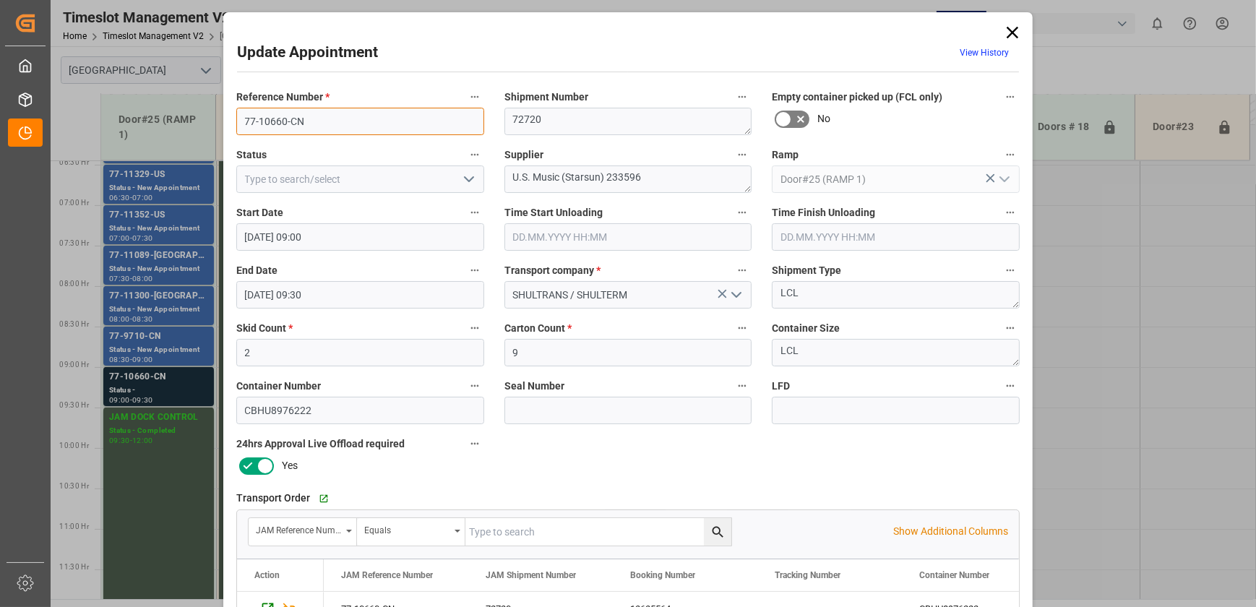
click at [317, 119] on input "77-10660-CN" at bounding box center [360, 121] width 248 height 27
drag, startPoint x: 657, startPoint y: 173, endPoint x: 563, endPoint y: 180, distance: 94.2
click at [563, 180] on textarea "U.S. Music (Starsun) 233596" at bounding box center [629, 179] width 248 height 27
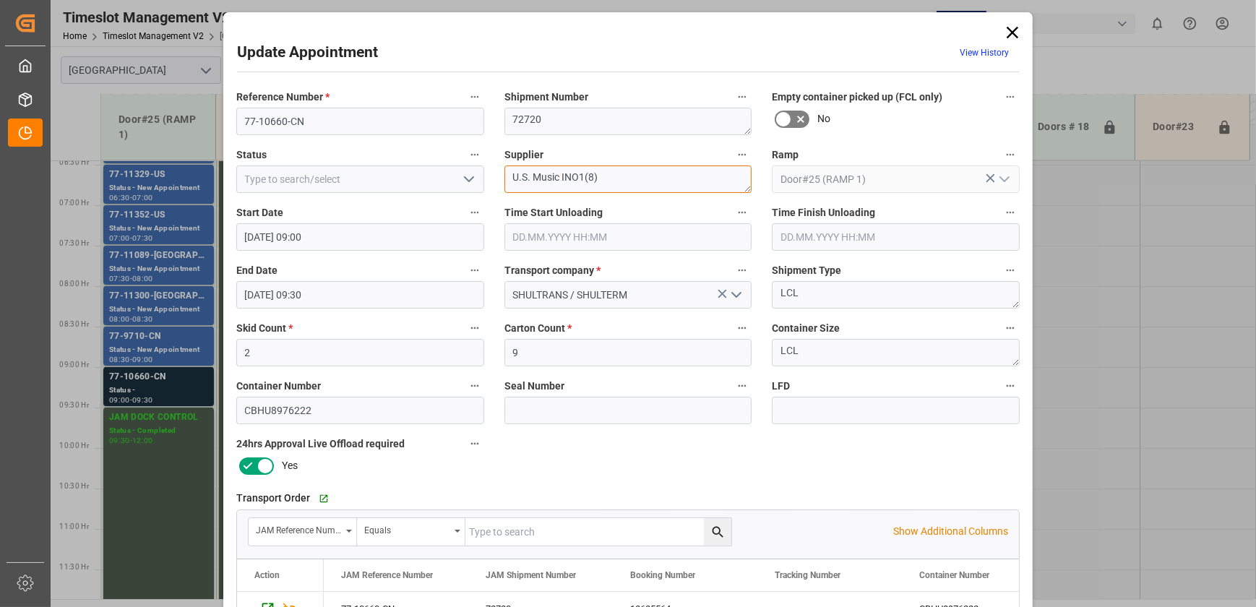
type textarea "U.S. Music INO1(8)"
click at [465, 181] on icon "open menu" at bounding box center [468, 179] width 17 height 17
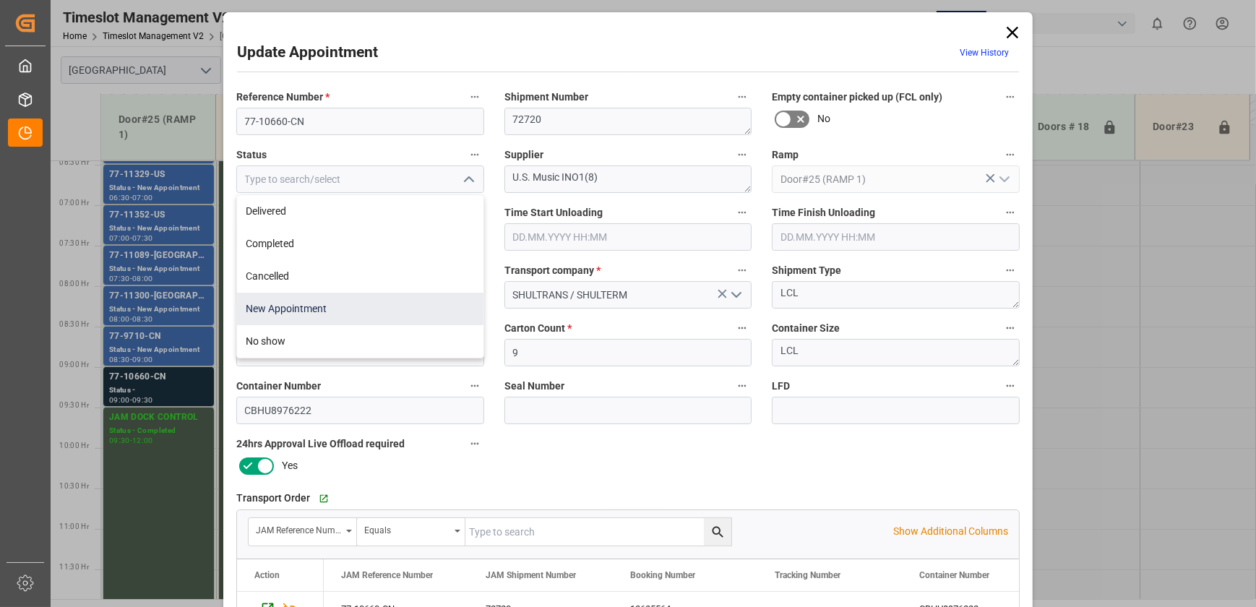
click at [354, 308] on div "New Appointment" at bounding box center [360, 309] width 246 height 33
type input "New Appointment"
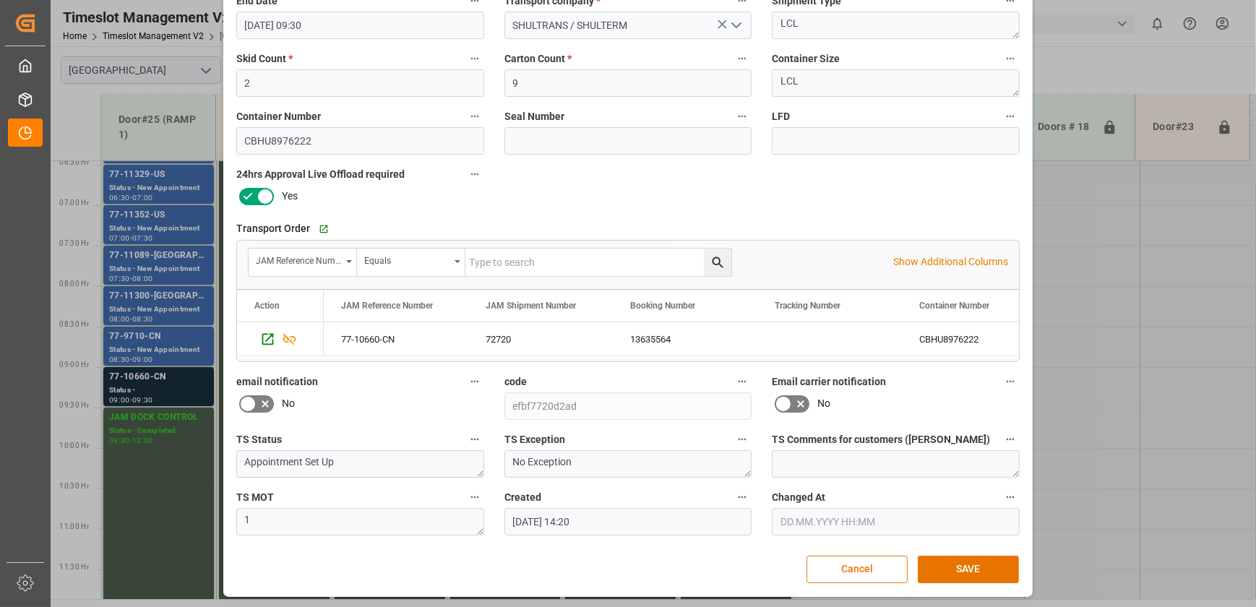
scroll to position [270, 0]
click at [961, 566] on button "SAVE" at bounding box center [968, 568] width 101 height 27
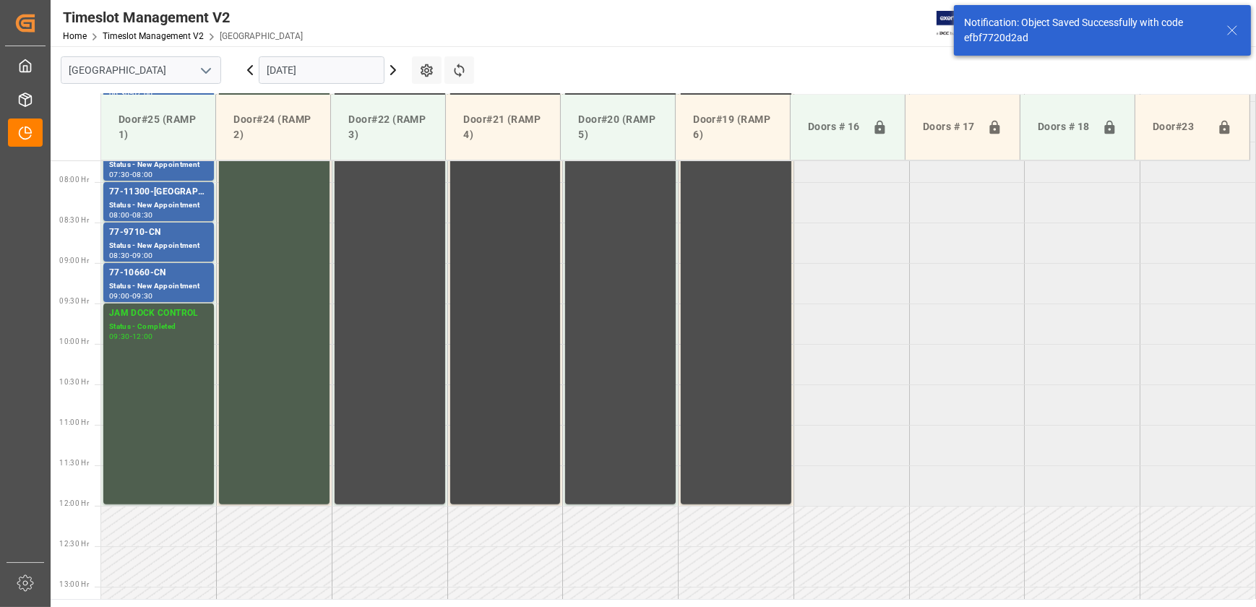
scroll to position [653, 0]
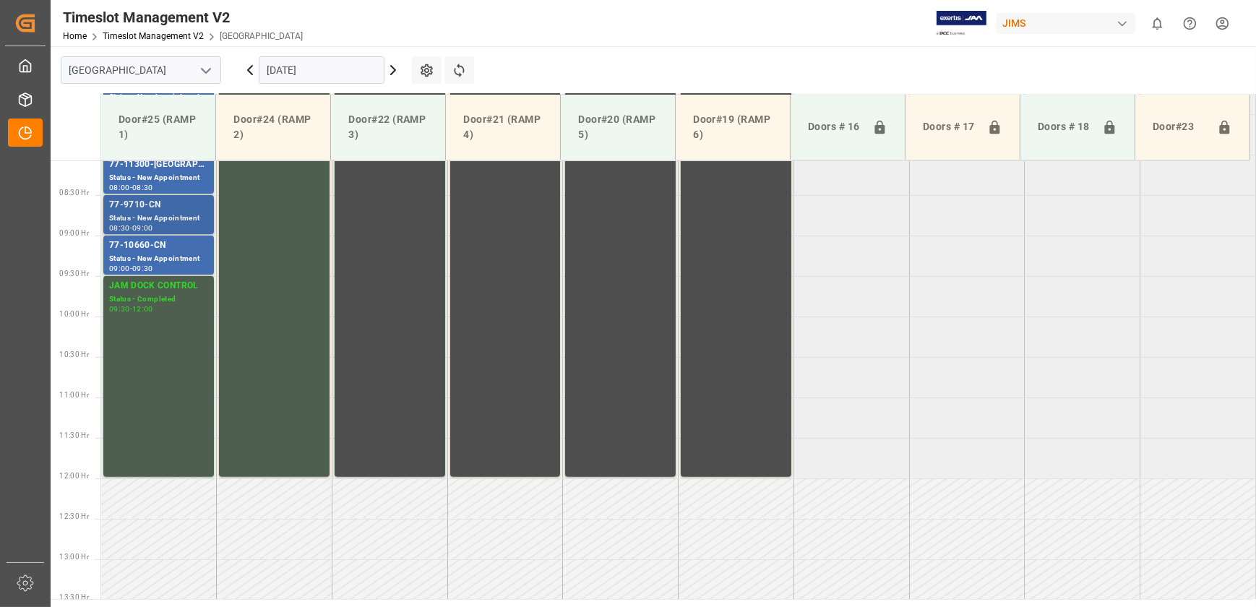
click at [166, 220] on div "Status - New Appointment" at bounding box center [158, 219] width 99 height 12
click at [158, 240] on div "77-10660-CN" at bounding box center [158, 246] width 99 height 14
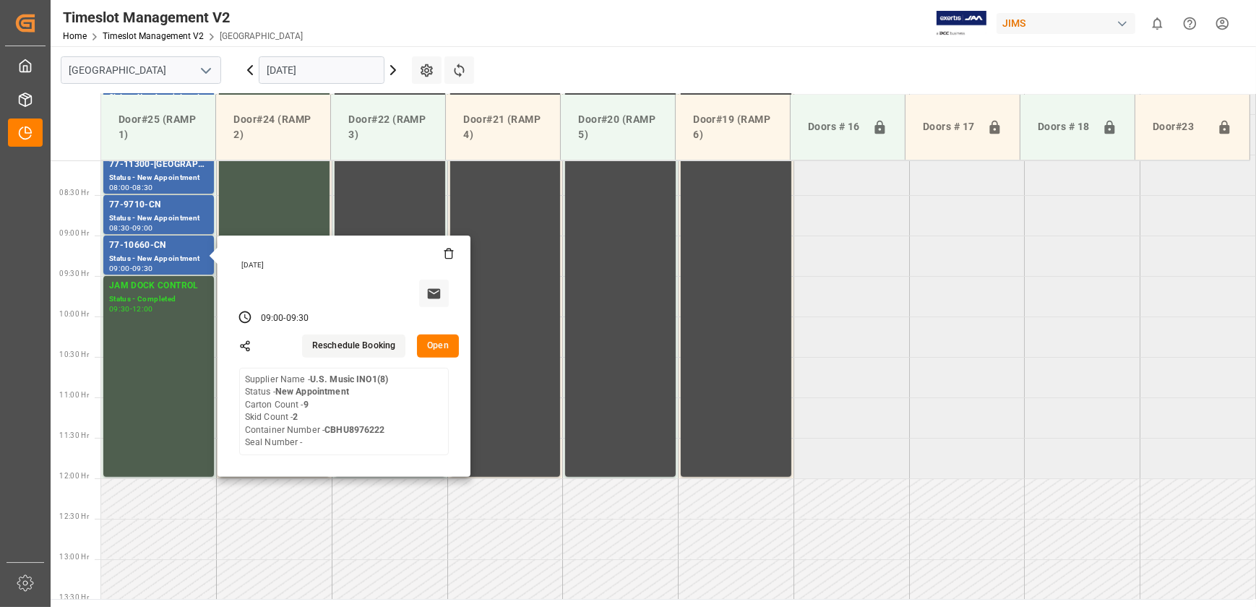
drag, startPoint x: 251, startPoint y: 72, endPoint x: 260, endPoint y: 91, distance: 21.7
click at [251, 72] on icon at bounding box center [249, 69] width 17 height 17
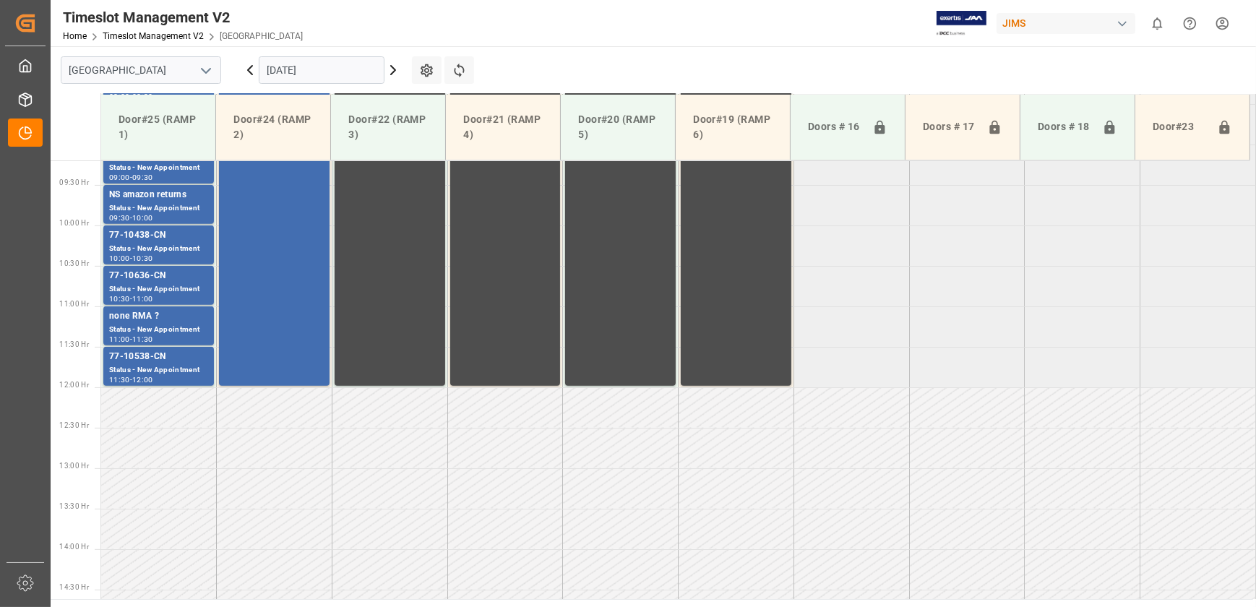
scroll to position [815, 0]
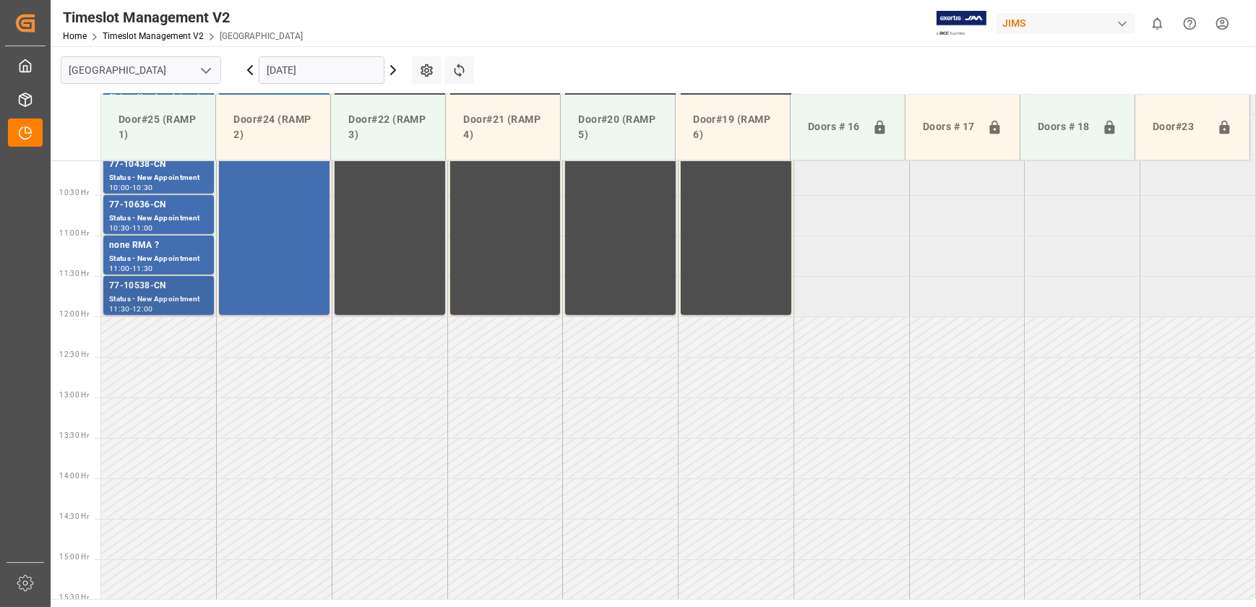
click at [175, 304] on div "Status - New Appointment" at bounding box center [158, 299] width 99 height 12
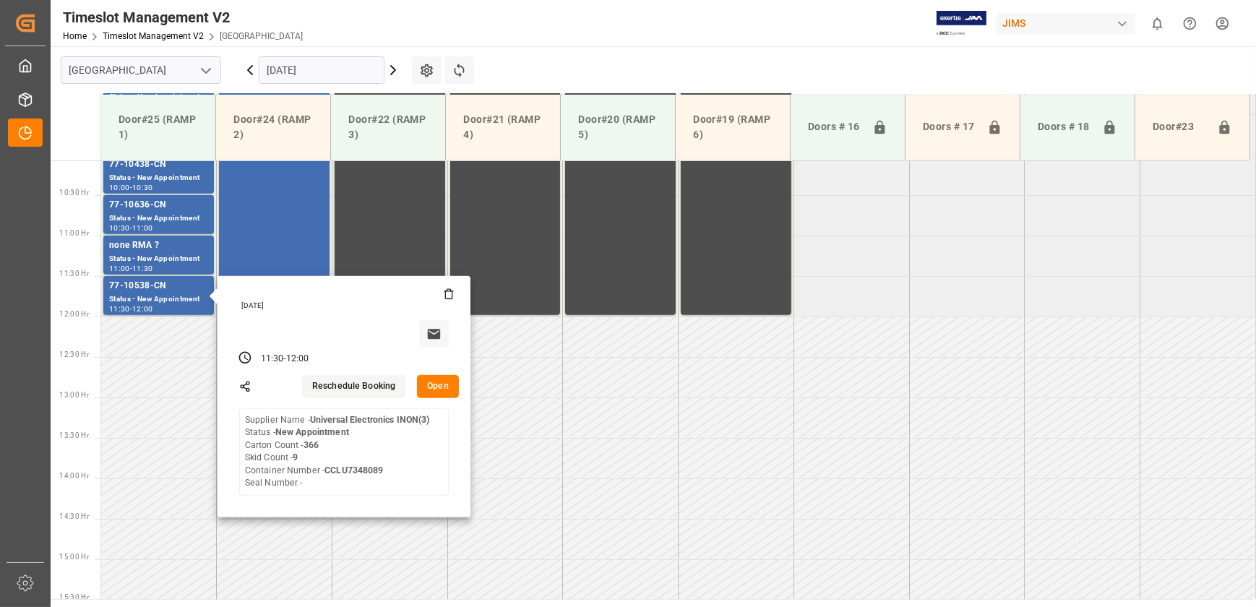
click at [426, 385] on button "Open" at bounding box center [438, 386] width 42 height 23
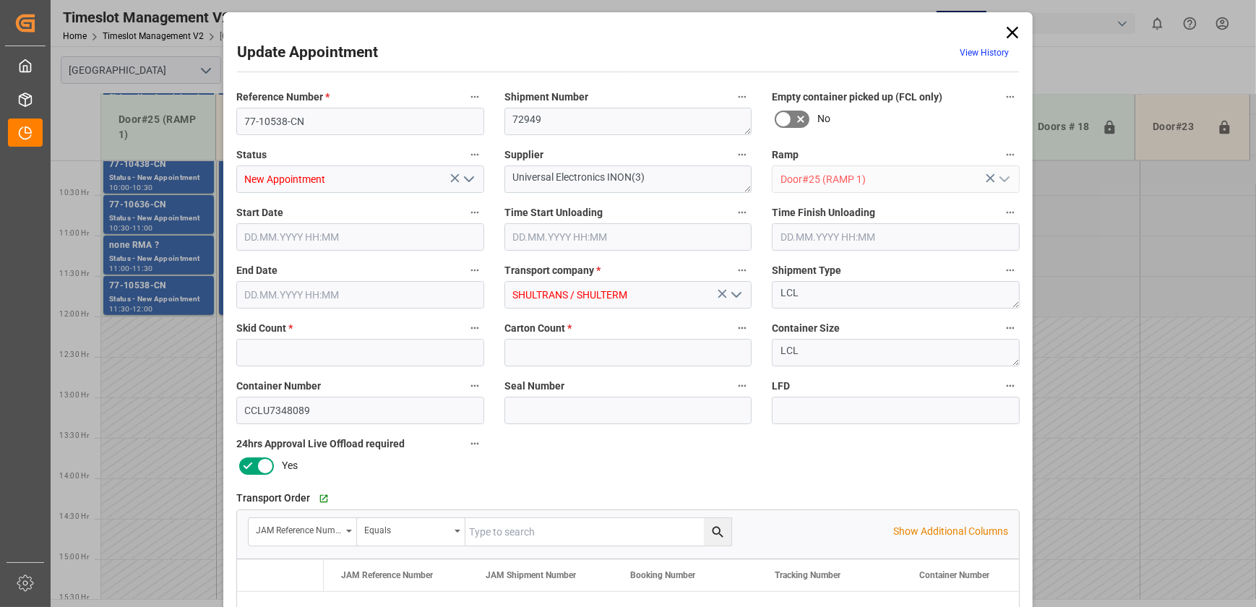
type input "9"
type input "366"
type input "[DATE] 11:30"
type input "[DATE] 12:00"
type input "[DATE] 14:19"
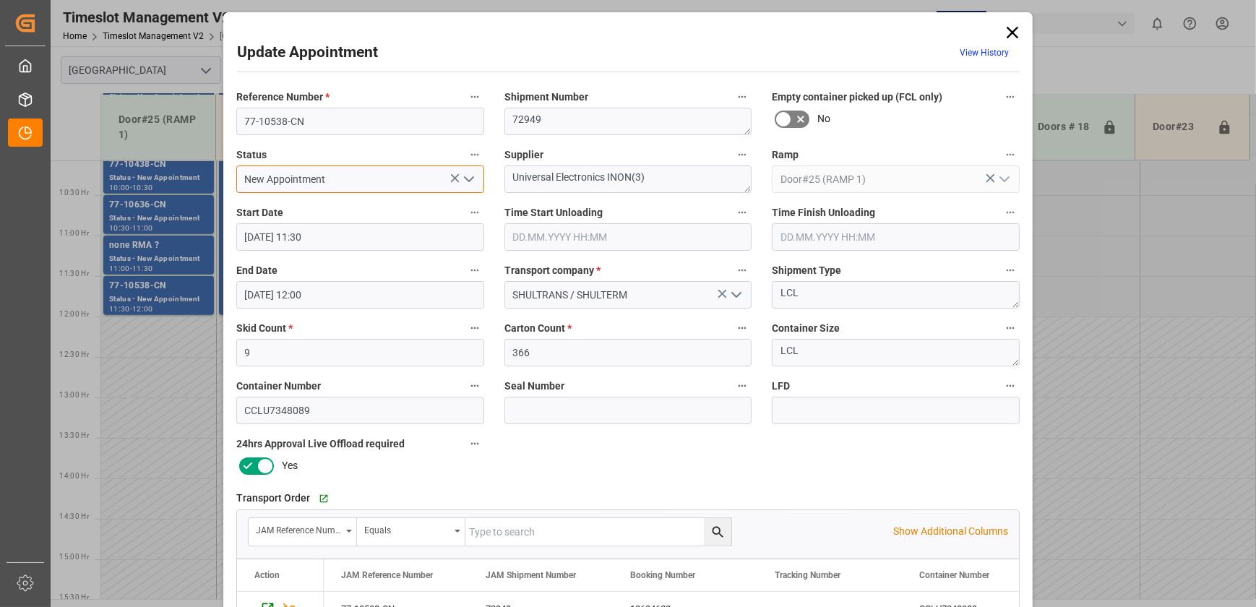
click at [338, 178] on input "New Appointment" at bounding box center [360, 179] width 248 height 27
click at [310, 122] on input "77-10538-CN" at bounding box center [360, 121] width 248 height 27
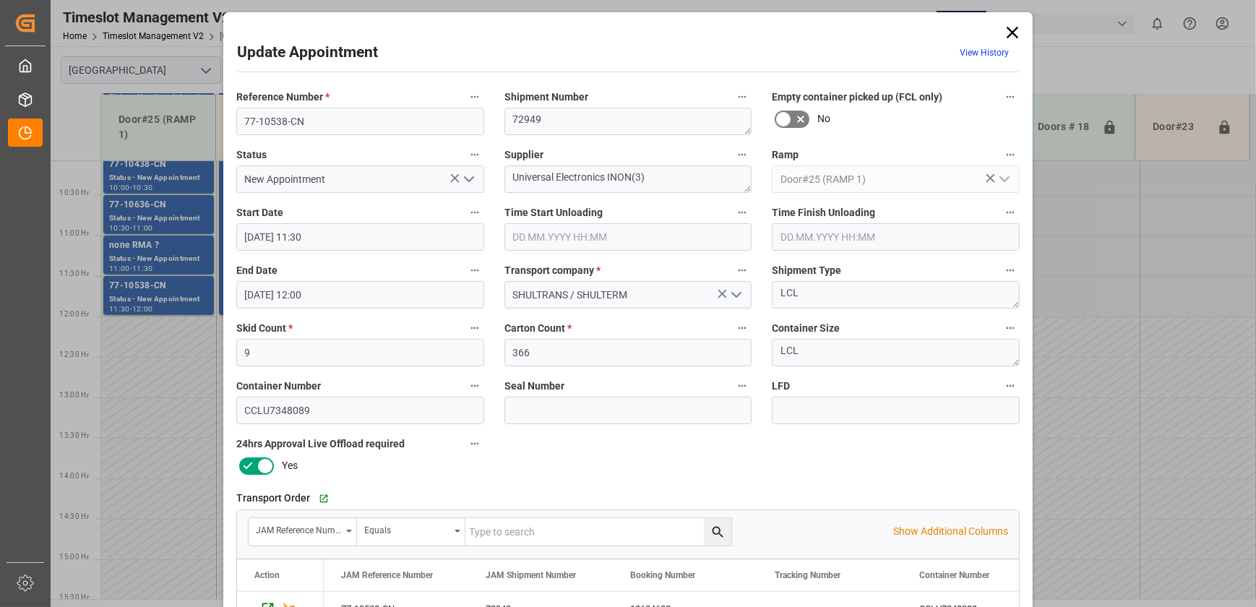
drag, startPoint x: 1010, startPoint y: 31, endPoint x: 1130, endPoint y: 120, distance: 149.9
click at [1010, 31] on icon at bounding box center [1013, 33] width 12 height 12
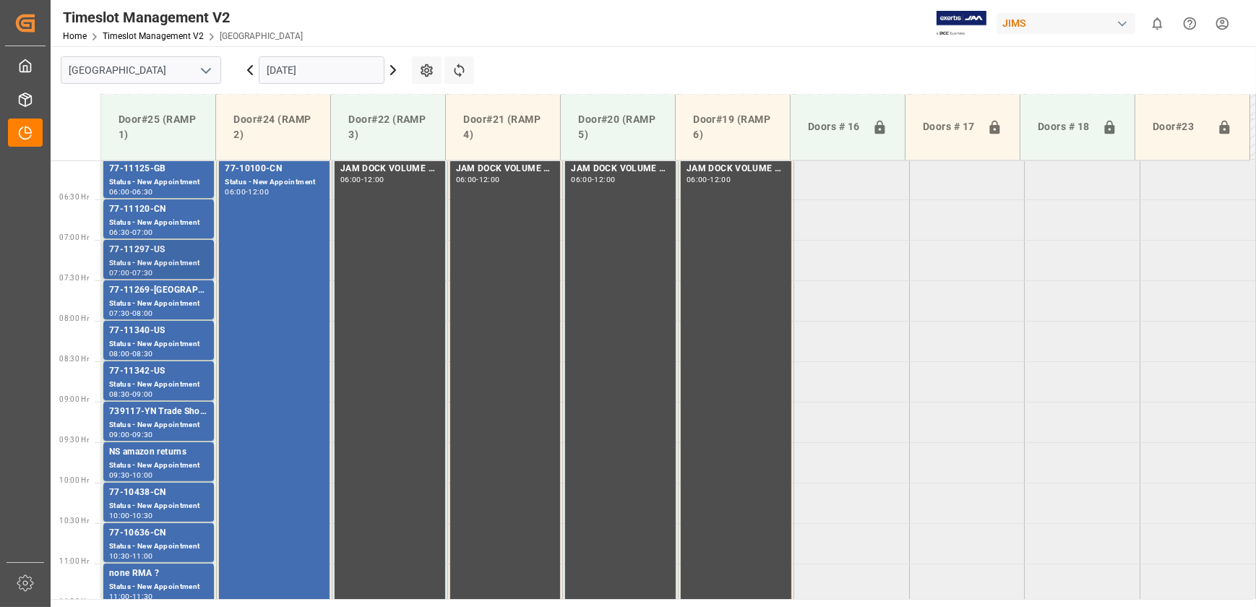
scroll to position [486, 0]
click at [170, 179] on div "Status - New Appointment" at bounding box center [158, 183] width 99 height 12
click at [139, 254] on div "77-11297-US" at bounding box center [158, 251] width 99 height 14
click at [129, 329] on div "77-11340-US" at bounding box center [158, 332] width 99 height 14
click at [134, 501] on div "Status - New Appointment" at bounding box center [158, 507] width 99 height 12
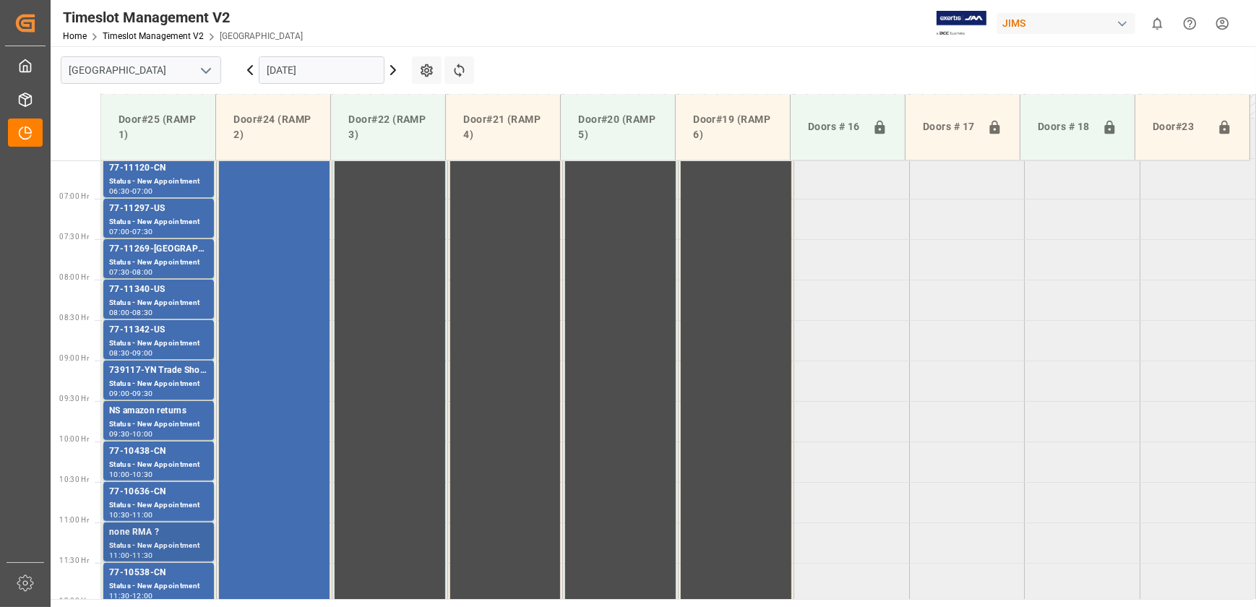
scroll to position [552, 0]
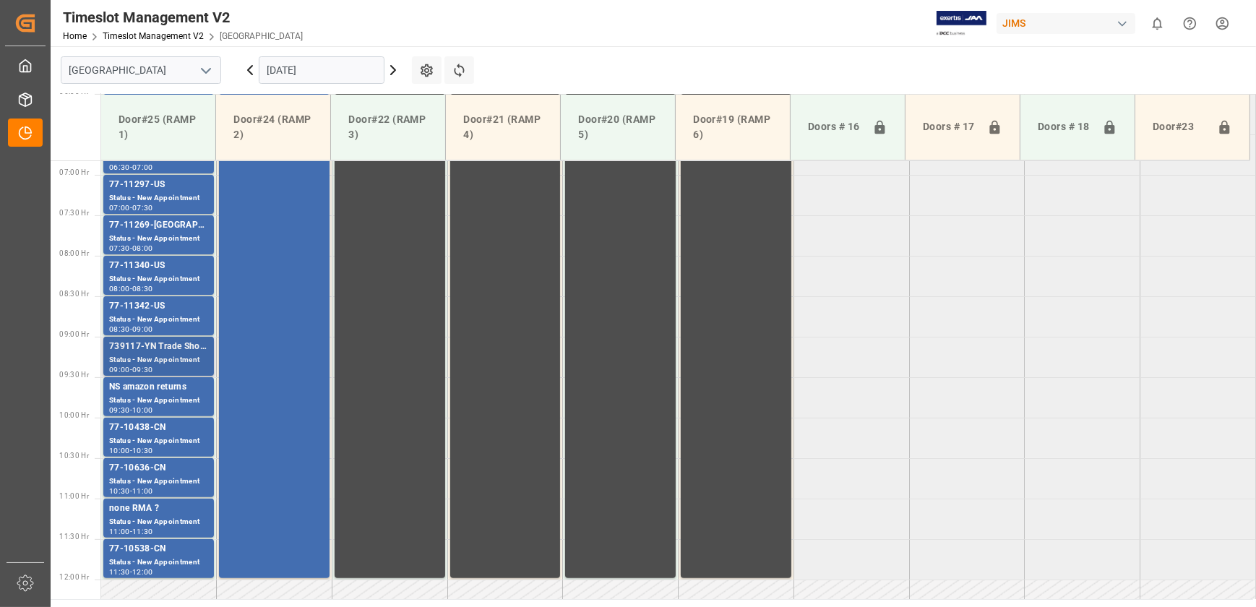
click at [166, 346] on div "739117-YN Trade Show ( [PERSON_NAME] ) ?" at bounding box center [158, 347] width 99 height 14
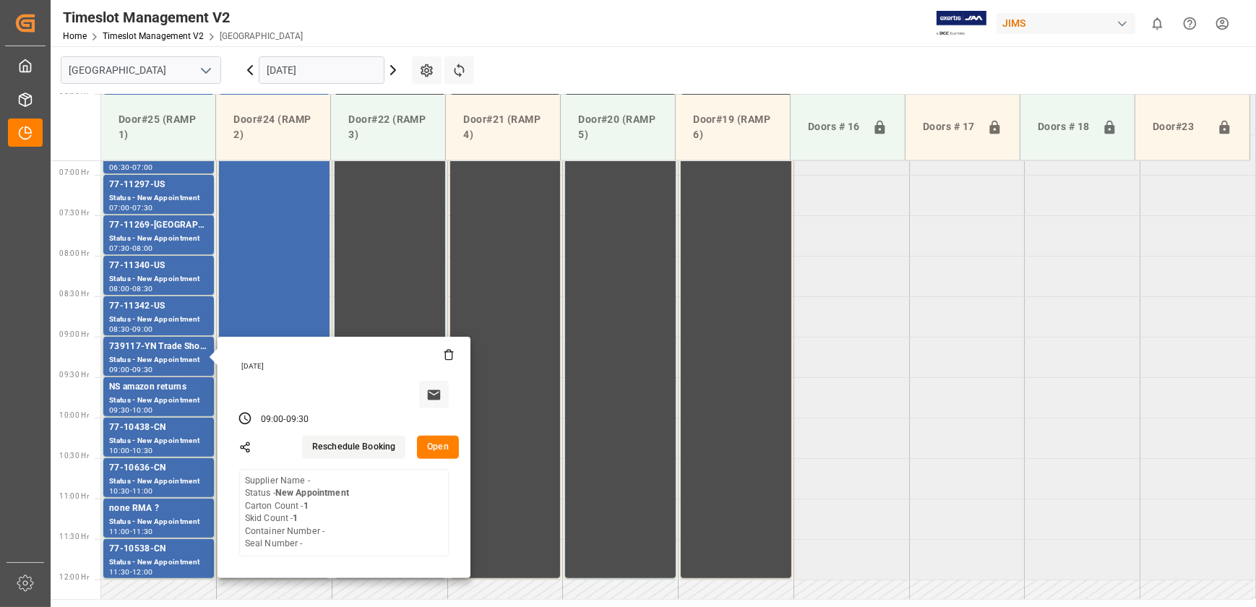
click at [436, 456] on button "Open" at bounding box center [438, 447] width 42 height 23
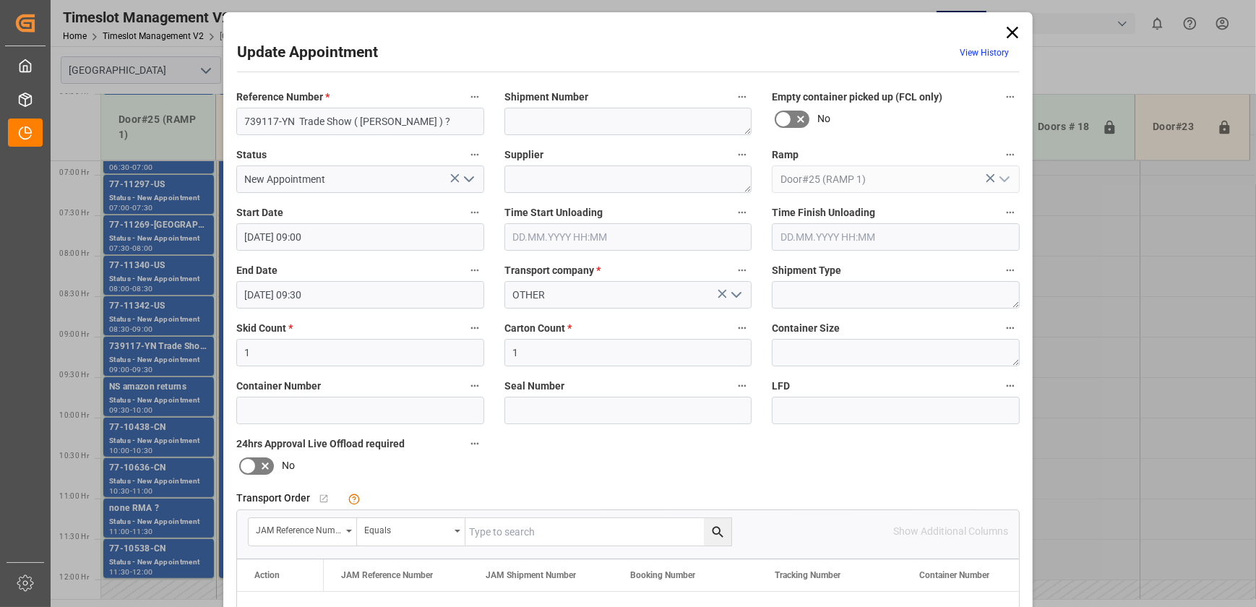
click at [1007, 35] on icon at bounding box center [1013, 33] width 12 height 12
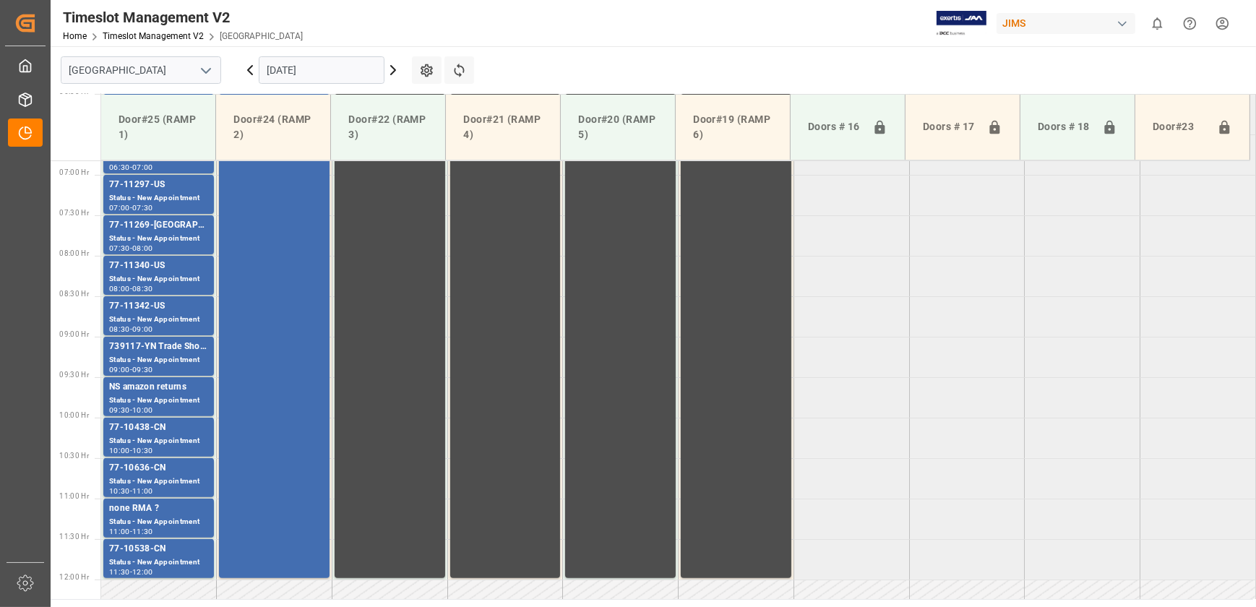
click at [389, 66] on icon at bounding box center [393, 69] width 17 height 17
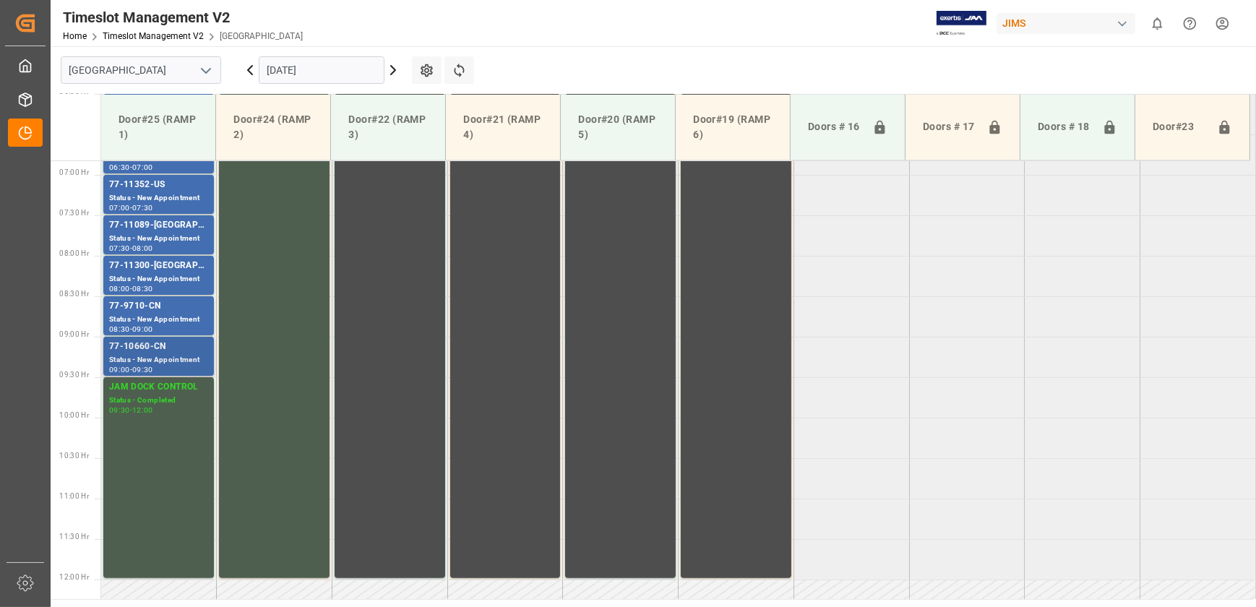
click at [163, 354] on div "Status - New Appointment" at bounding box center [158, 360] width 99 height 12
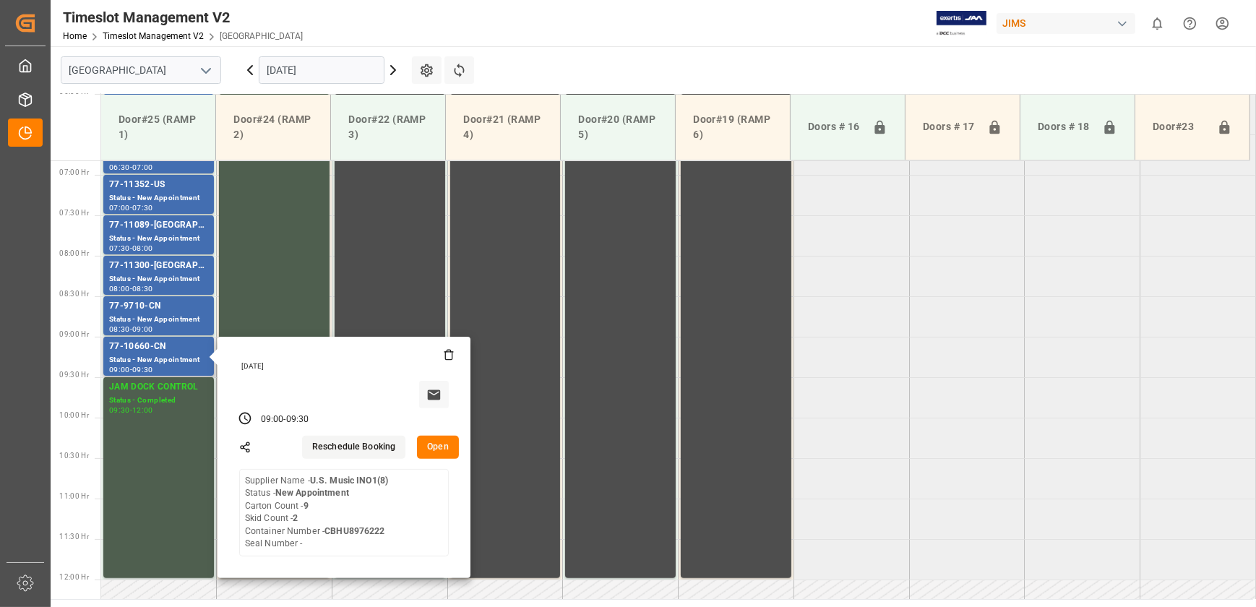
click at [449, 445] on button "Open" at bounding box center [438, 447] width 42 height 23
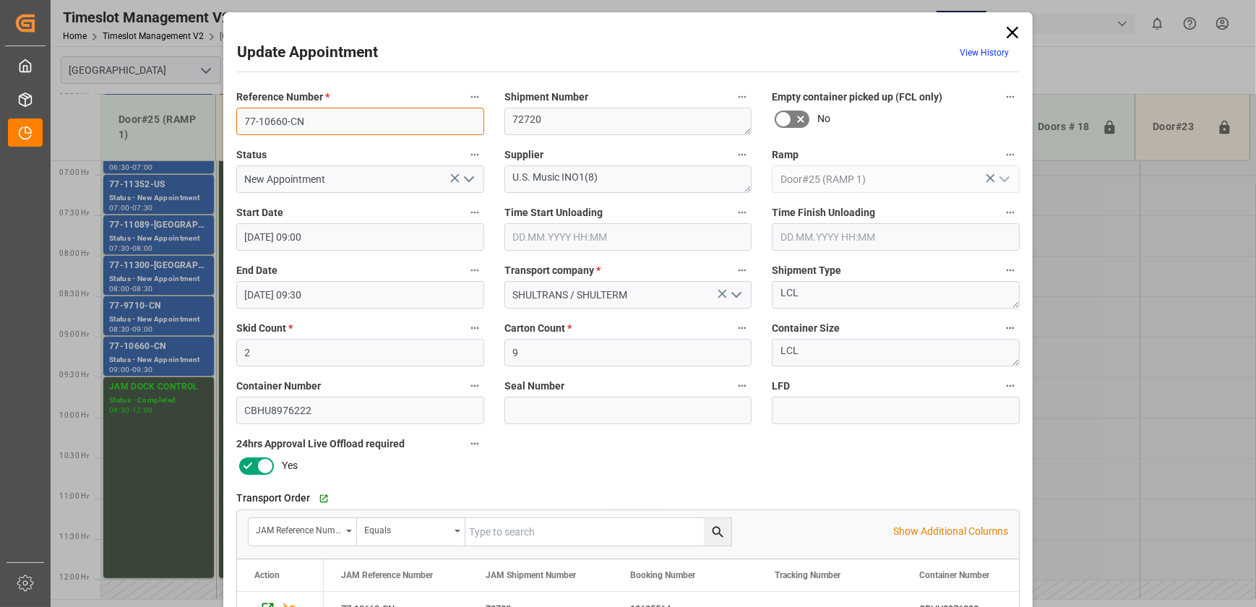
click at [413, 128] on input "77-10660-CN" at bounding box center [360, 121] width 248 height 27
click at [346, 117] on input "77-10660-CN" at bounding box center [360, 121] width 248 height 27
click at [1008, 30] on icon at bounding box center [1013, 33] width 12 height 12
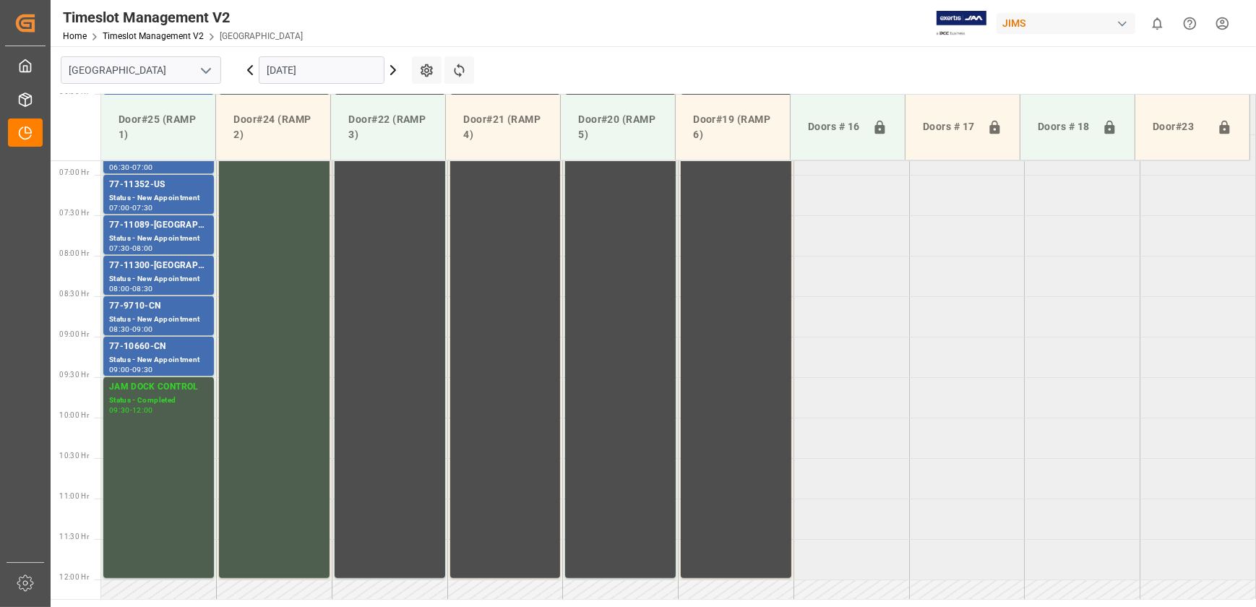
click at [338, 59] on input "[DATE]" at bounding box center [322, 69] width 126 height 27
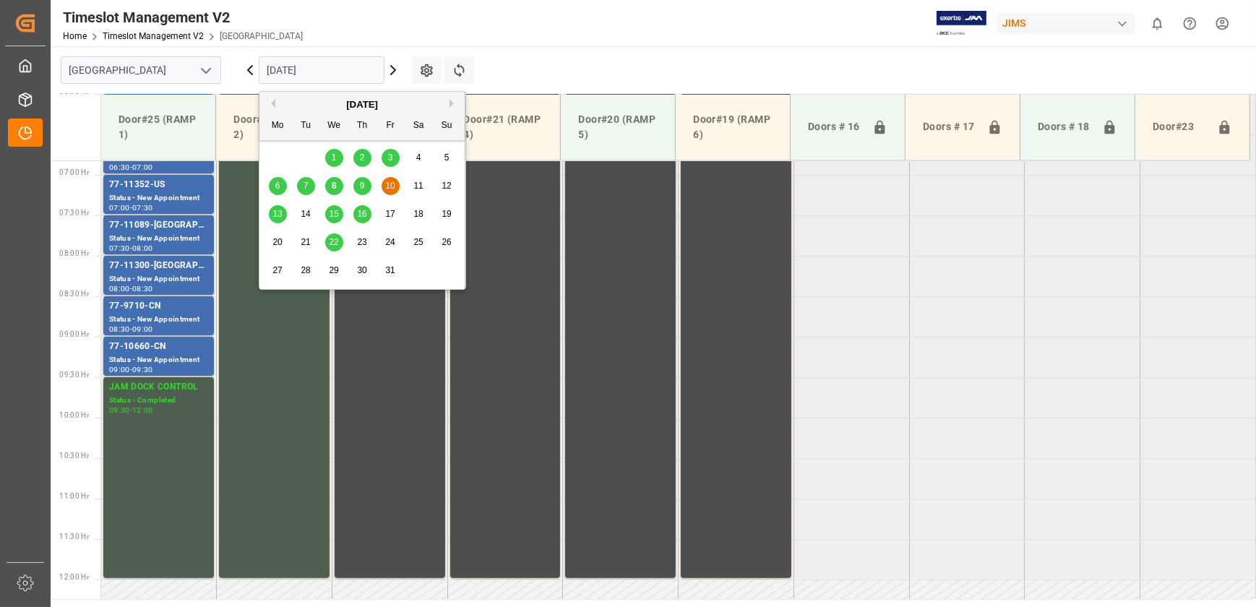
click at [269, 217] on div "13" at bounding box center [278, 214] width 18 height 17
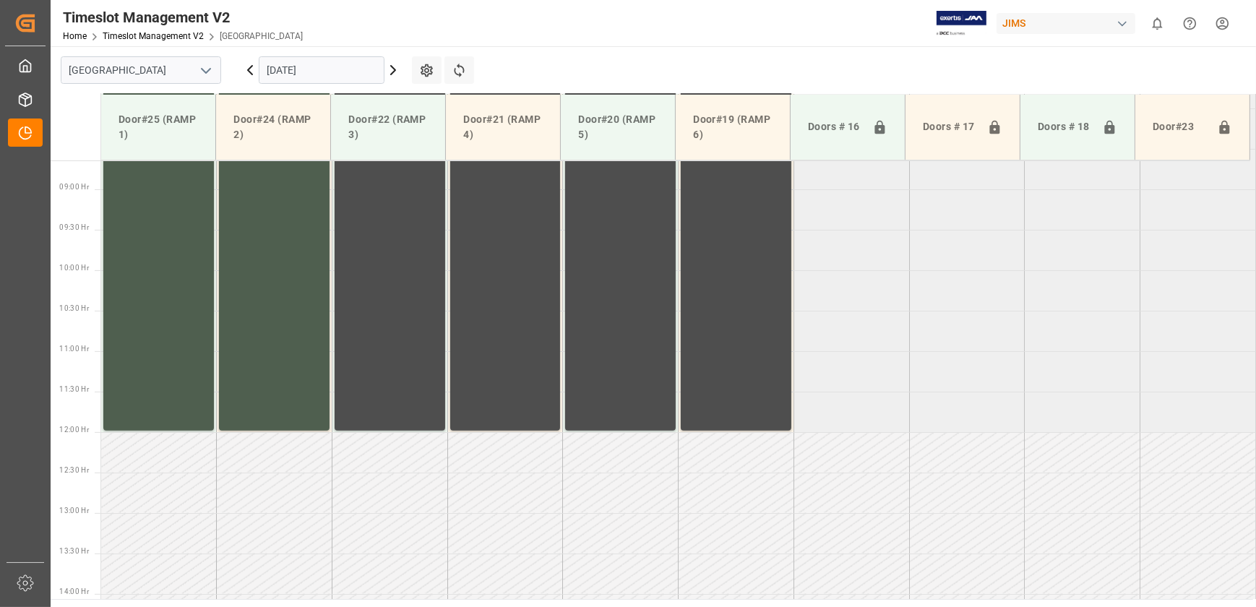
scroll to position [815, 0]
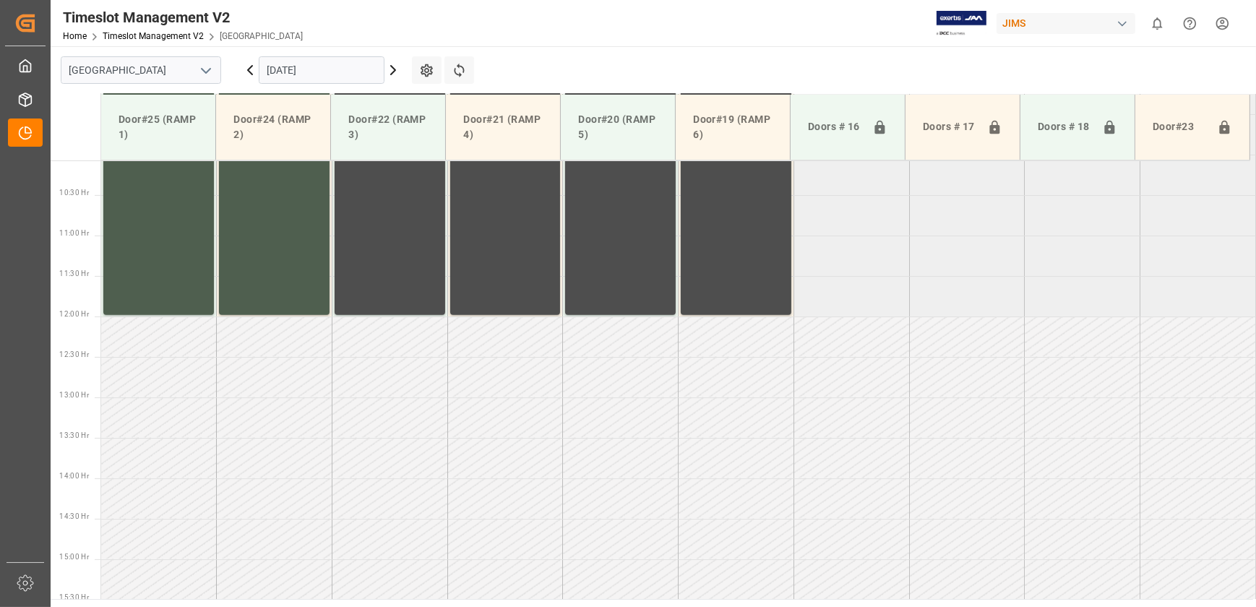
click at [309, 66] on input "[DATE]" at bounding box center [322, 69] width 126 height 27
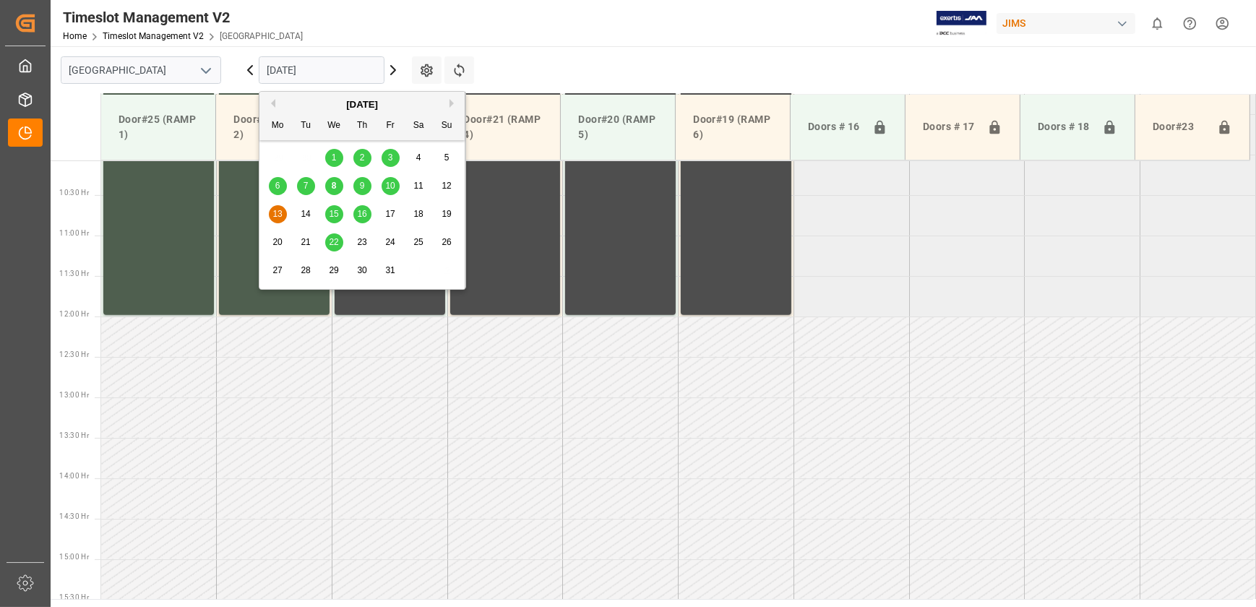
click at [310, 208] on div "14" at bounding box center [306, 214] width 18 height 17
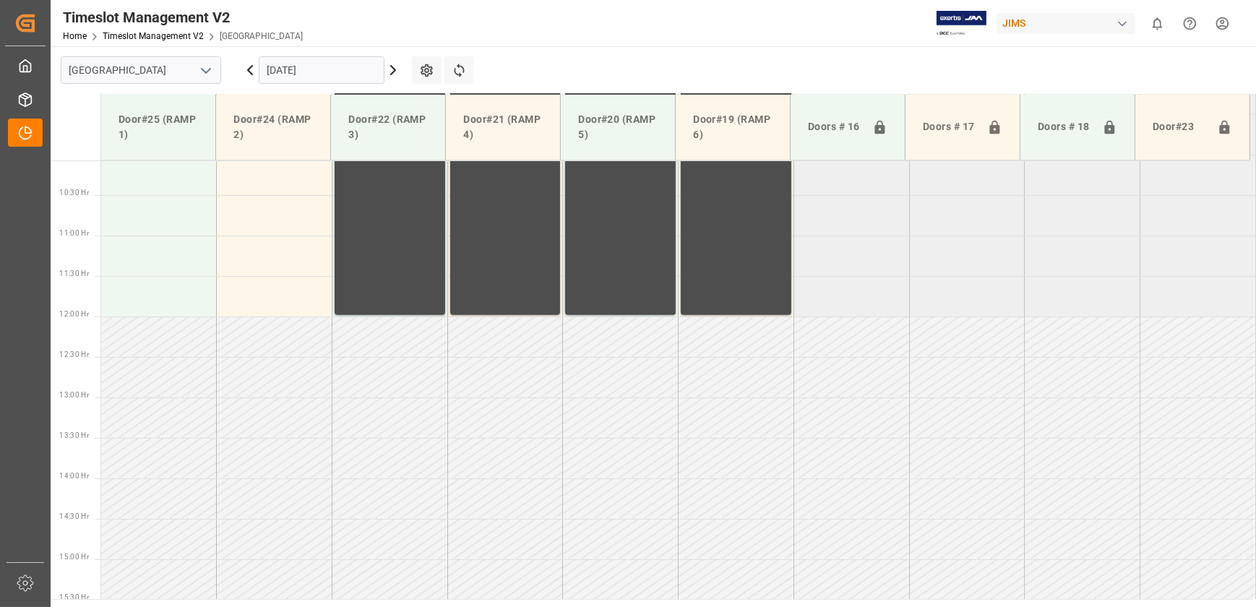
click at [316, 64] on input "[DATE]" at bounding box center [322, 69] width 126 height 27
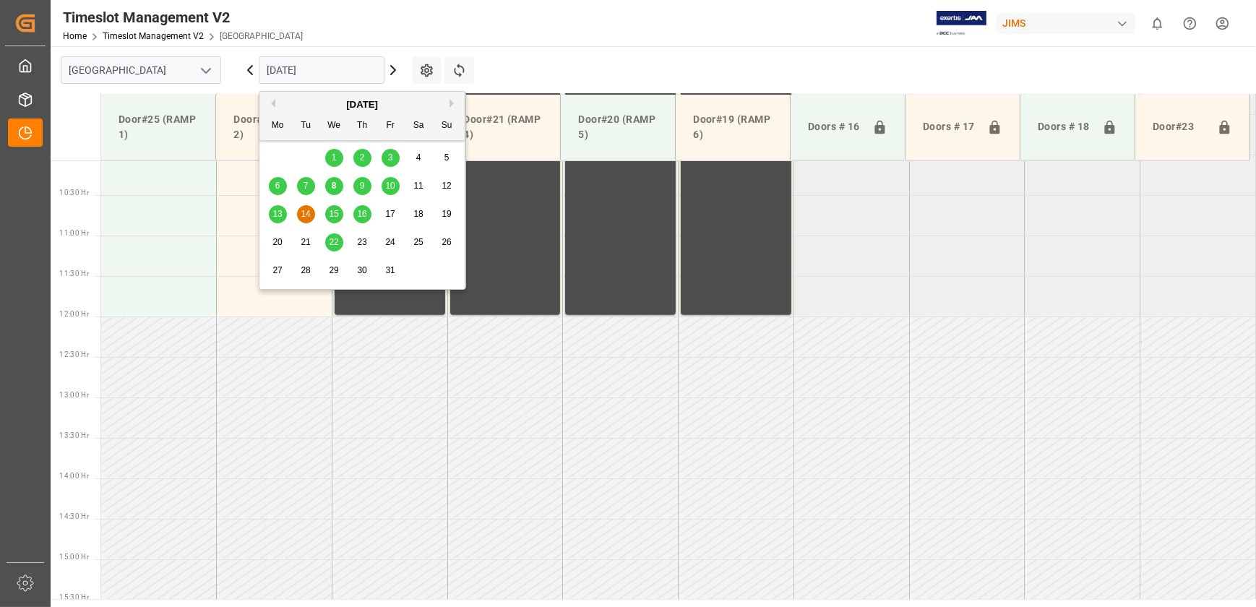
click at [339, 209] on div "15" at bounding box center [334, 214] width 18 height 17
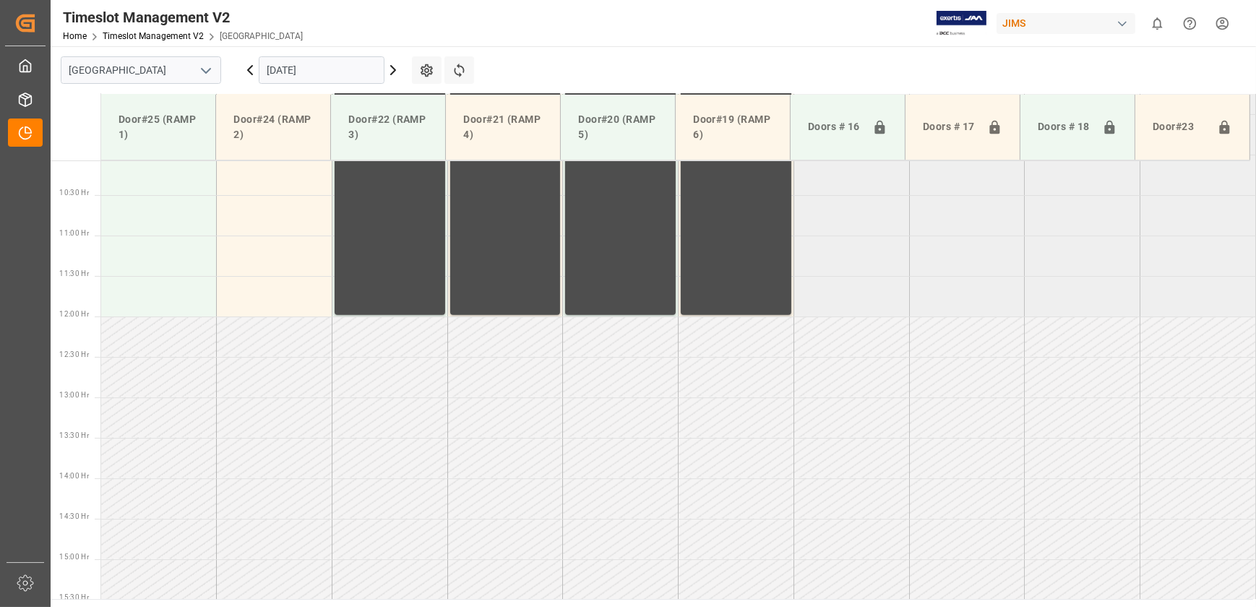
click at [332, 74] on input "[DATE]" at bounding box center [322, 69] width 126 height 27
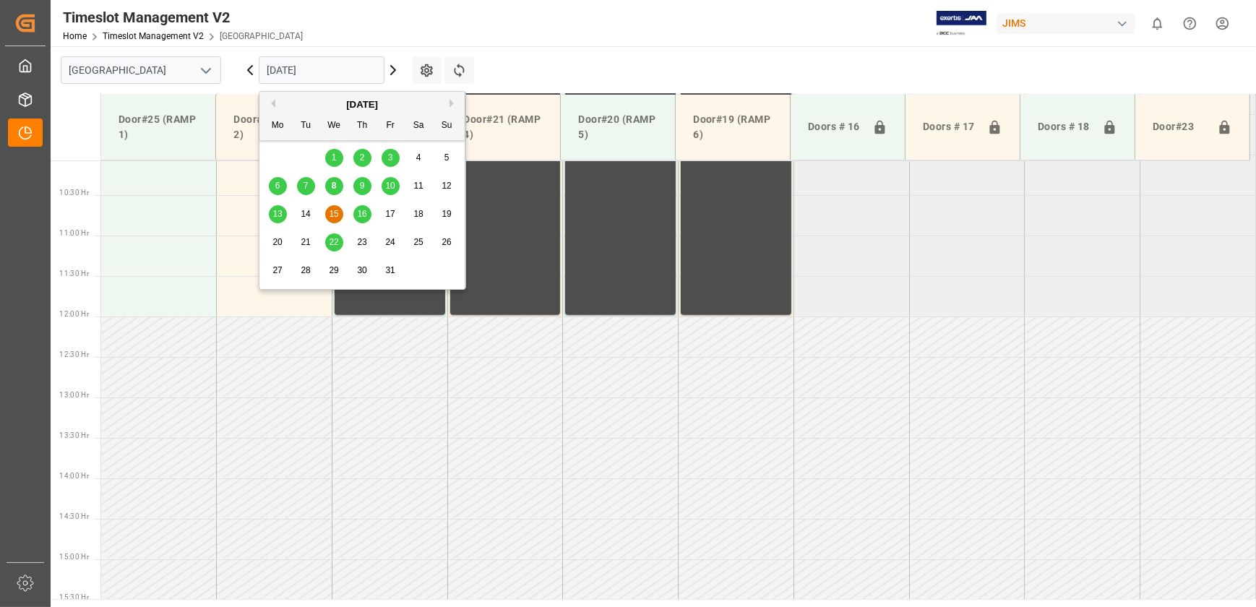
click at [388, 183] on span "10" at bounding box center [389, 186] width 9 height 10
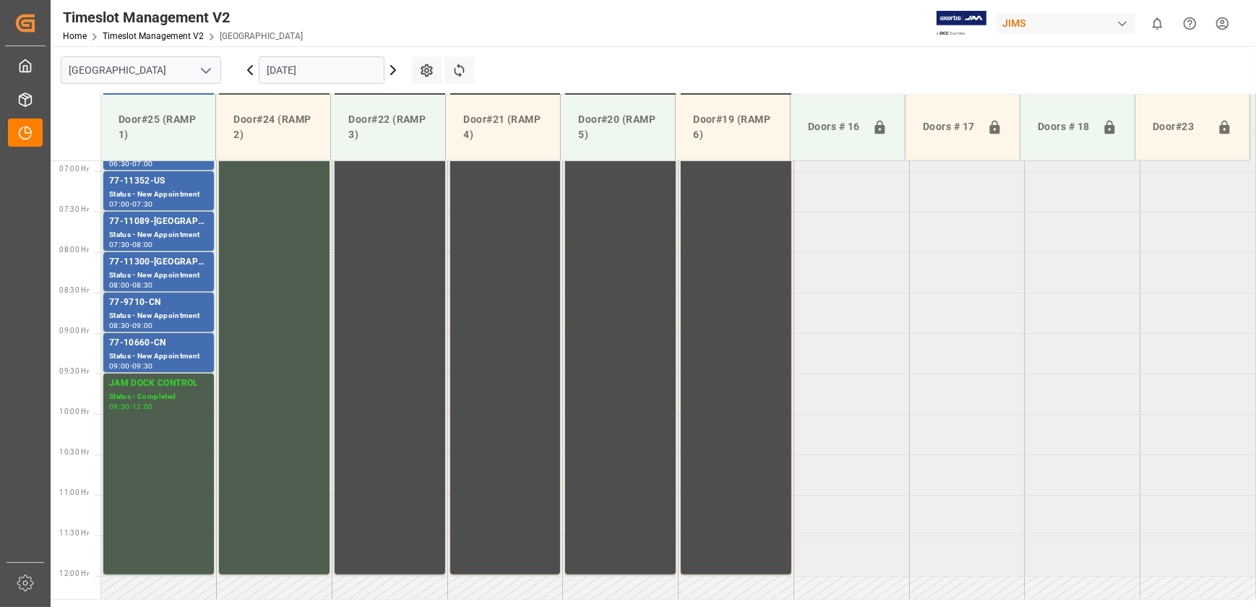
scroll to position [552, 0]
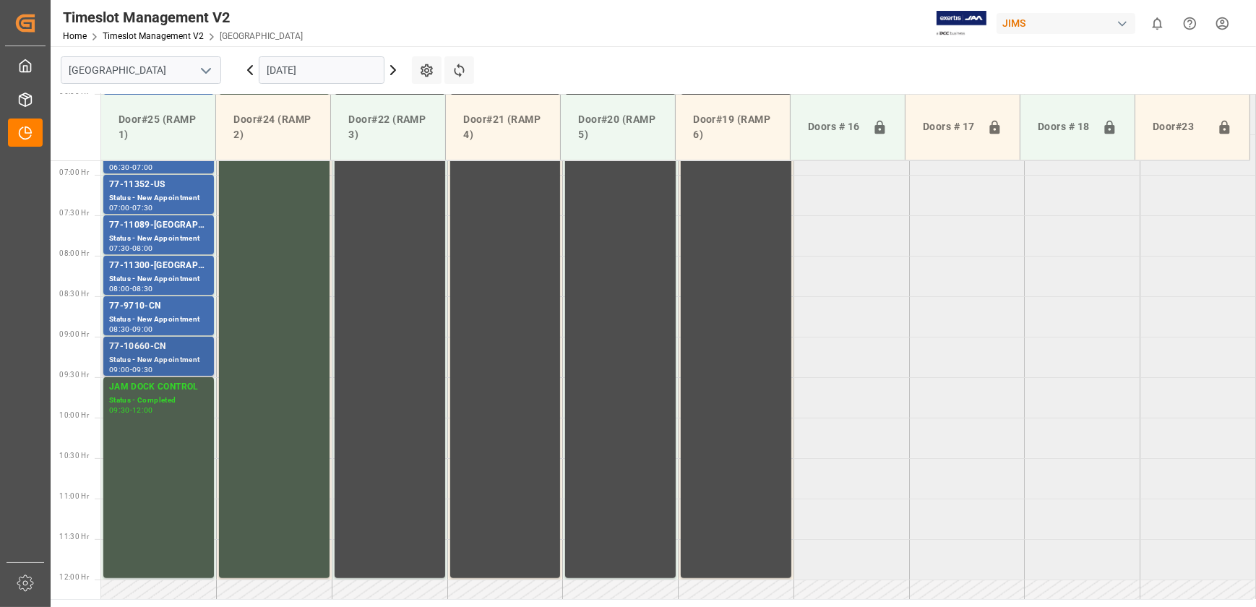
click at [179, 354] on div "Status - New Appointment" at bounding box center [158, 360] width 99 height 12
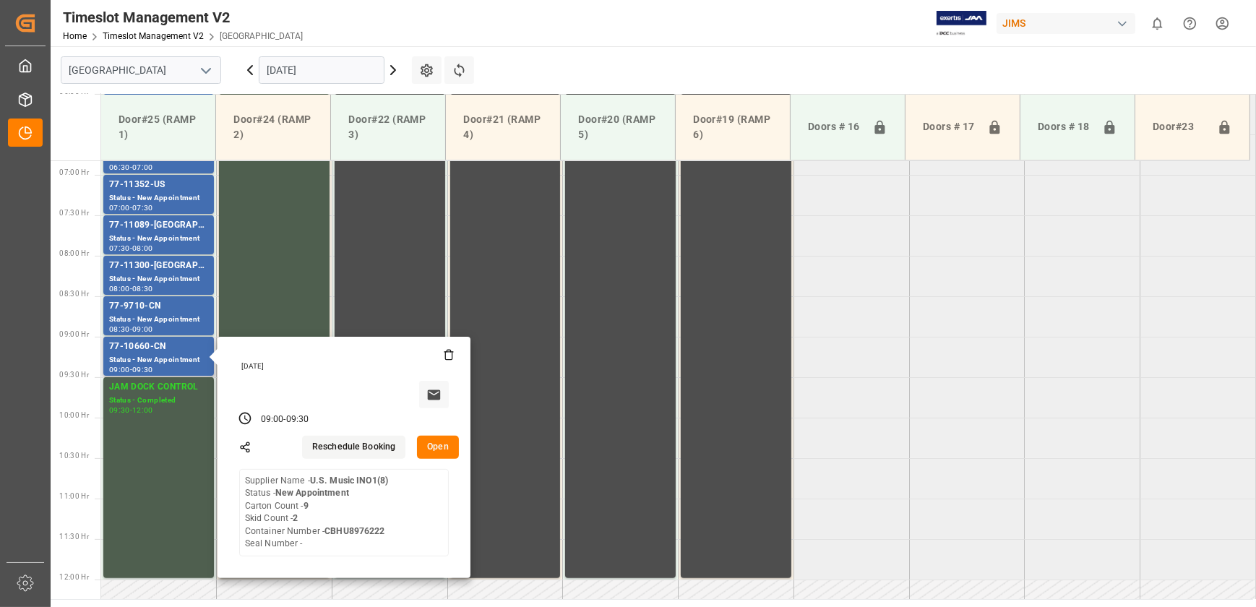
click at [432, 442] on button "Open" at bounding box center [438, 447] width 42 height 23
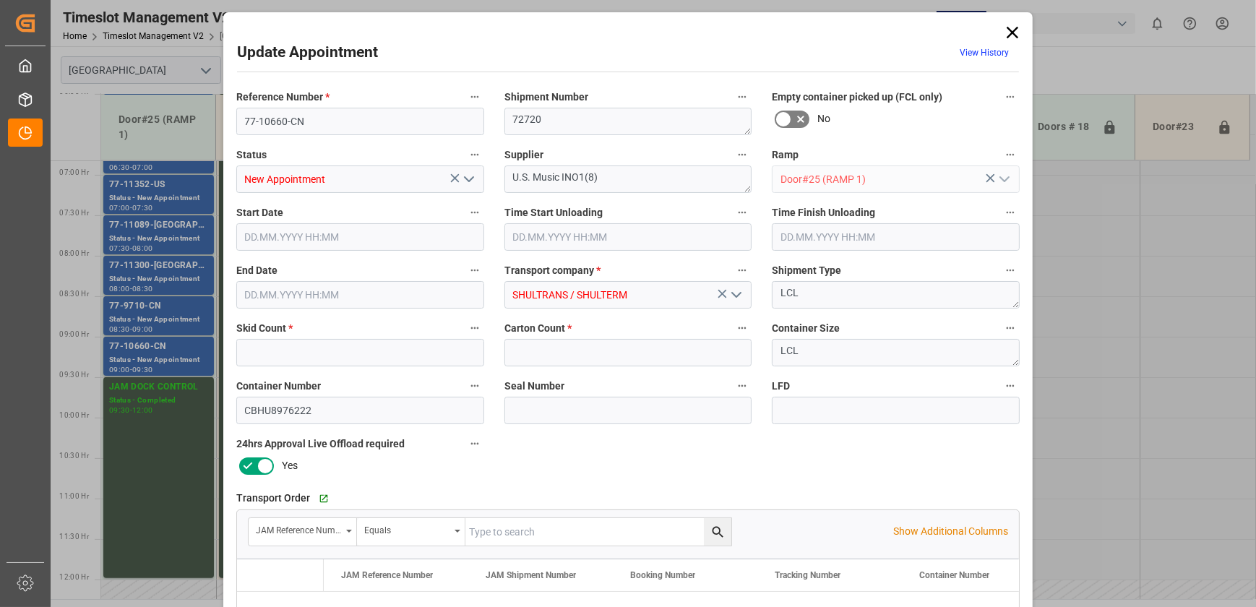
type input "2"
type input "9"
type input "[DATE] 09:00"
type input "[DATE] 09:30"
type input "[DATE] 14:20"
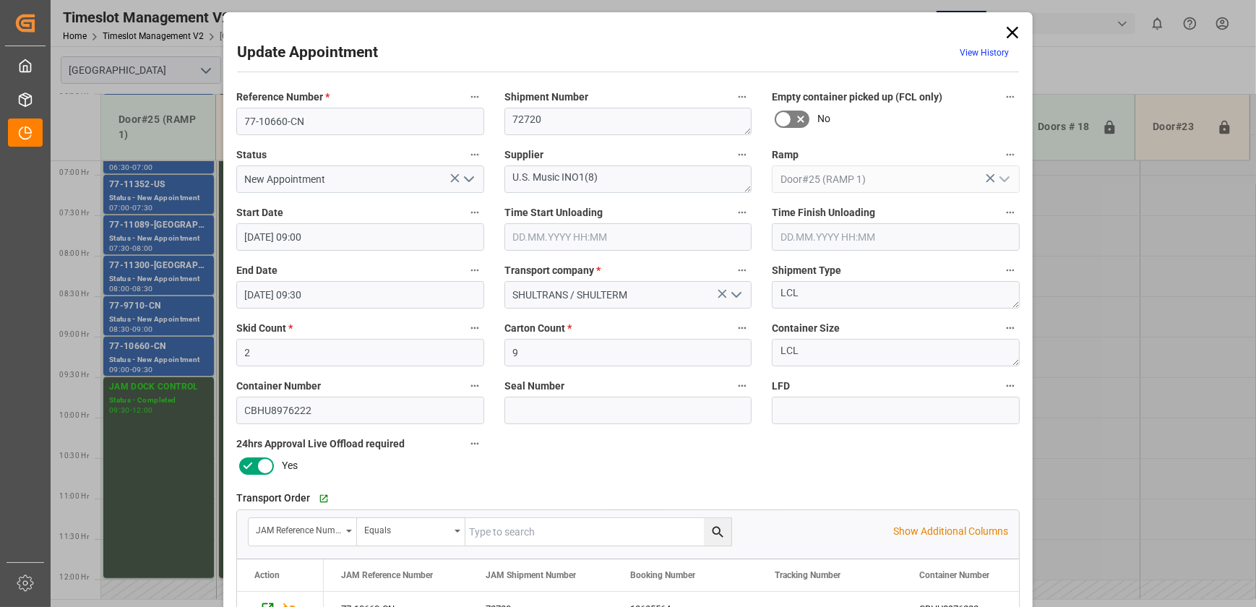
click at [189, 313] on div "Update Appointment View History Reference Number * 77-10660-CN Shipment Number …" at bounding box center [628, 303] width 1256 height 607
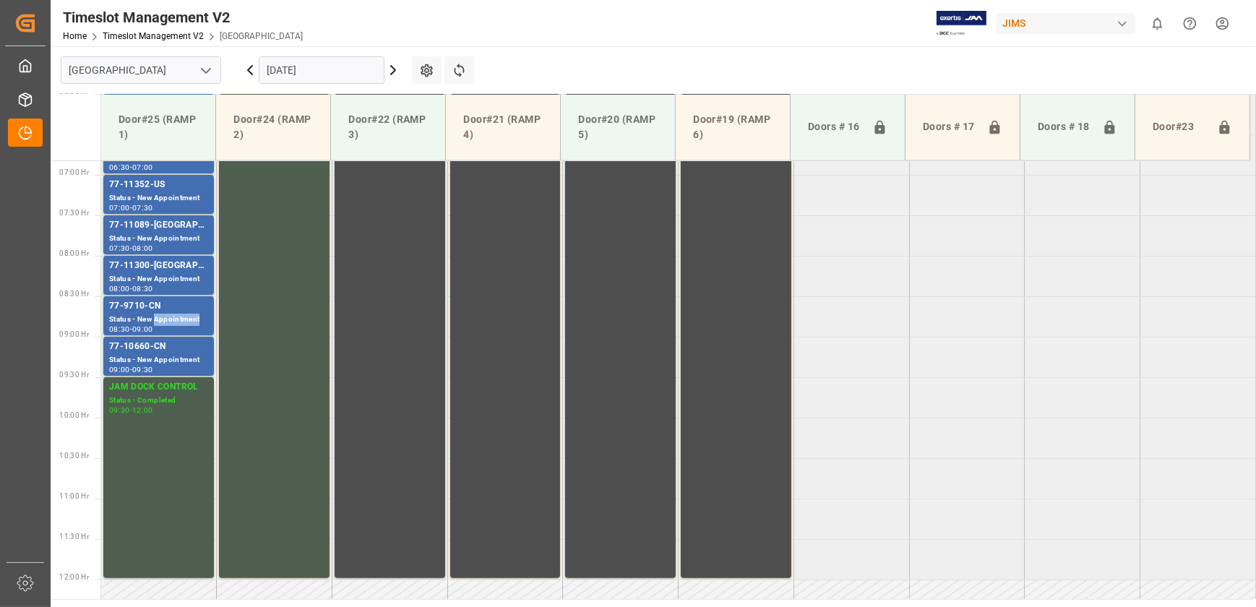
click at [189, 314] on div "Status - New Appointment" at bounding box center [158, 320] width 99 height 12
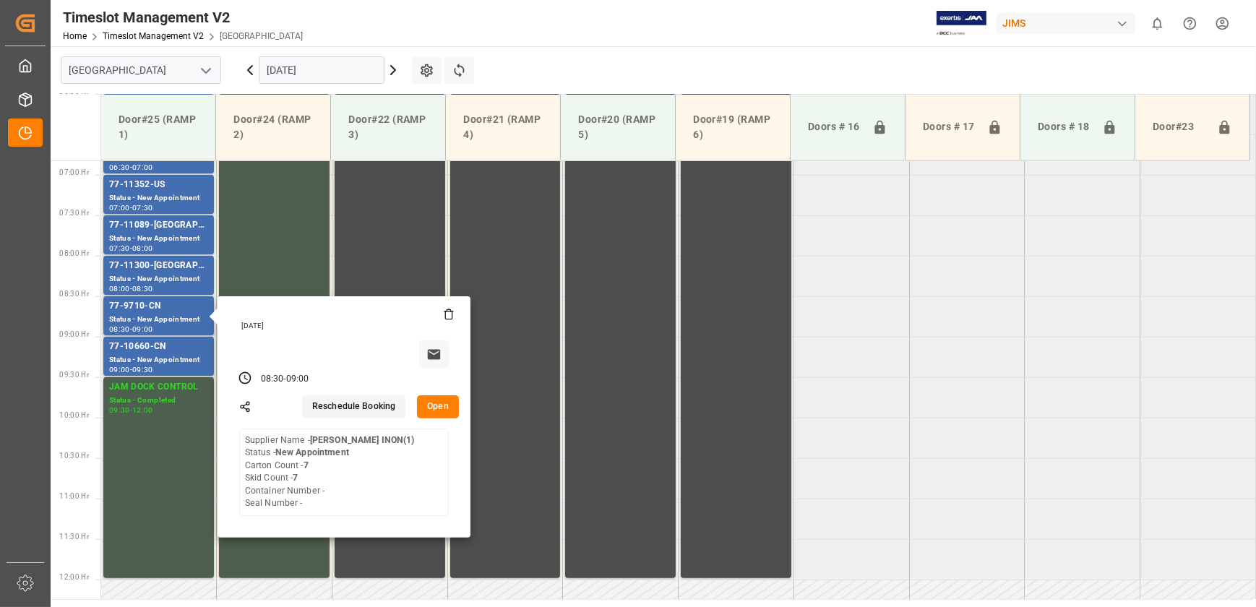
click at [439, 408] on button "Open" at bounding box center [438, 406] width 42 height 23
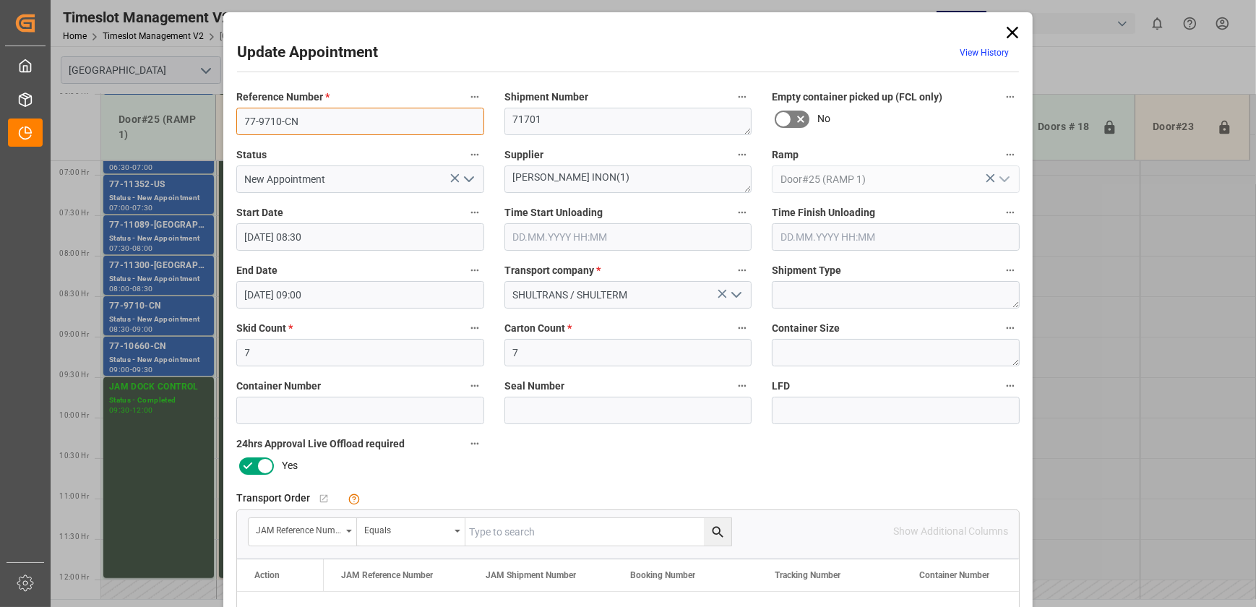
click at [361, 122] on input "77-9710-CN" at bounding box center [360, 121] width 248 height 27
drag, startPoint x: 1000, startPoint y: 34, endPoint x: 1010, endPoint y: 34, distance: 9.4
click at [1003, 34] on icon at bounding box center [1013, 32] width 20 height 20
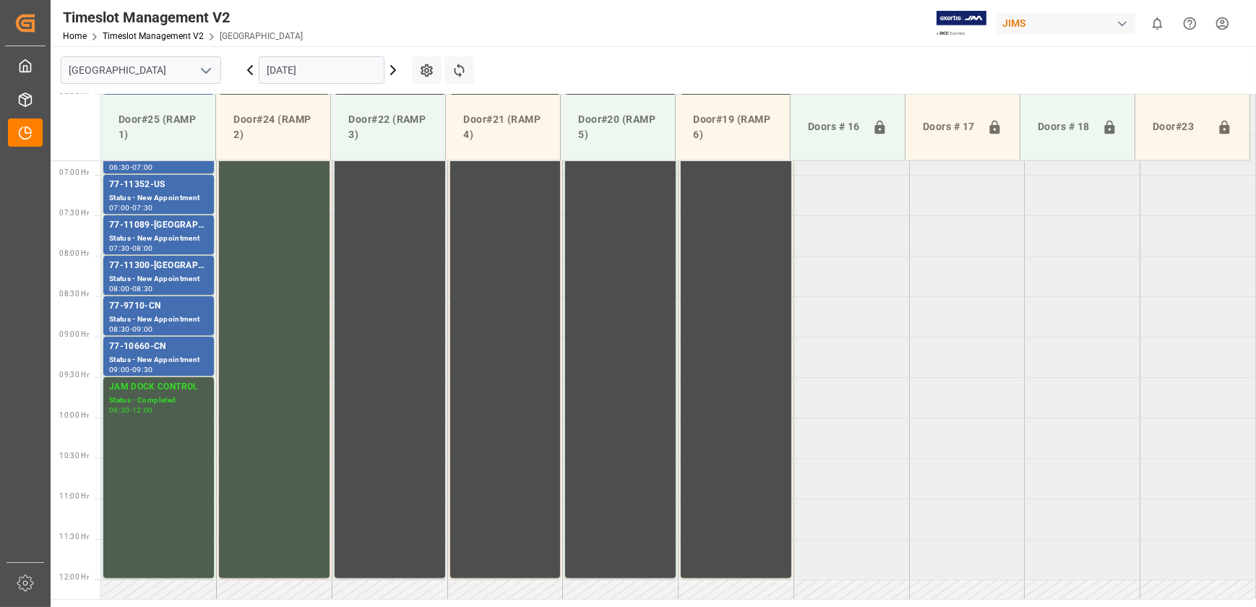
click at [1013, 34] on div "JIMS" at bounding box center [1069, 22] width 145 height 27
click at [855, 56] on html "Created by potrace 1.15, written by [PERSON_NAME] [DATE]-[DATE] Created by potr…" at bounding box center [628, 303] width 1256 height 607
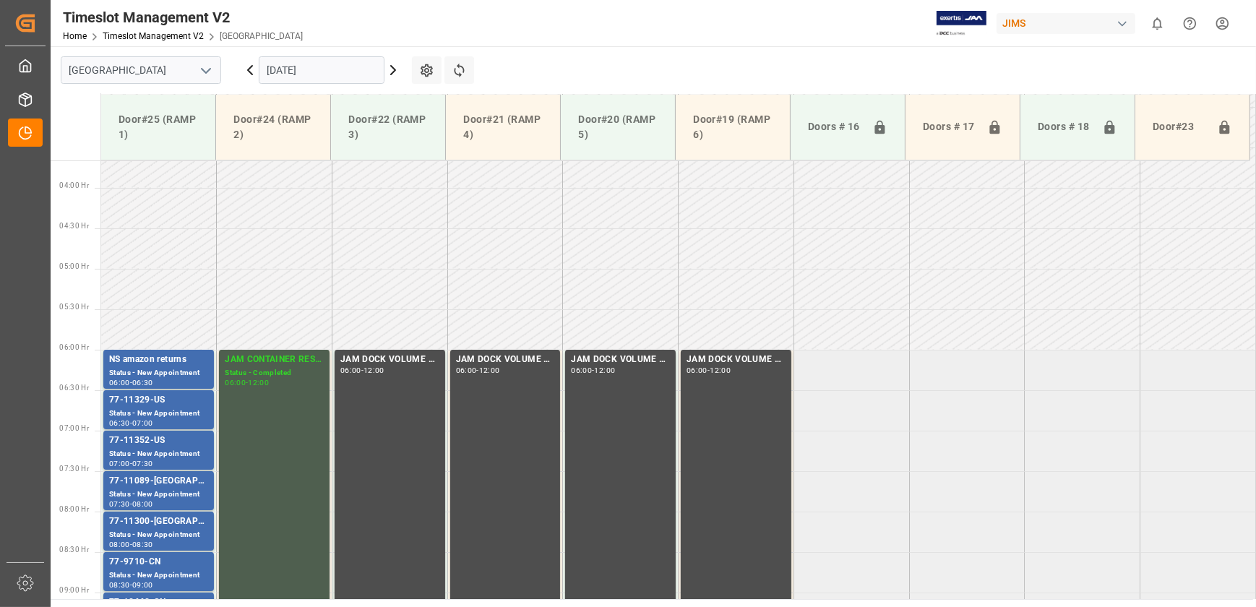
scroll to position [289, 0]
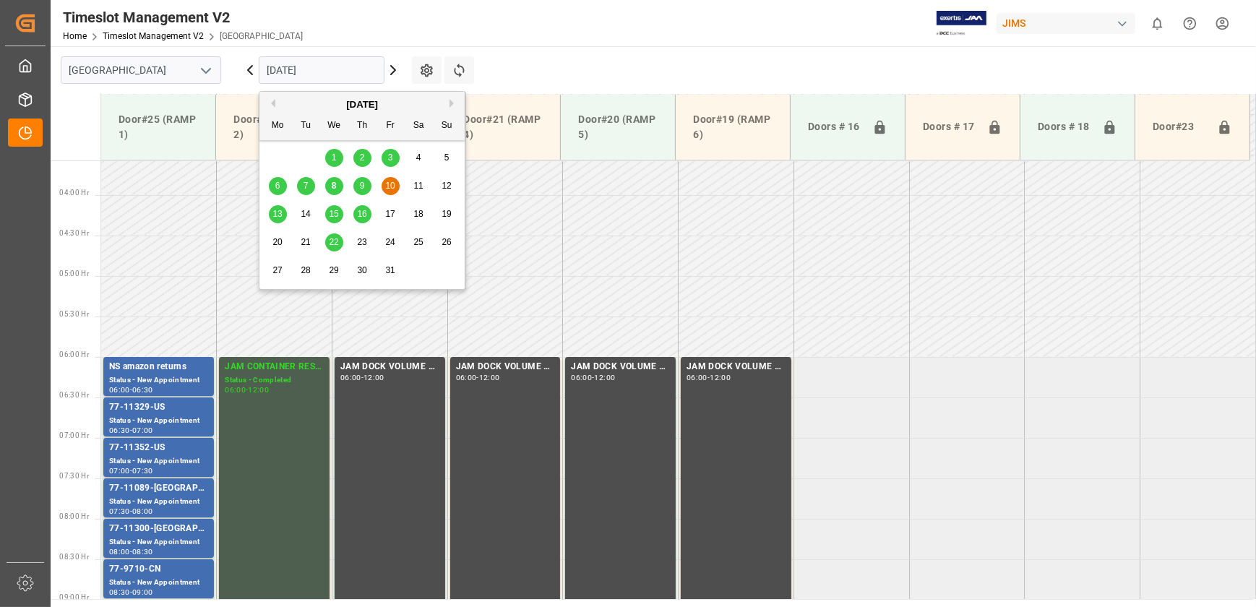
click at [332, 72] on input "[DATE]" at bounding box center [322, 69] width 126 height 27
click at [280, 213] on span "13" at bounding box center [277, 214] width 9 height 10
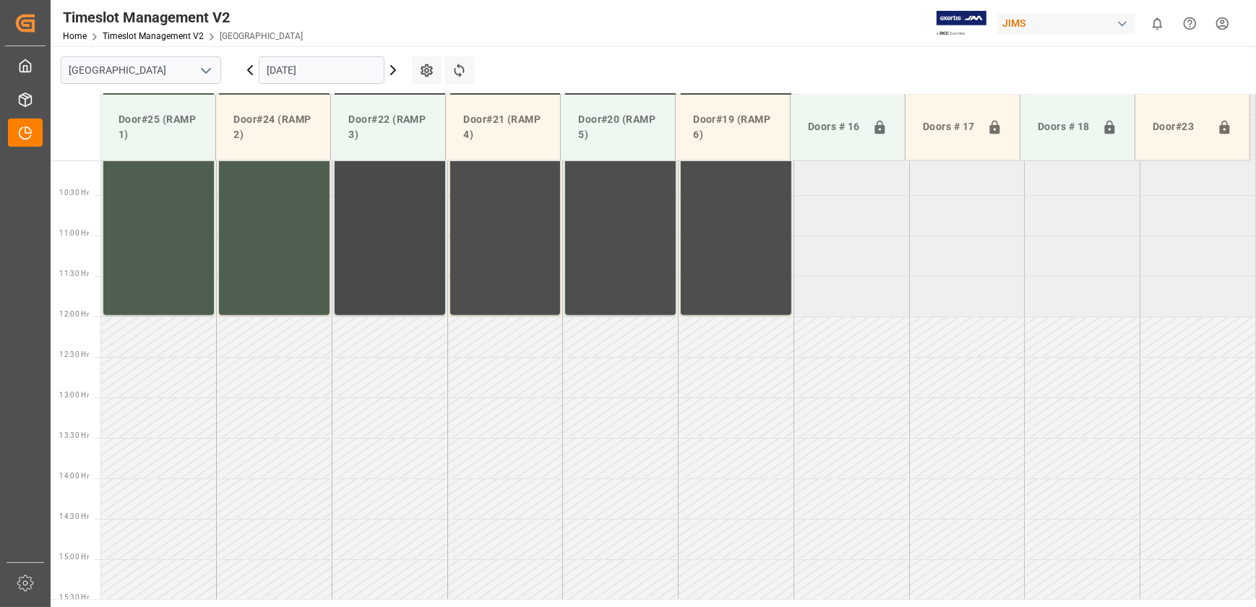
scroll to position [421, 0]
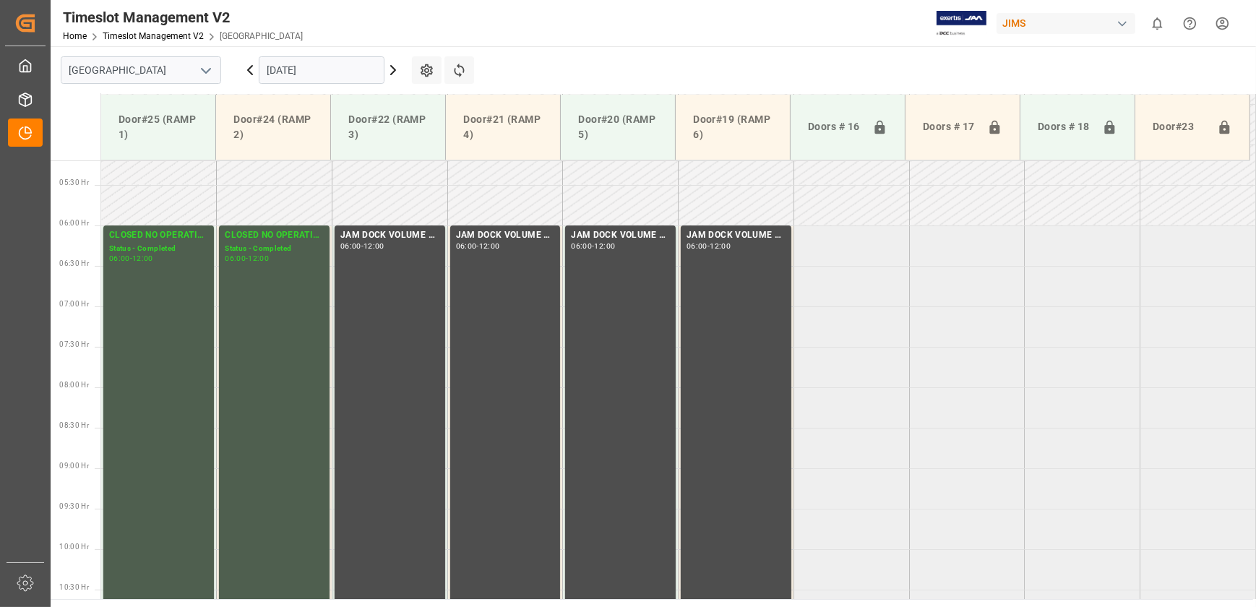
click at [339, 60] on input "[DATE]" at bounding box center [322, 69] width 126 height 27
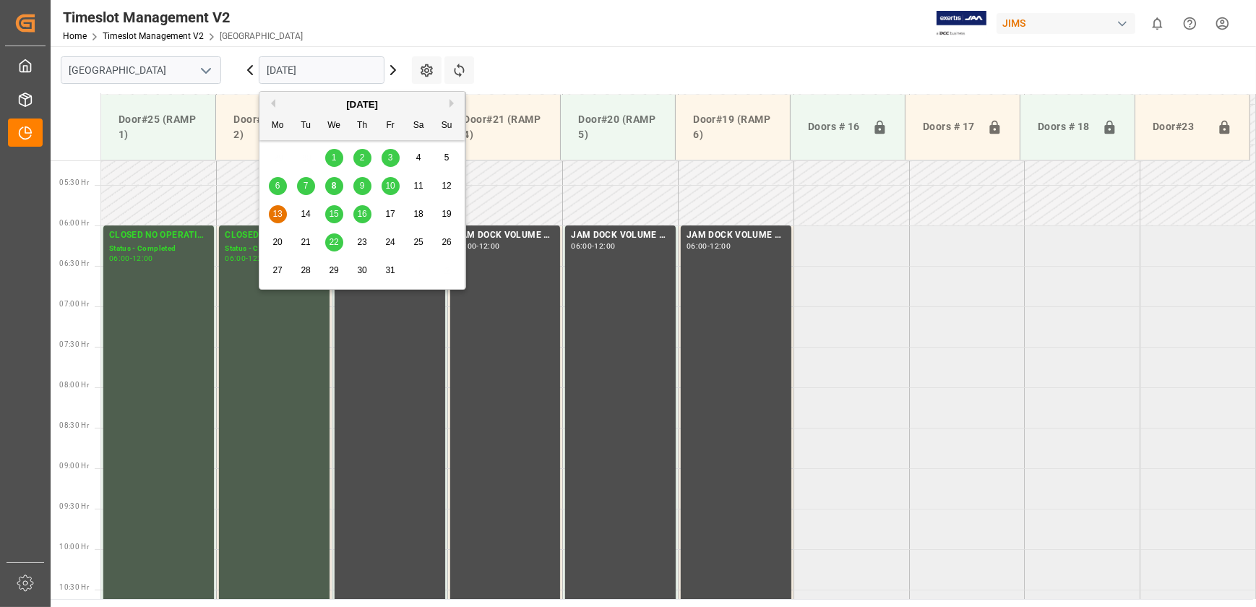
click at [390, 186] on span "10" at bounding box center [389, 186] width 9 height 10
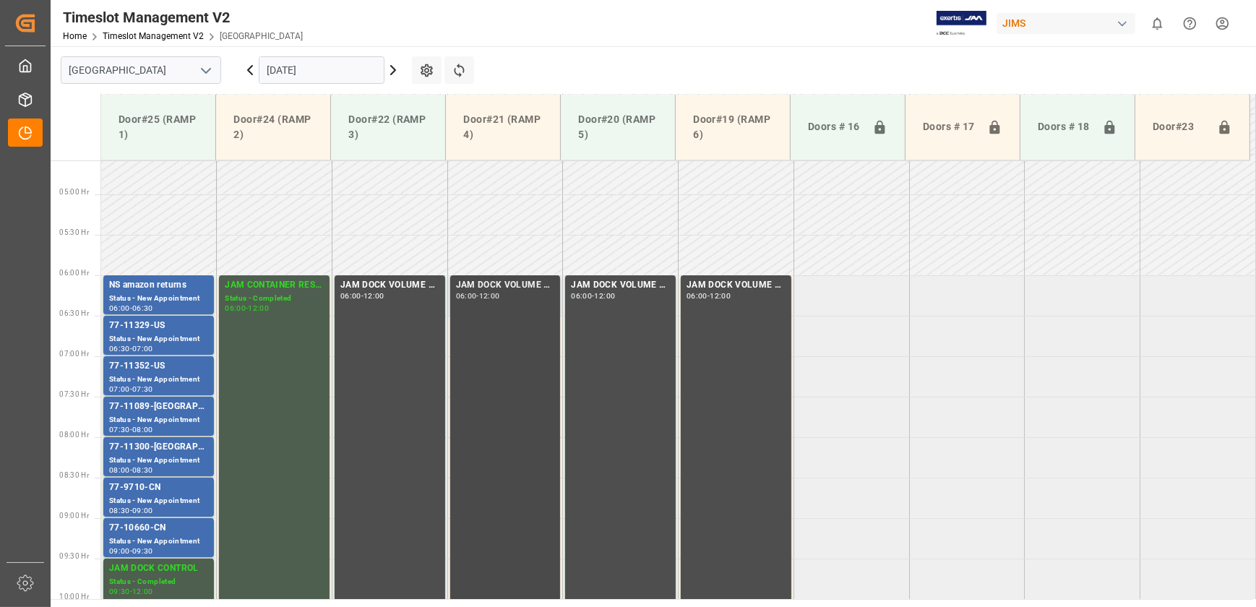
scroll to position [355, 0]
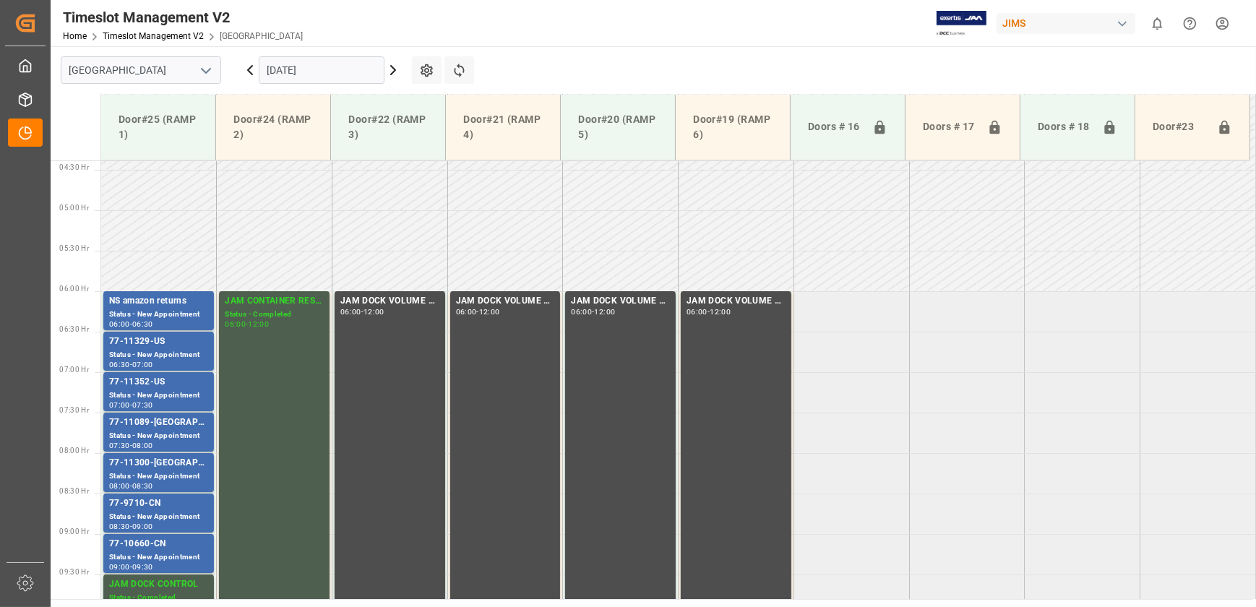
click at [306, 59] on input "[DATE]" at bounding box center [322, 69] width 126 height 27
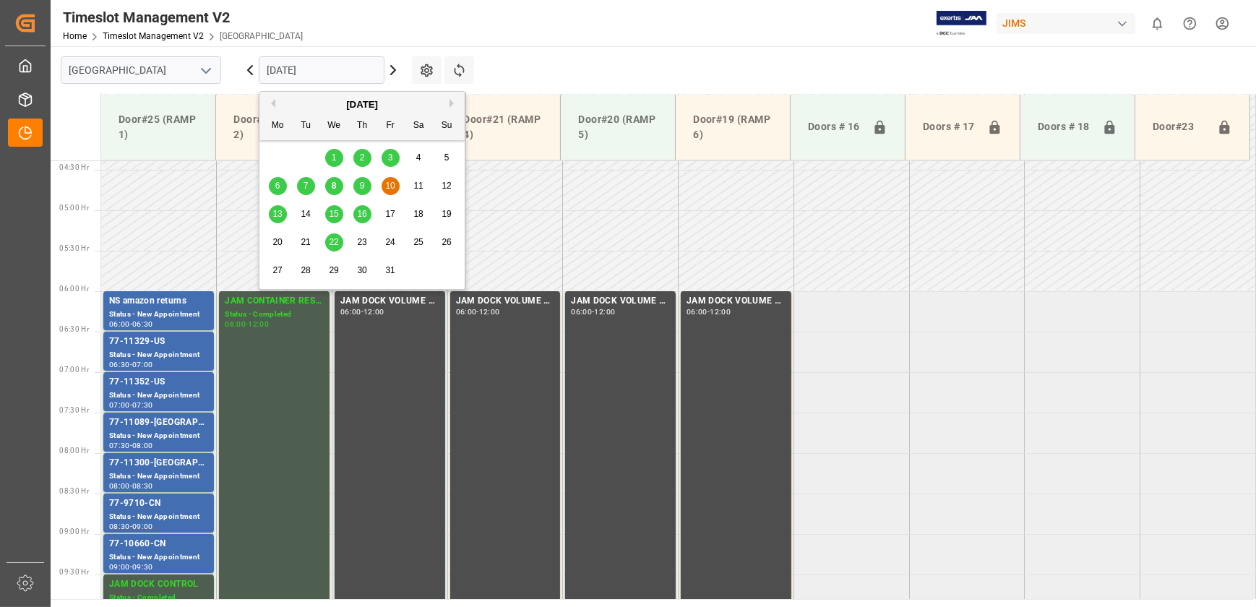
click at [332, 218] on span "15" at bounding box center [333, 214] width 9 height 10
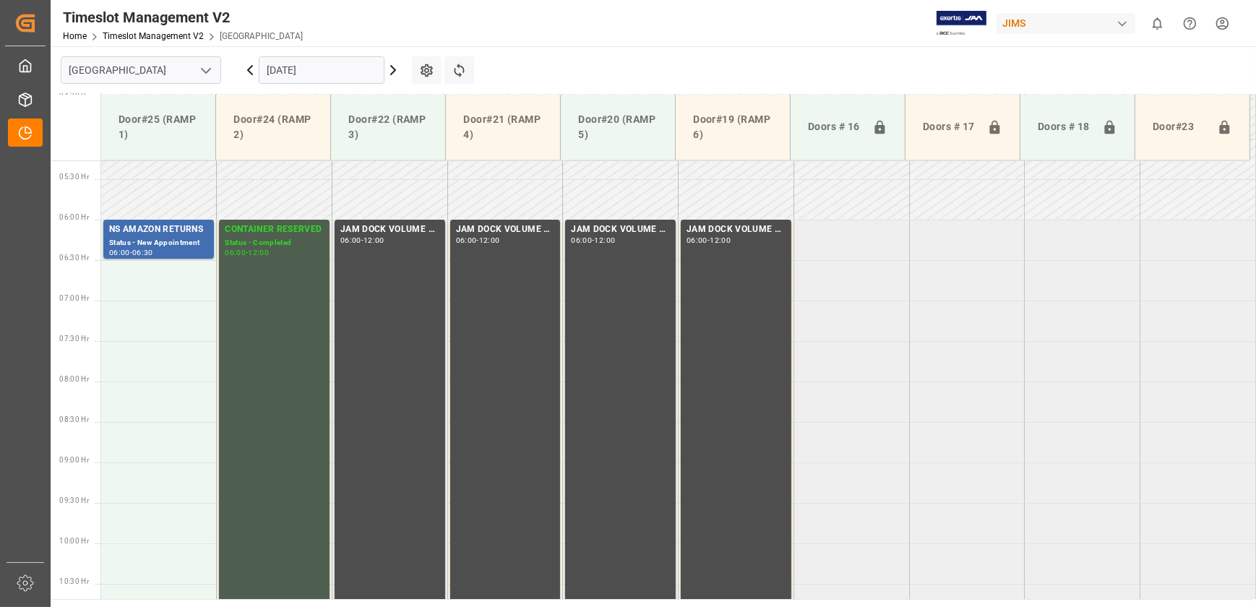
scroll to position [421, 0]
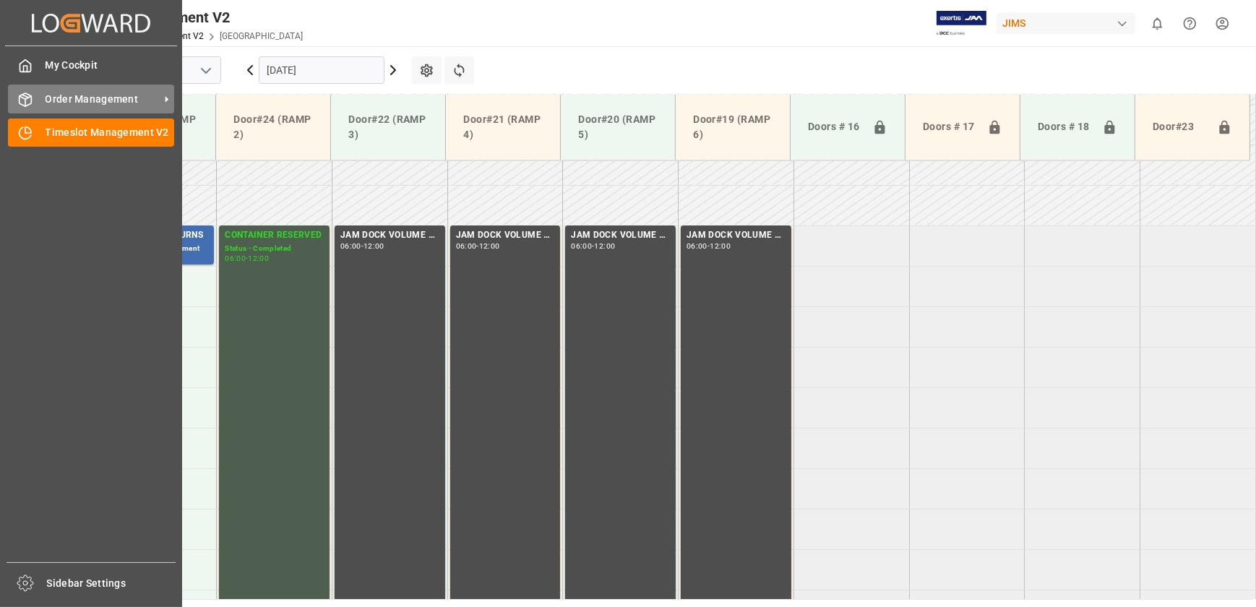
click at [29, 108] on div "Order Management Order Management" at bounding box center [91, 99] width 166 height 28
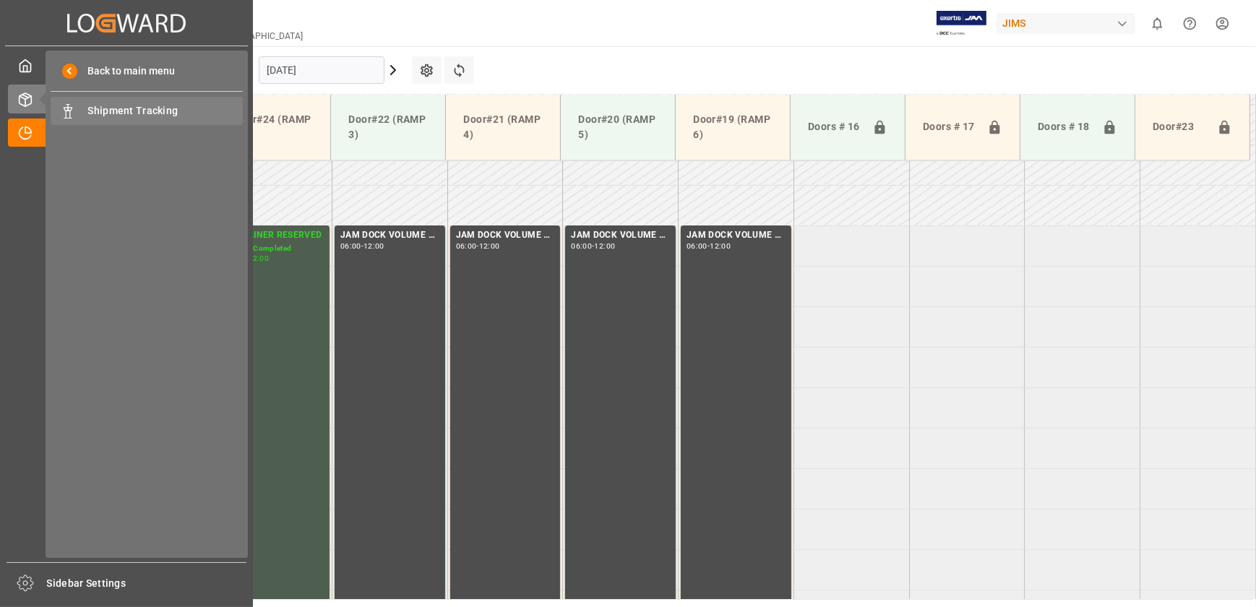
click at [102, 108] on span "Shipment Tracking" at bounding box center [165, 110] width 155 height 15
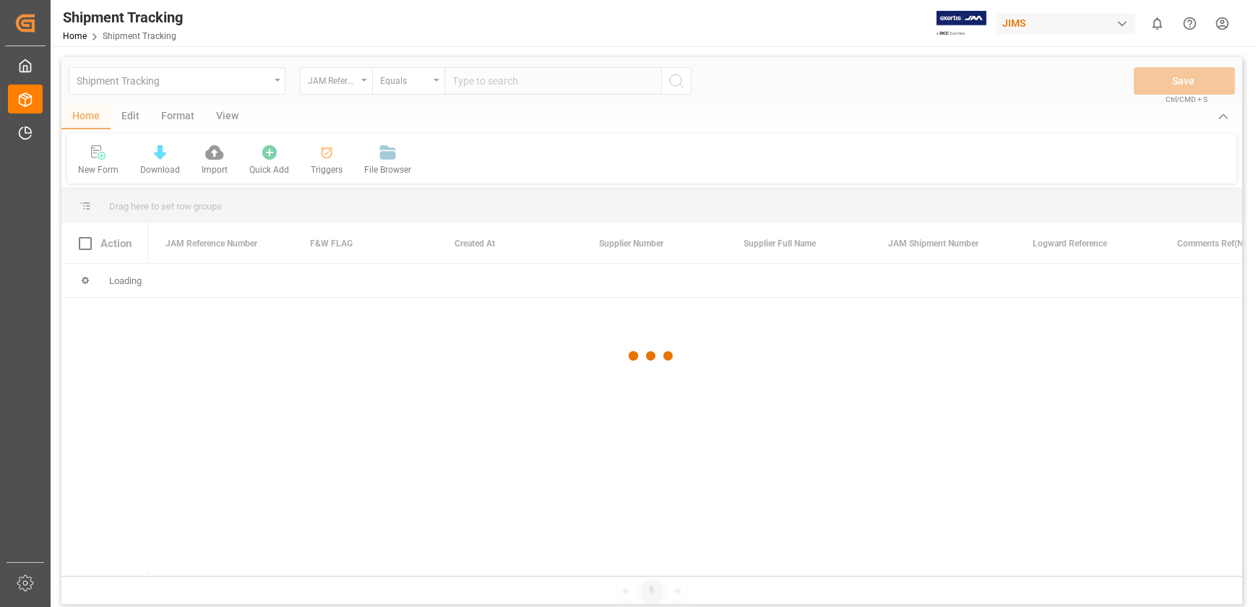
click at [500, 80] on div at bounding box center [651, 356] width 1181 height 598
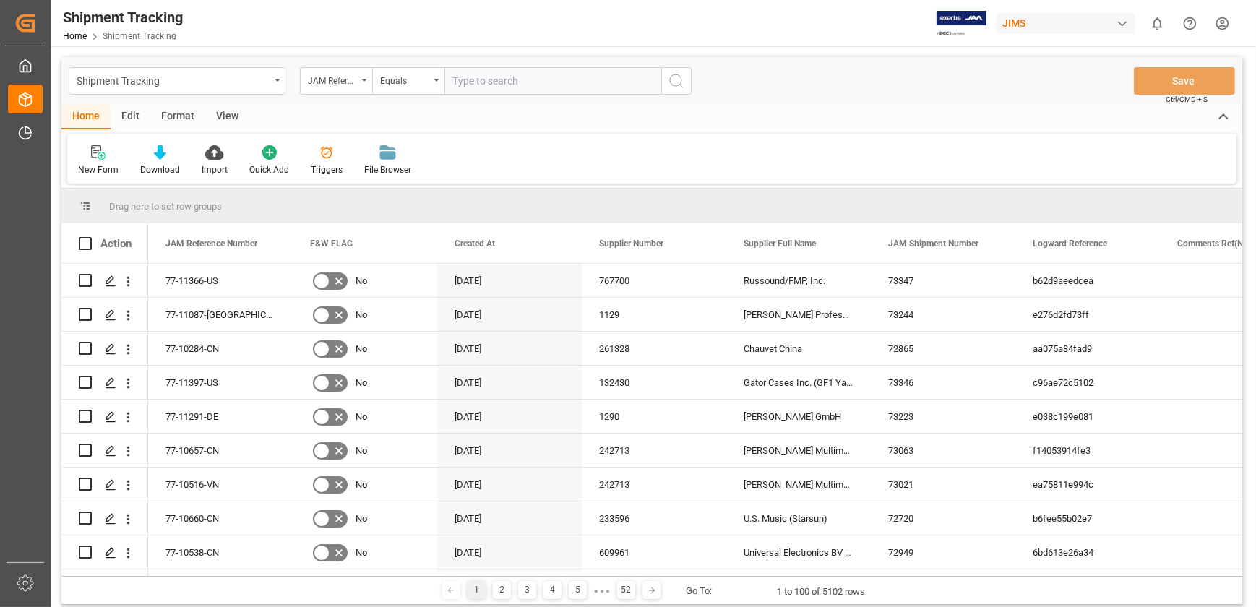
click at [504, 80] on input "text" at bounding box center [553, 80] width 217 height 27
paste input "77-10932-IT"
type input "77-10932-IT"
click at [677, 83] on icon "search button" at bounding box center [676, 80] width 17 height 17
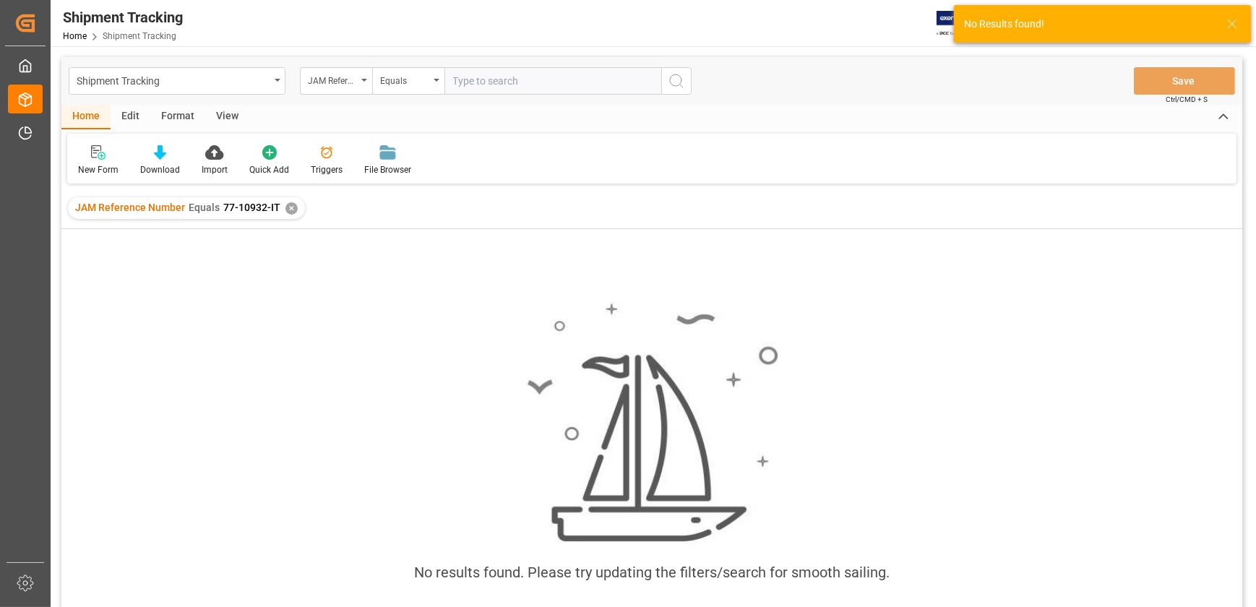
click at [289, 204] on div "✕" at bounding box center [292, 208] width 12 height 12
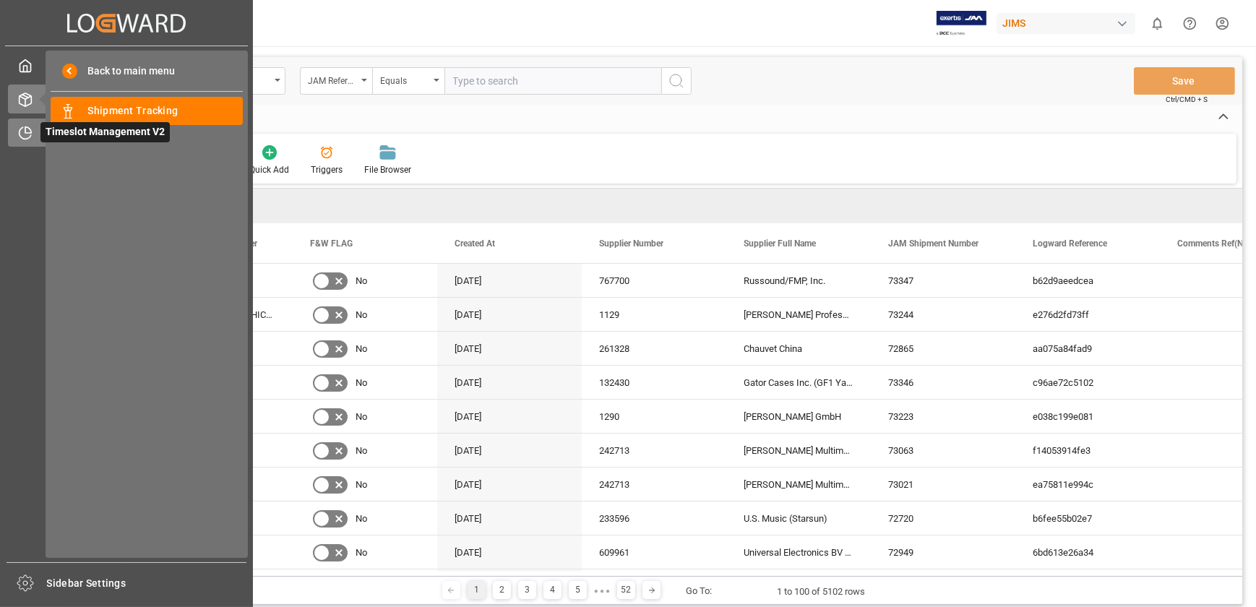
click at [31, 130] on icon at bounding box center [25, 133] width 14 height 14
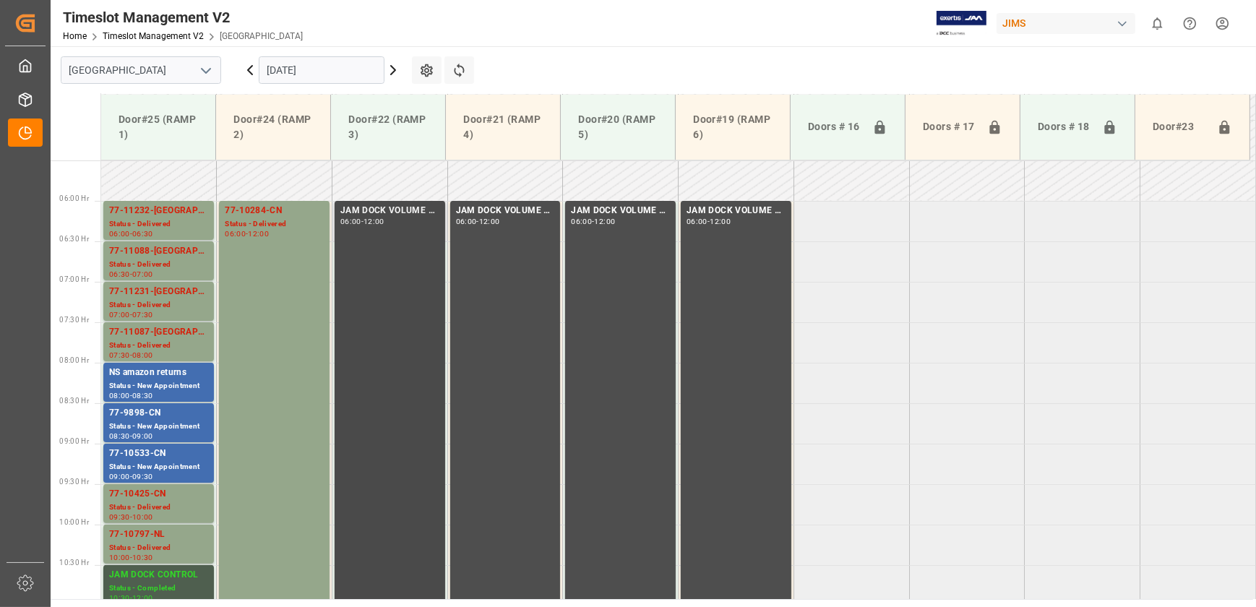
scroll to position [552, 0]
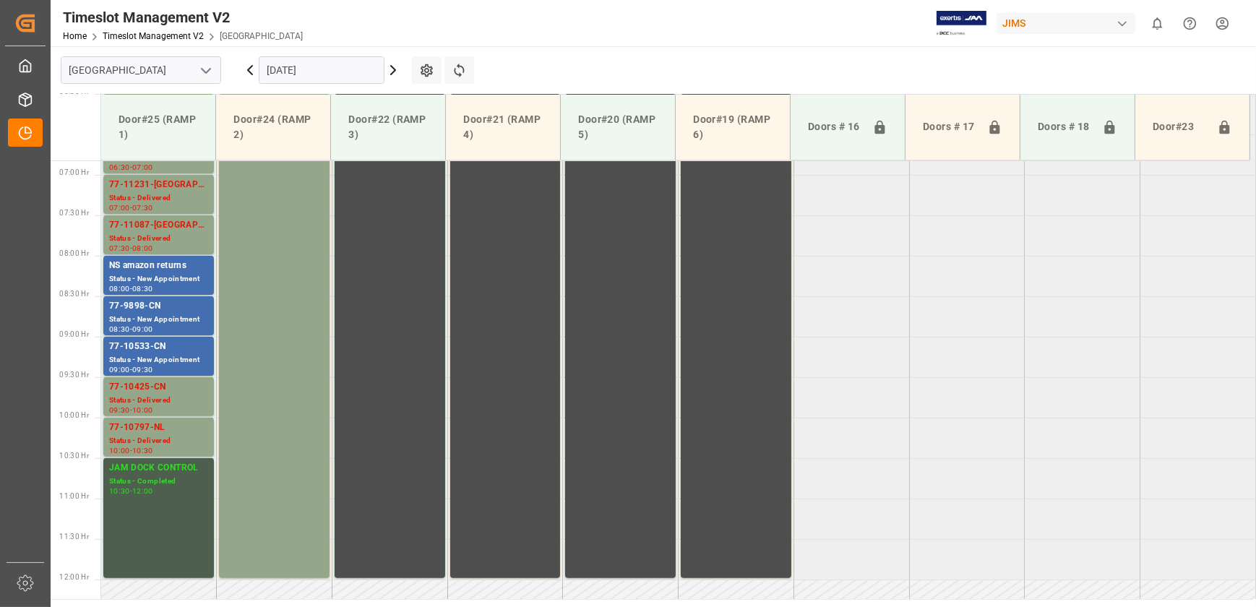
click at [390, 68] on icon at bounding box center [393, 69] width 17 height 17
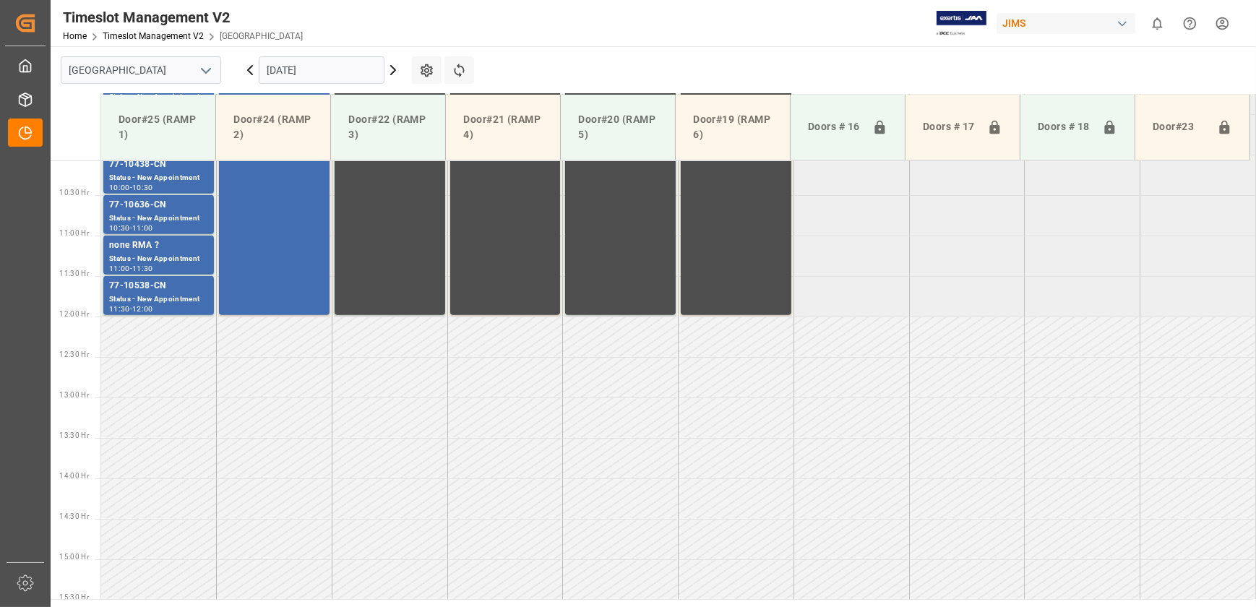
scroll to position [815, 0]
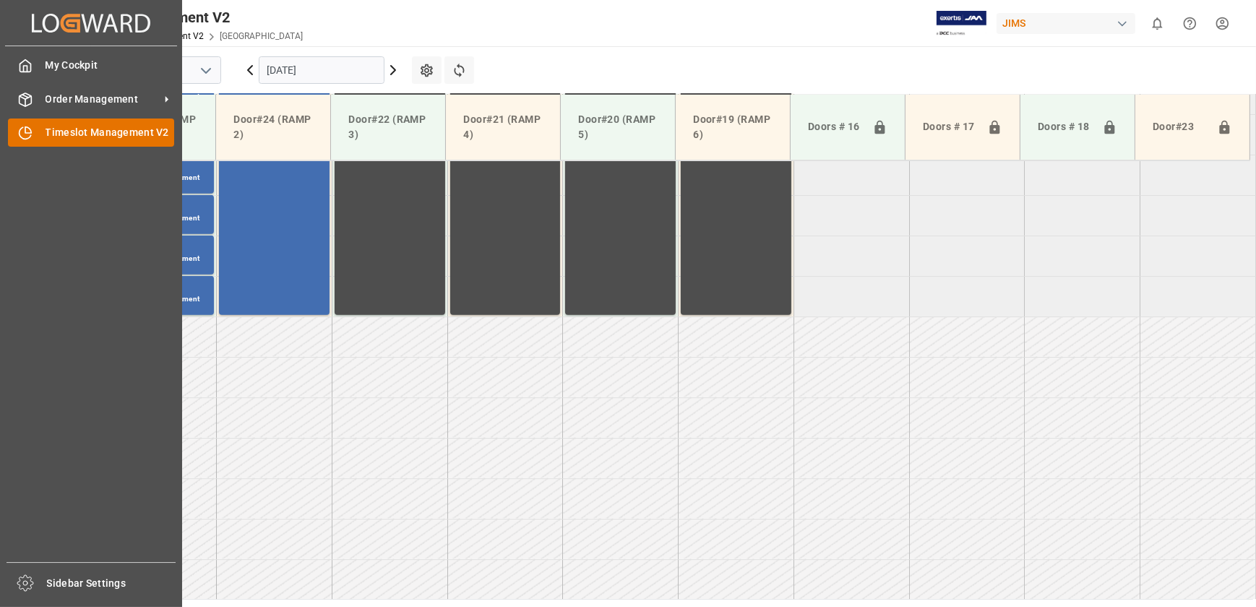
click at [12, 135] on div at bounding box center [20, 132] width 25 height 15
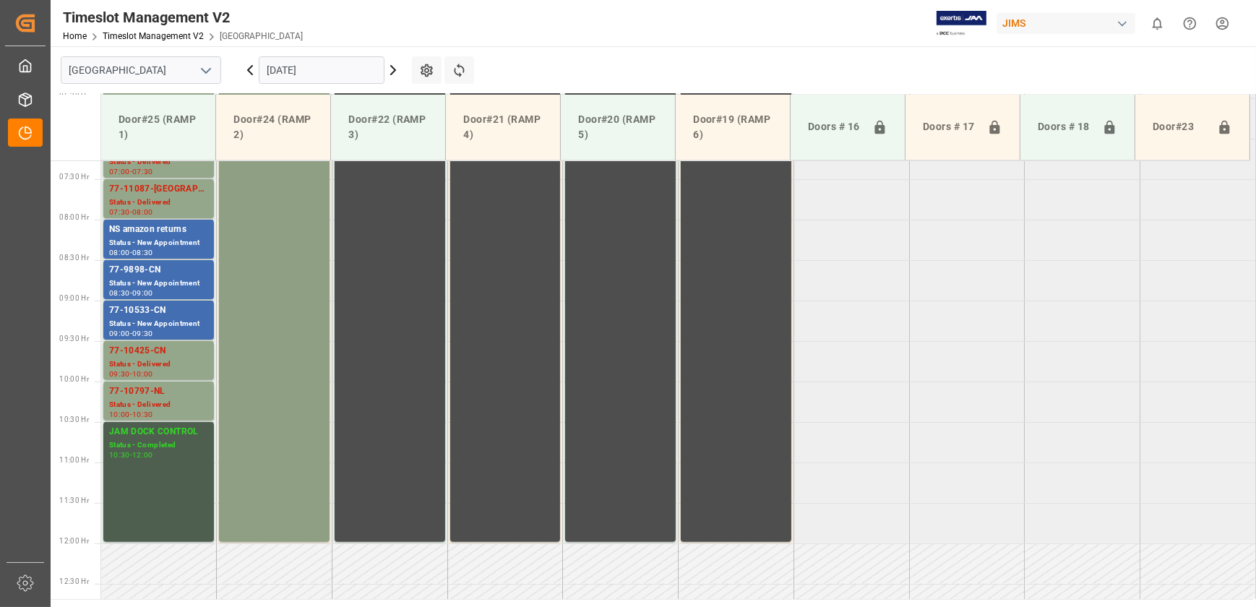
scroll to position [567, 0]
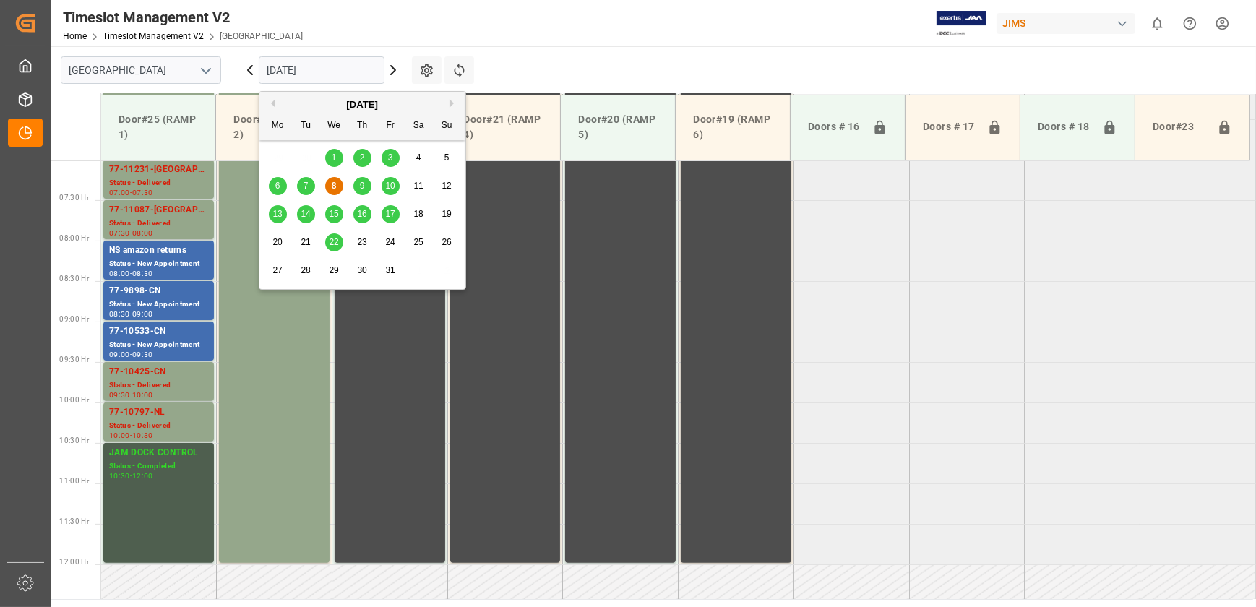
click at [324, 66] on input "[DATE]" at bounding box center [322, 69] width 126 height 27
click at [310, 212] on div "14" at bounding box center [306, 214] width 18 height 17
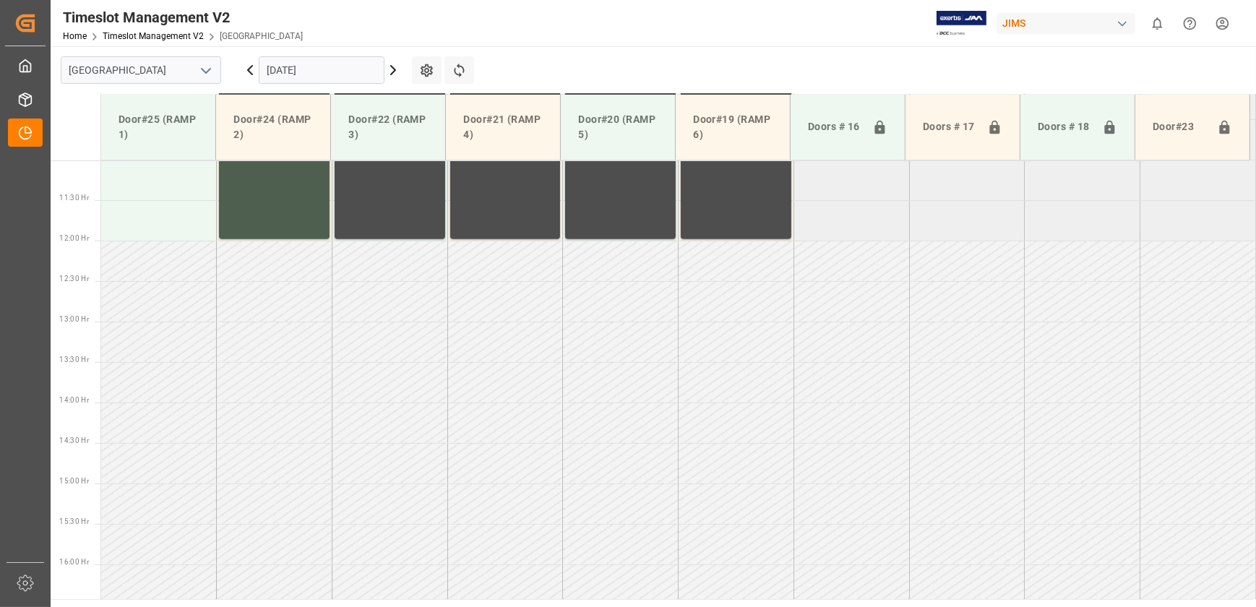
scroll to position [896, 0]
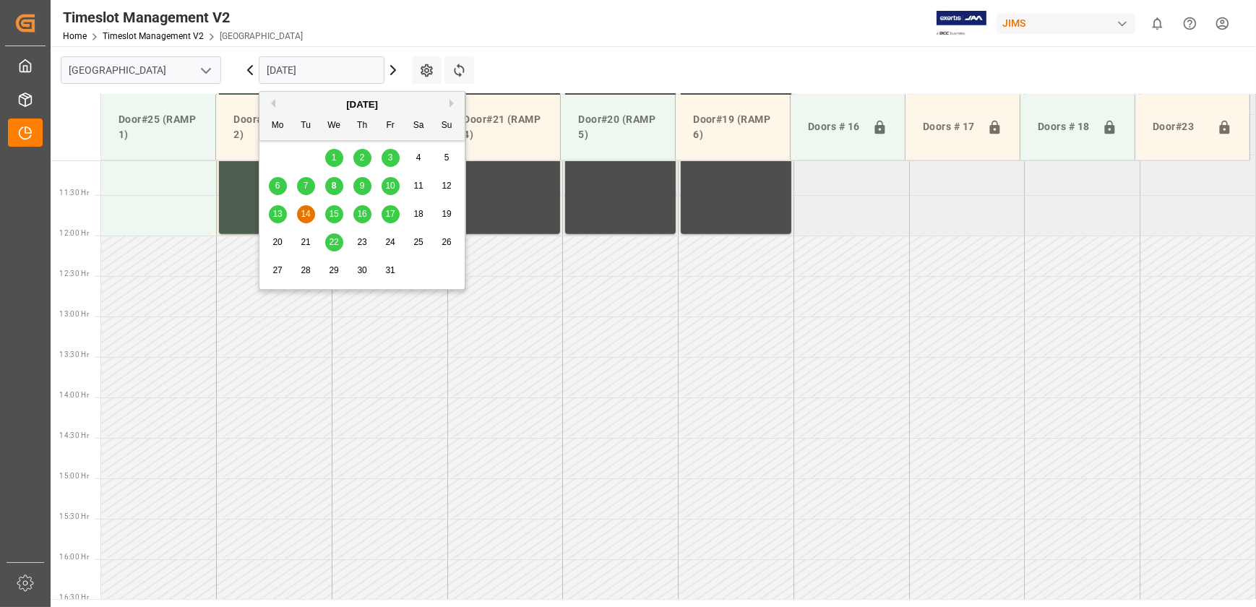
click at [325, 69] on input "[DATE]" at bounding box center [322, 69] width 126 height 27
click at [335, 211] on span "15" at bounding box center [333, 214] width 9 height 10
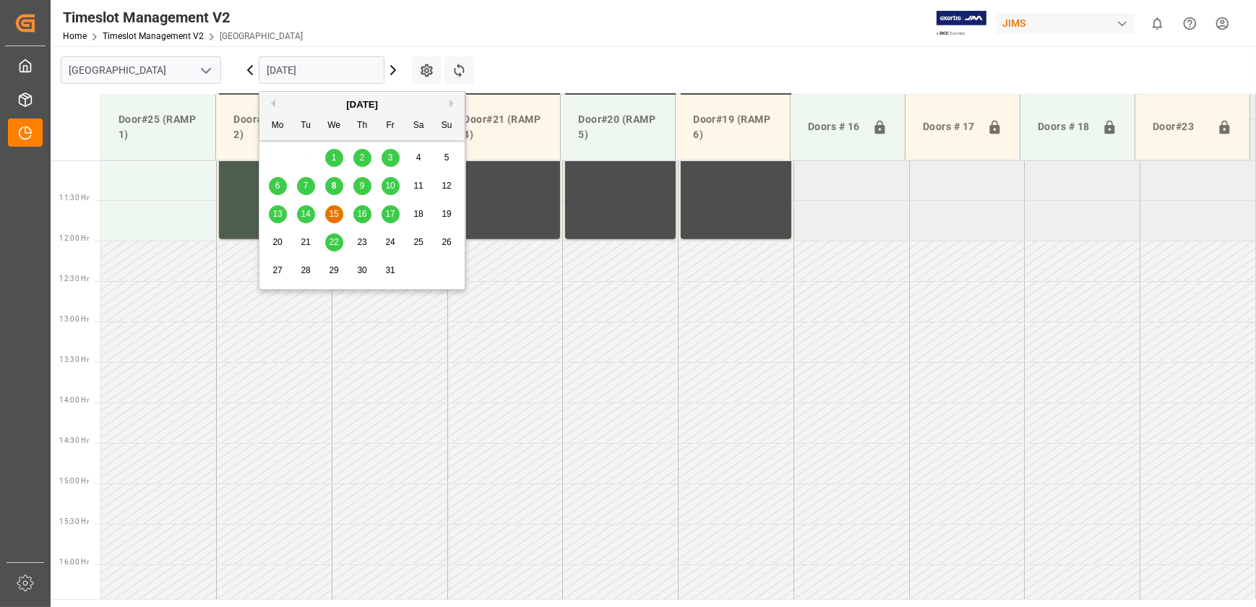
click at [335, 73] on input "[DATE]" at bounding box center [322, 69] width 126 height 27
click at [359, 215] on span "16" at bounding box center [361, 214] width 9 height 10
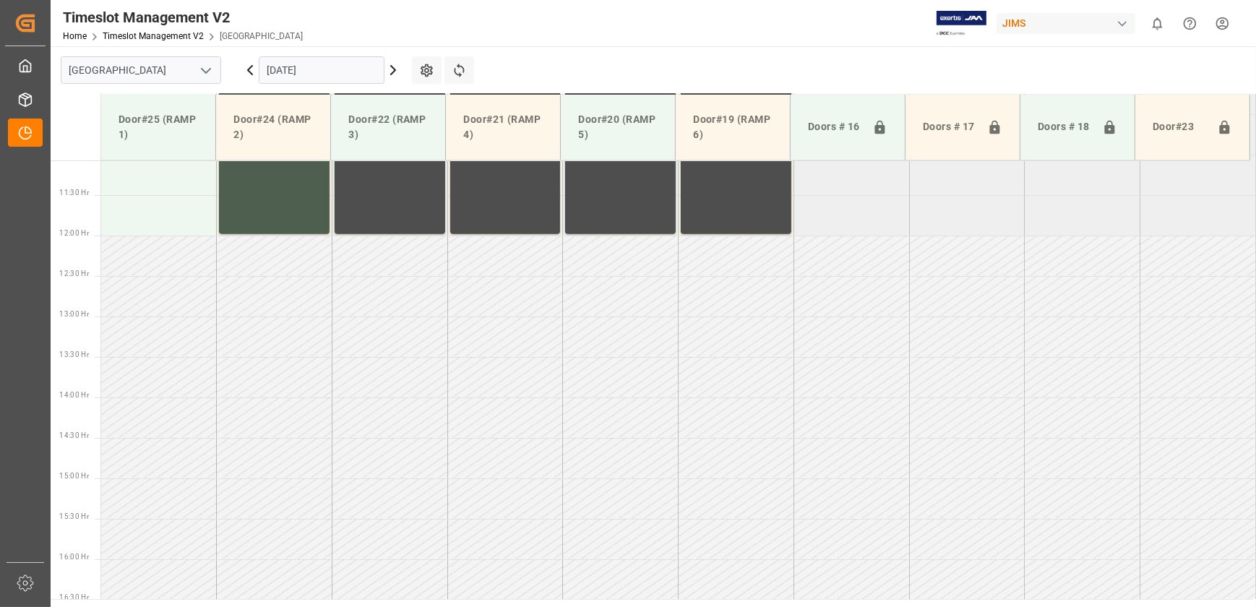
click at [332, 72] on input "[DATE]" at bounding box center [322, 69] width 126 height 27
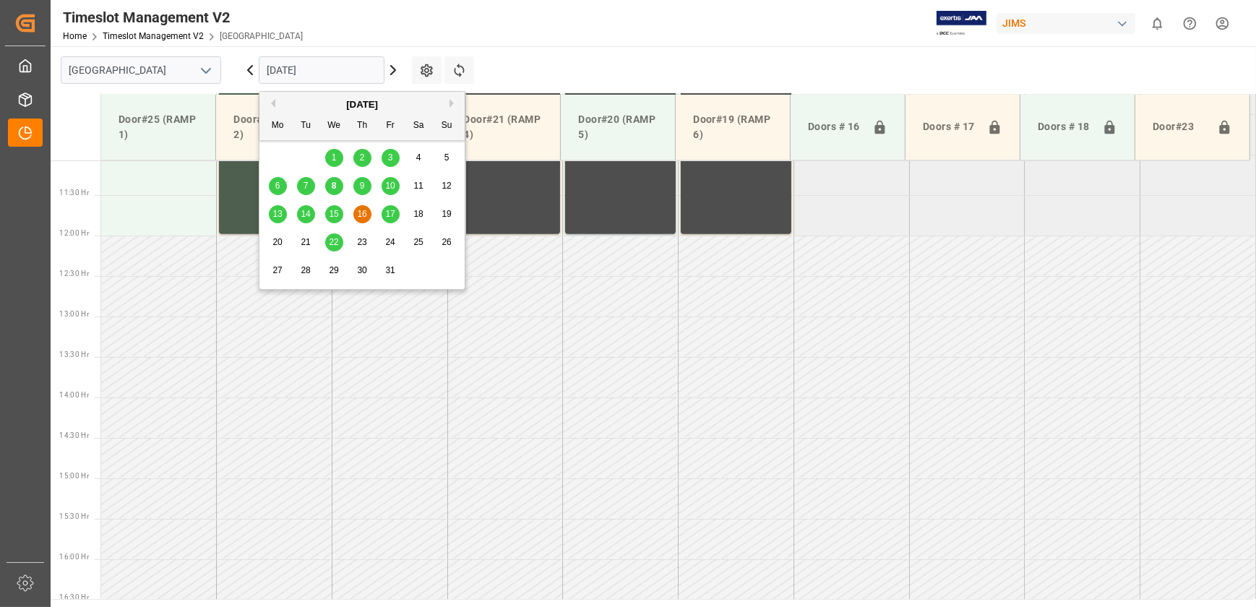
click at [389, 213] on span "17" at bounding box center [389, 214] width 9 height 10
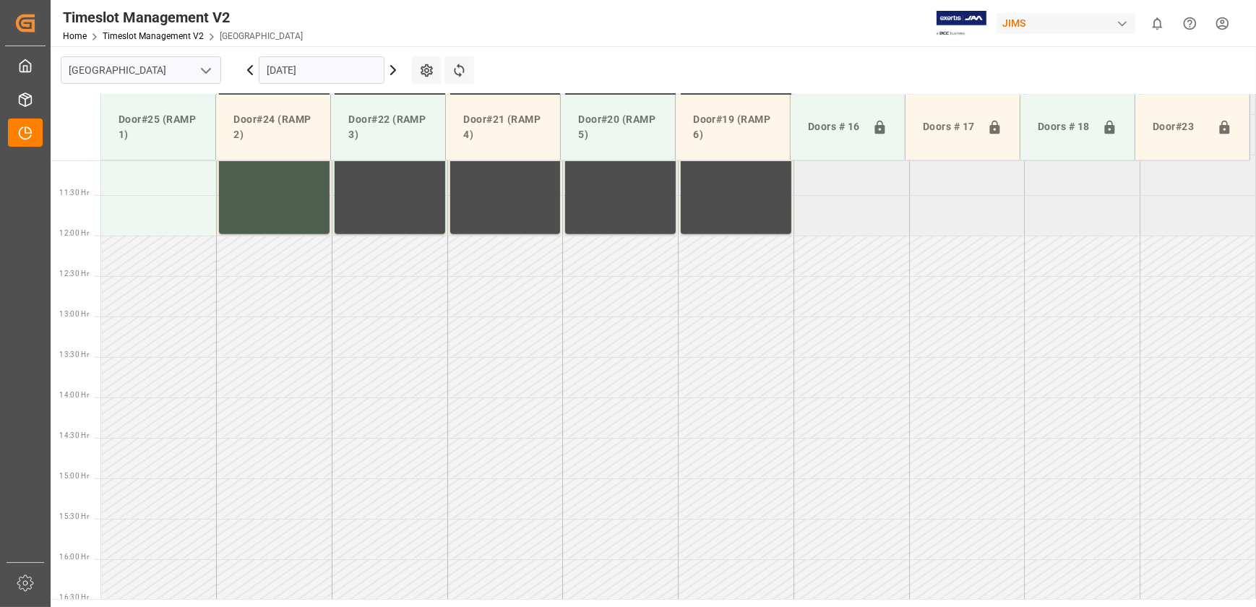
click at [335, 72] on input "[DATE]" at bounding box center [322, 69] width 126 height 27
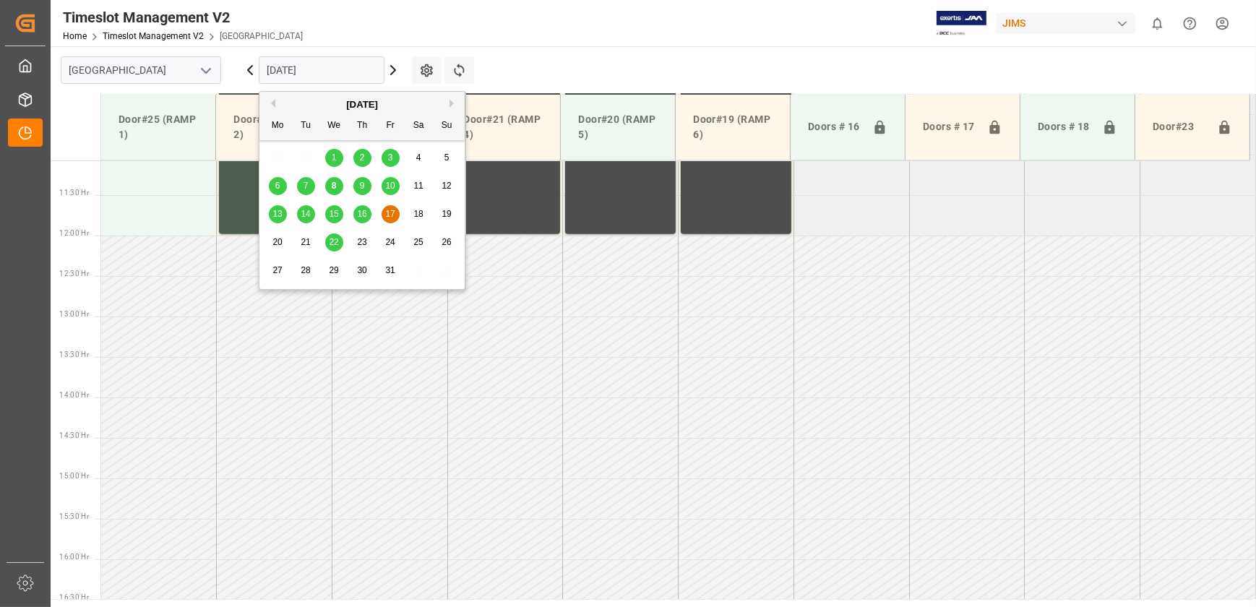
click at [281, 214] on span "13" at bounding box center [277, 214] width 9 height 10
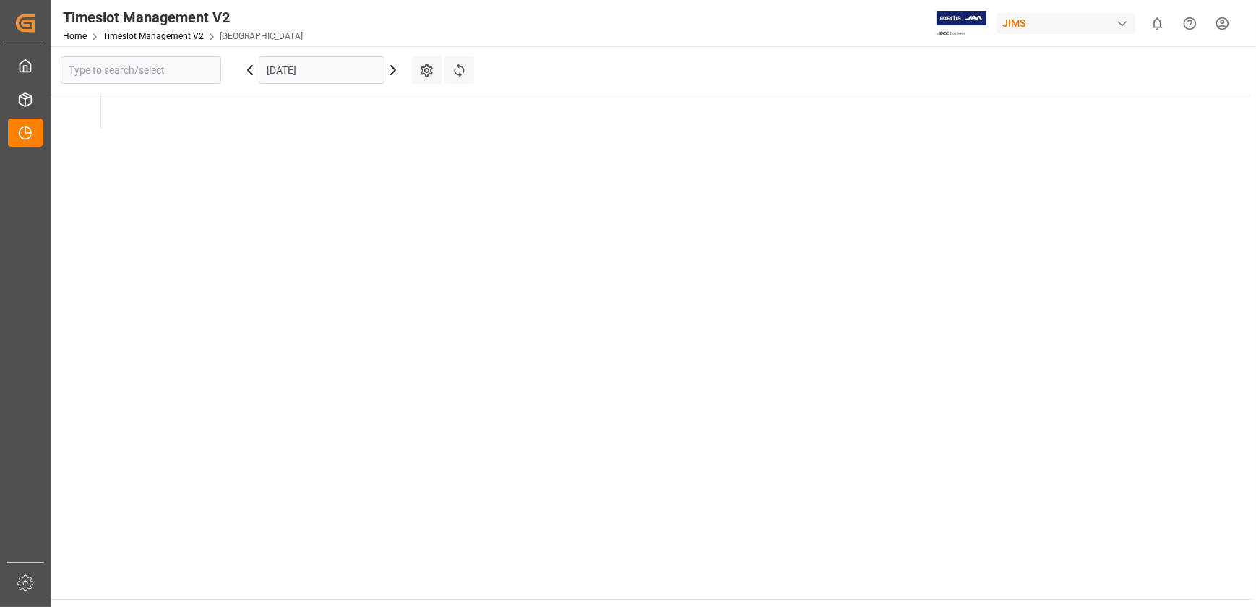
type input "[GEOGRAPHIC_DATA]"
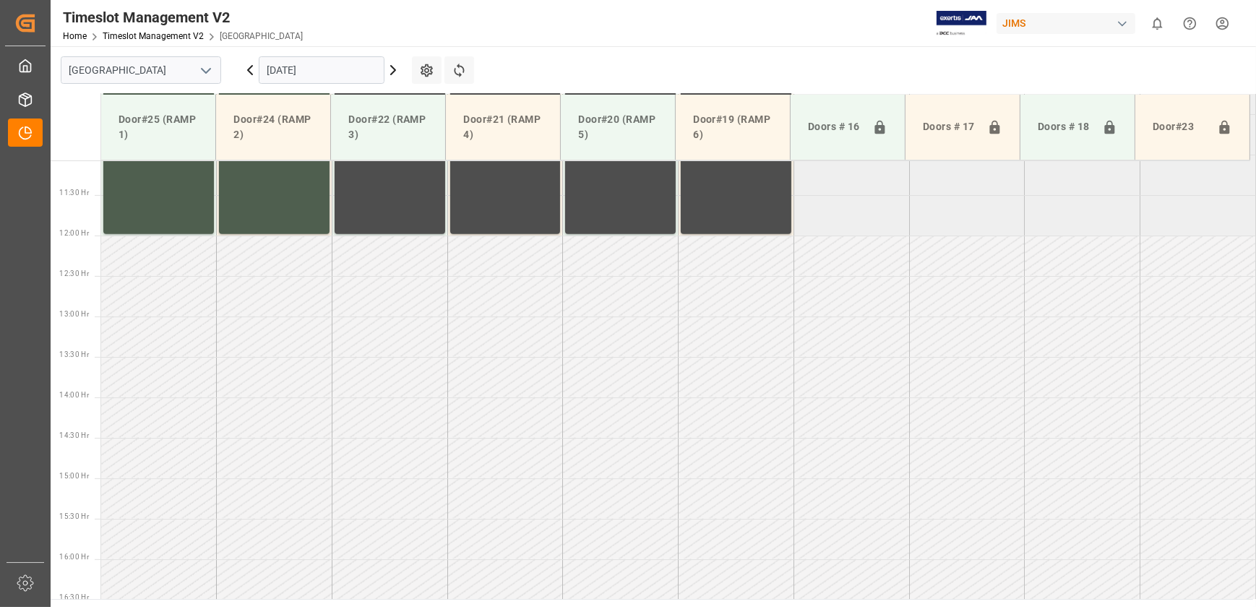
click at [440, 466] on td at bounding box center [390, 458] width 116 height 40
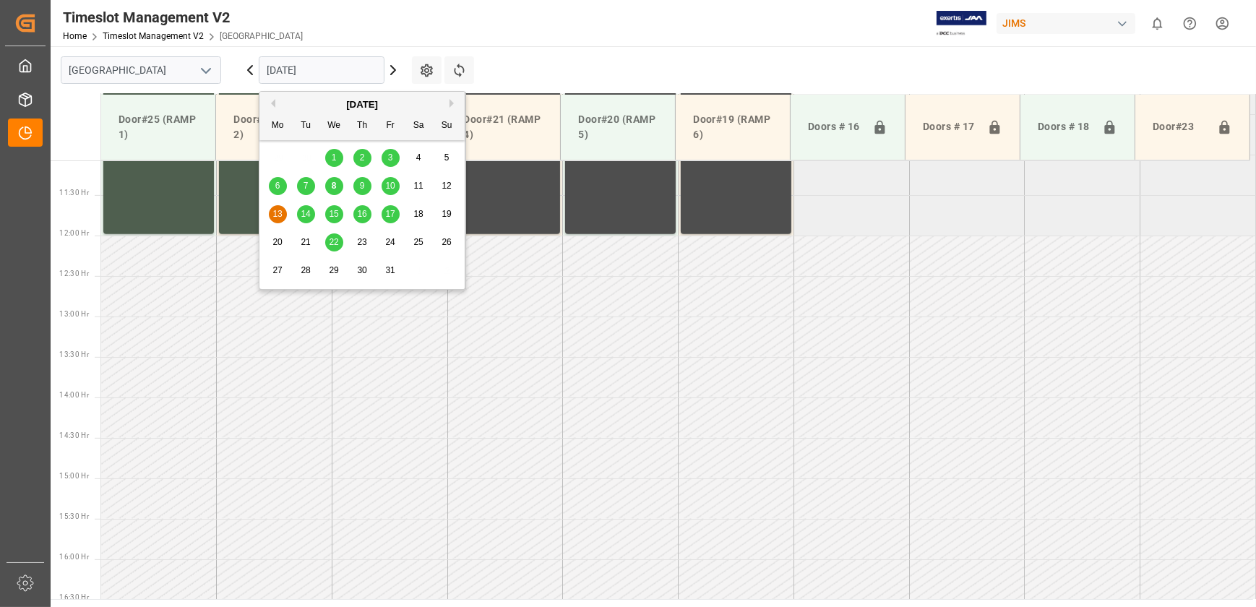
click at [299, 72] on input "[DATE]" at bounding box center [322, 69] width 126 height 27
click at [304, 217] on span "14" at bounding box center [305, 214] width 9 height 10
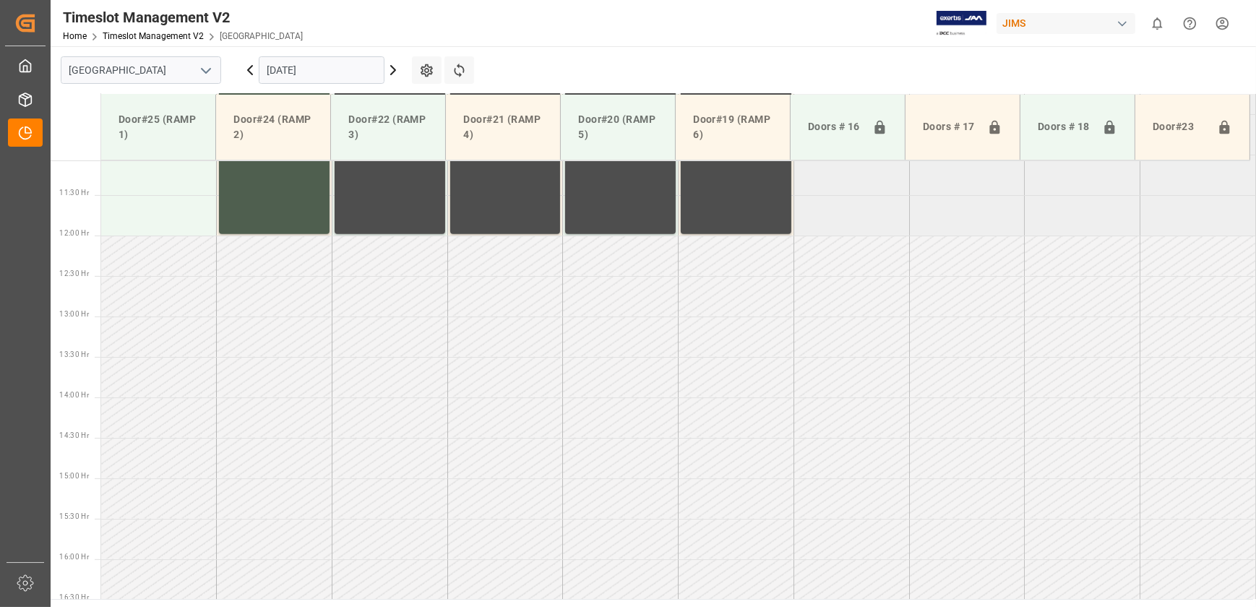
click at [351, 68] on input "[DATE]" at bounding box center [322, 69] width 126 height 27
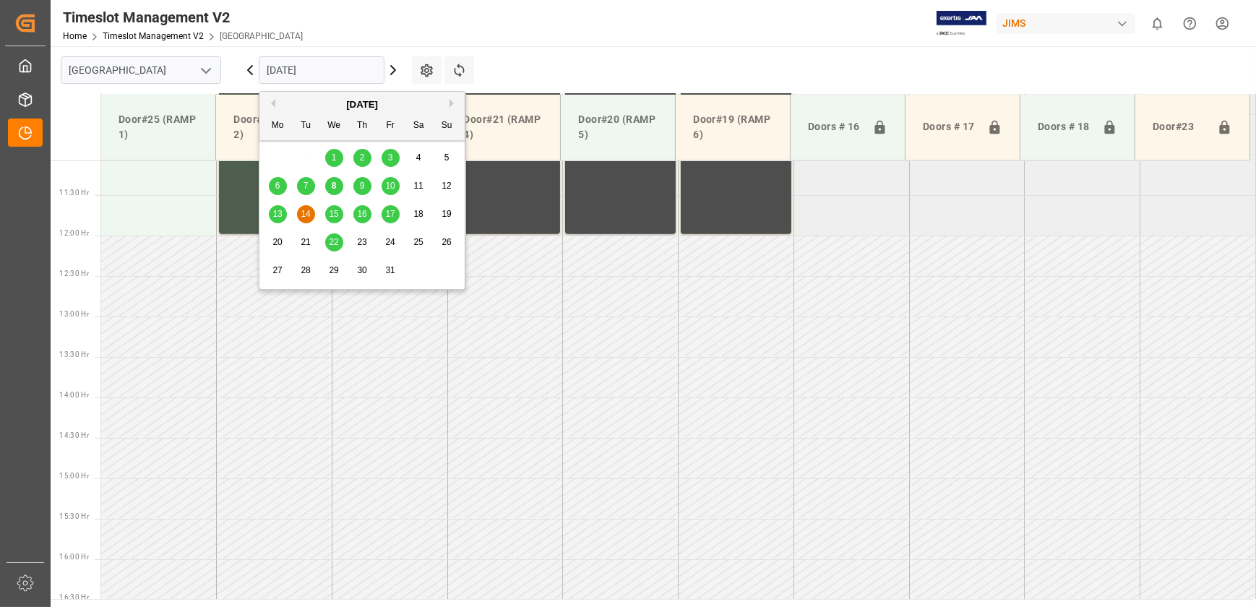
click at [338, 211] on span "15" at bounding box center [333, 214] width 9 height 10
